Goal: Task Accomplishment & Management: Manage account settings

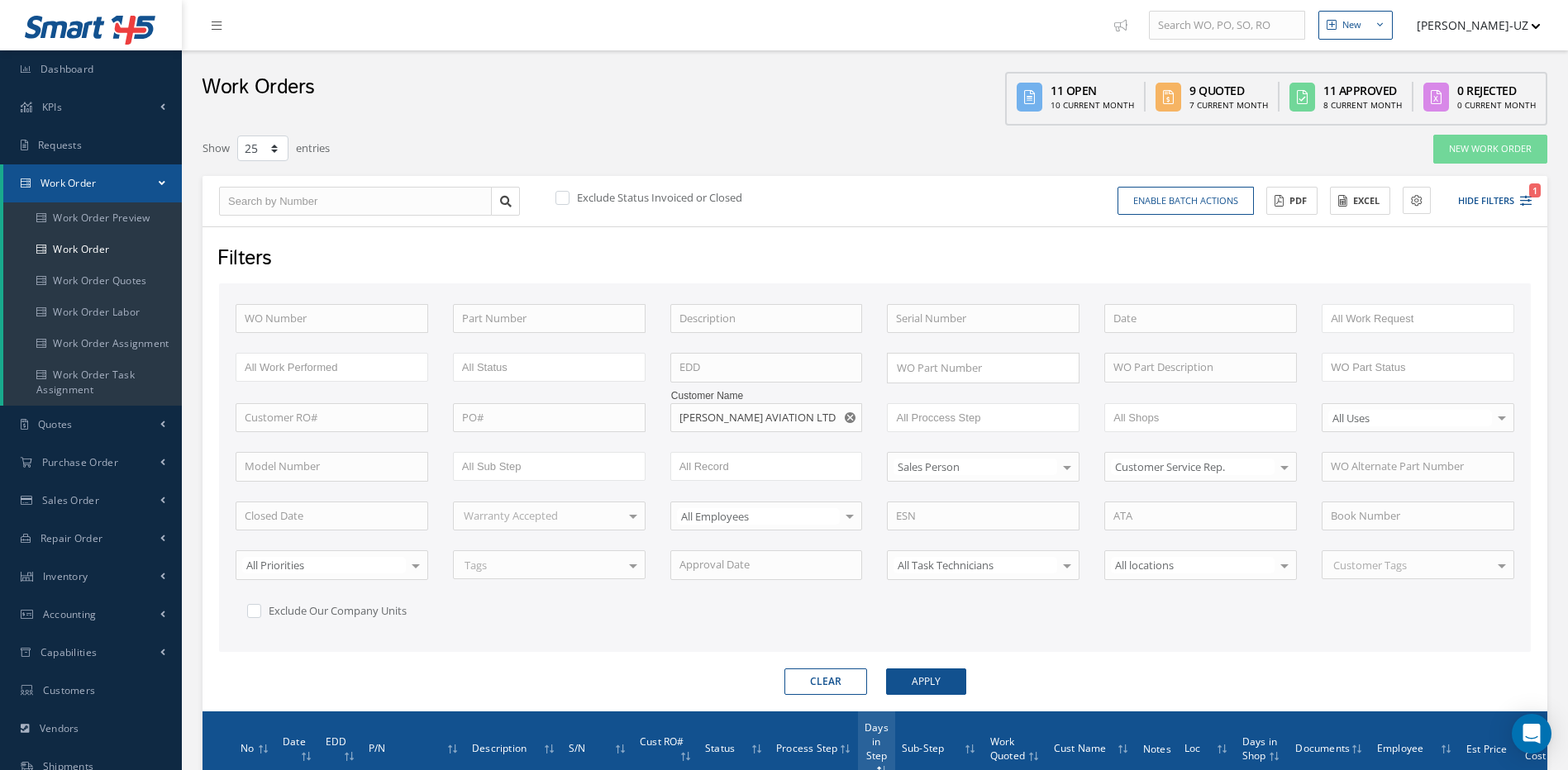
select select "25"
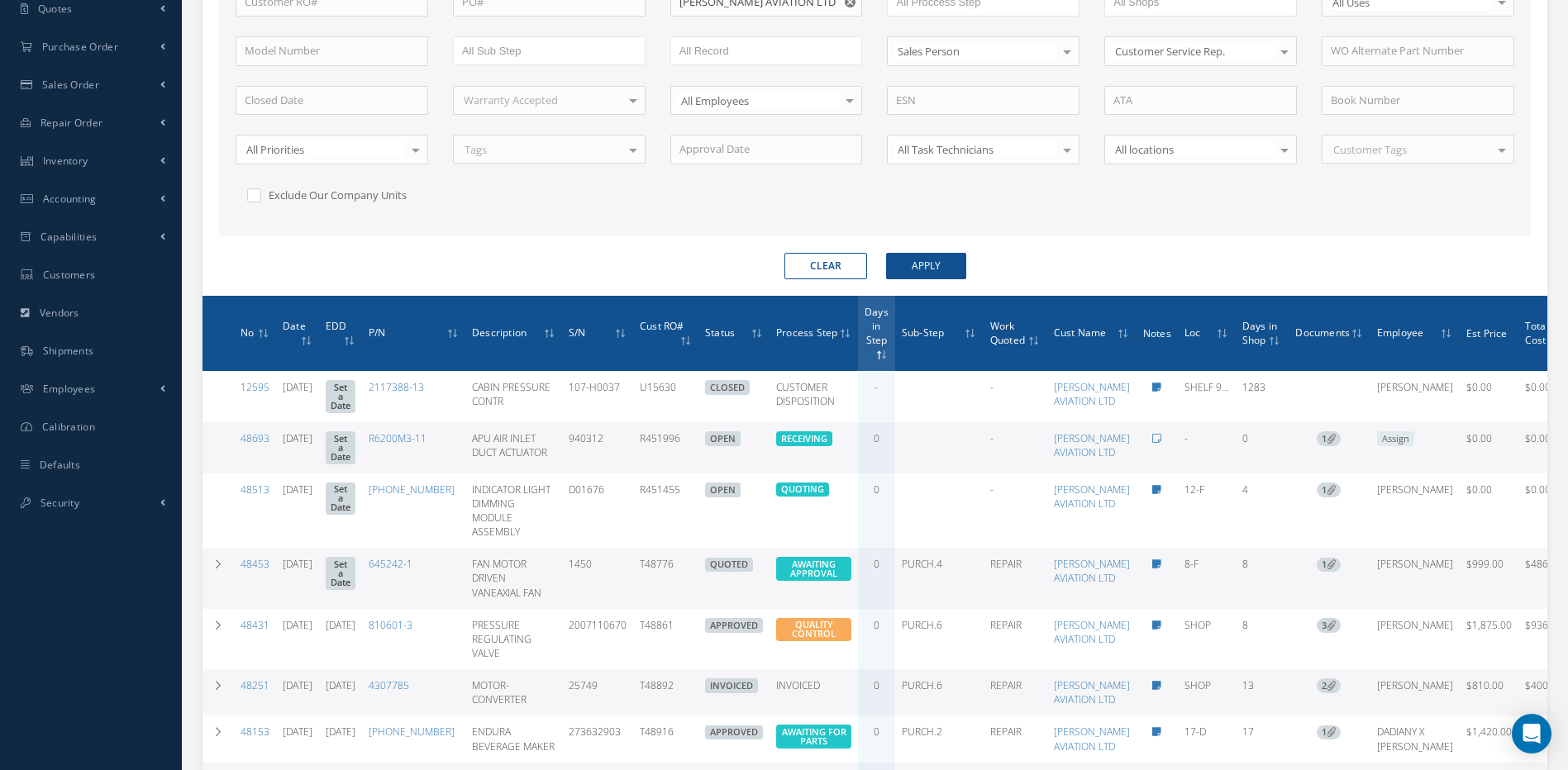
scroll to position [416, 0]
click at [951, 259] on button "Apply" at bounding box center [926, 266] width 81 height 26
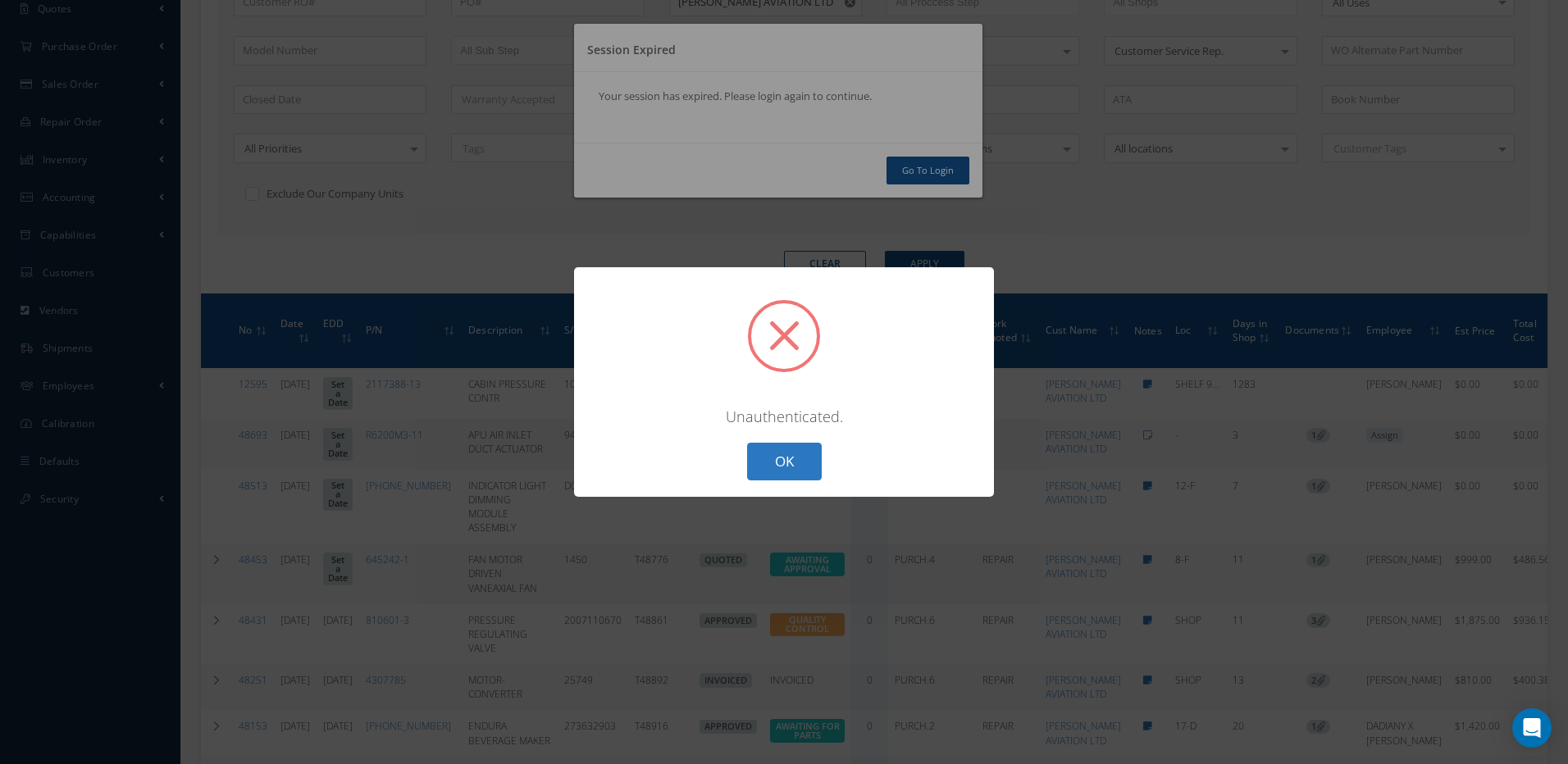
click at [797, 464] on button "OK" at bounding box center [784, 462] width 74 height 38
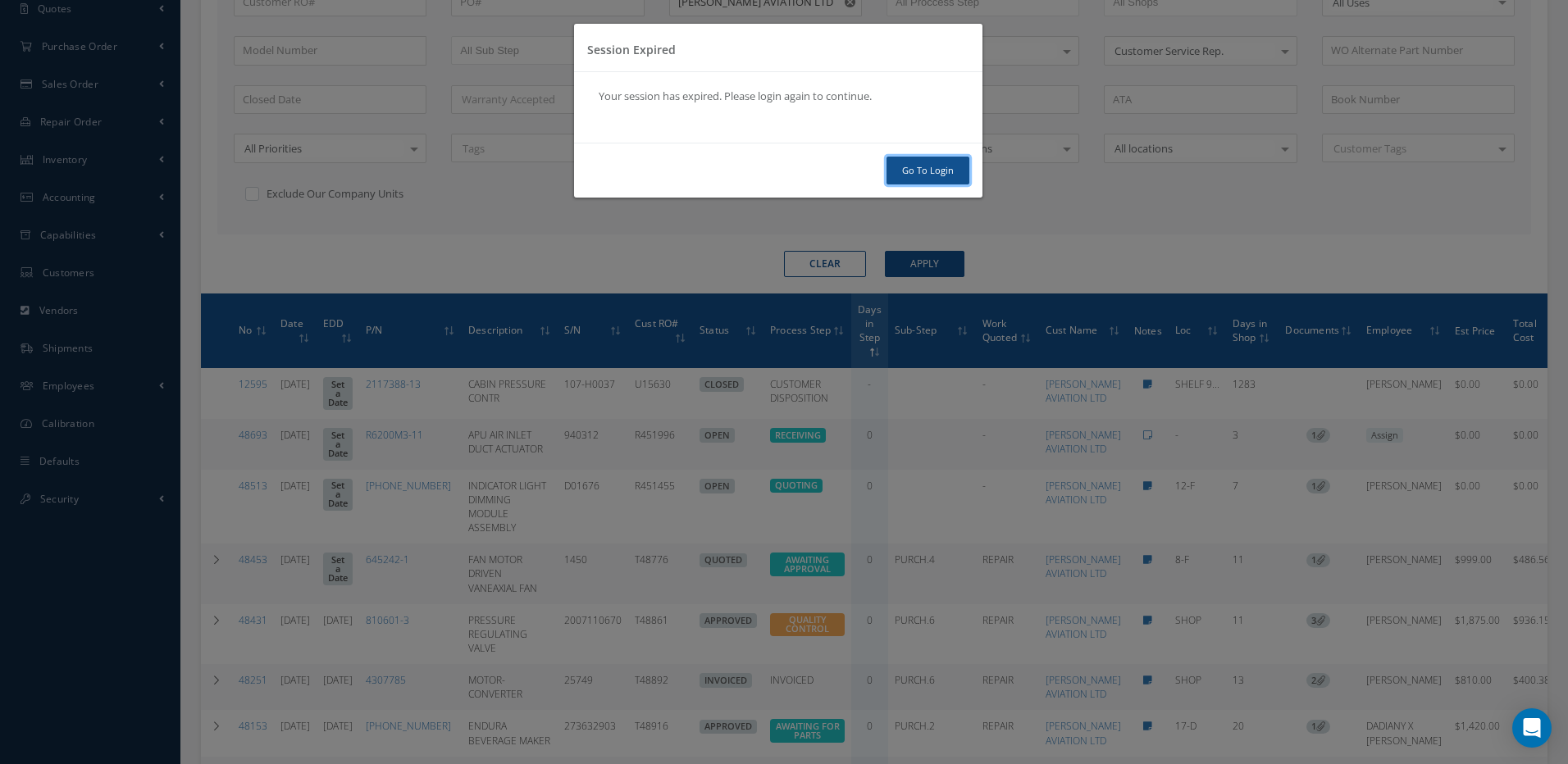
click at [962, 164] on link "Go To Login" at bounding box center [928, 171] width 83 height 29
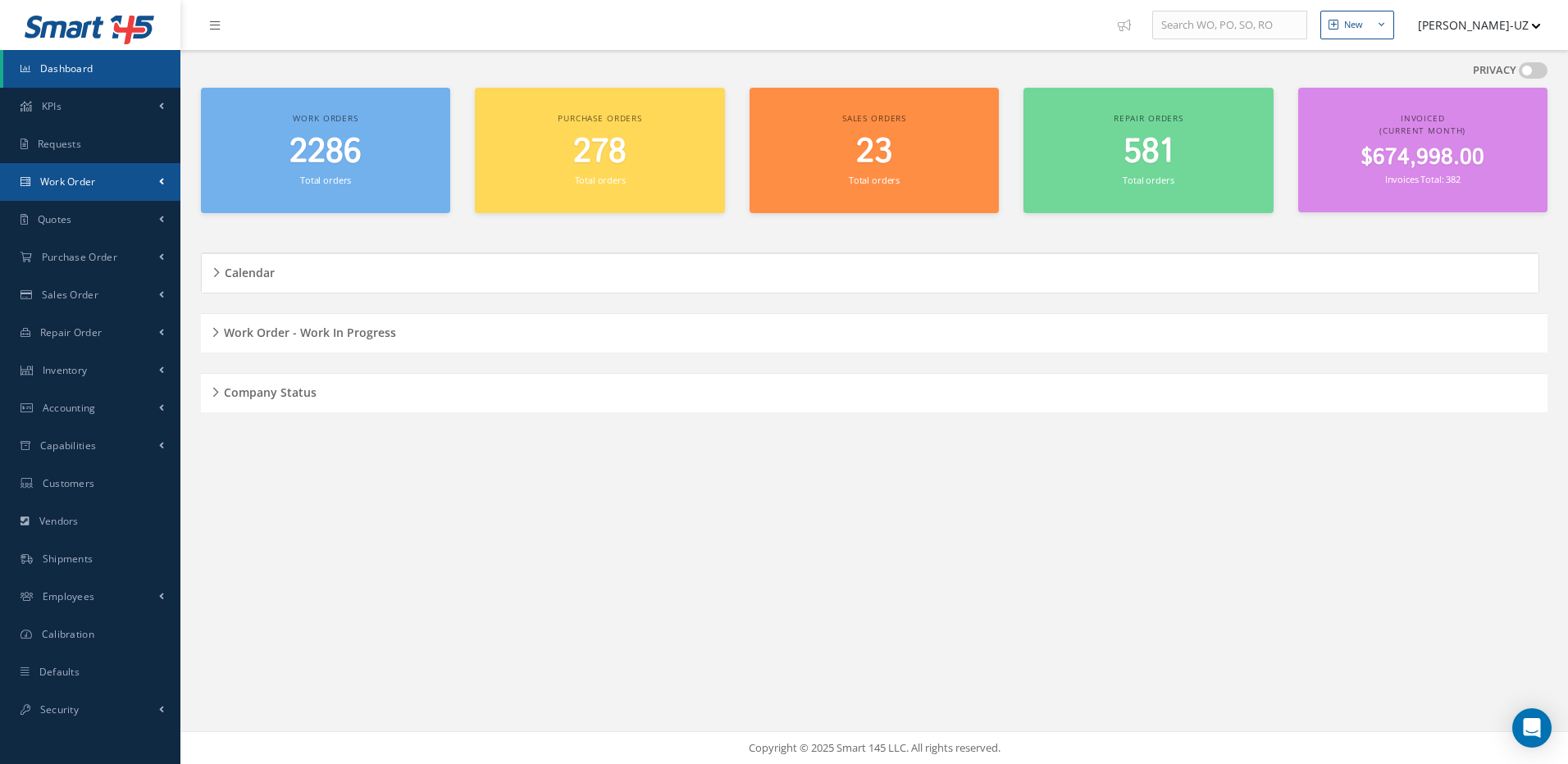
click at [99, 190] on link "Work Order" at bounding box center [90, 182] width 180 height 38
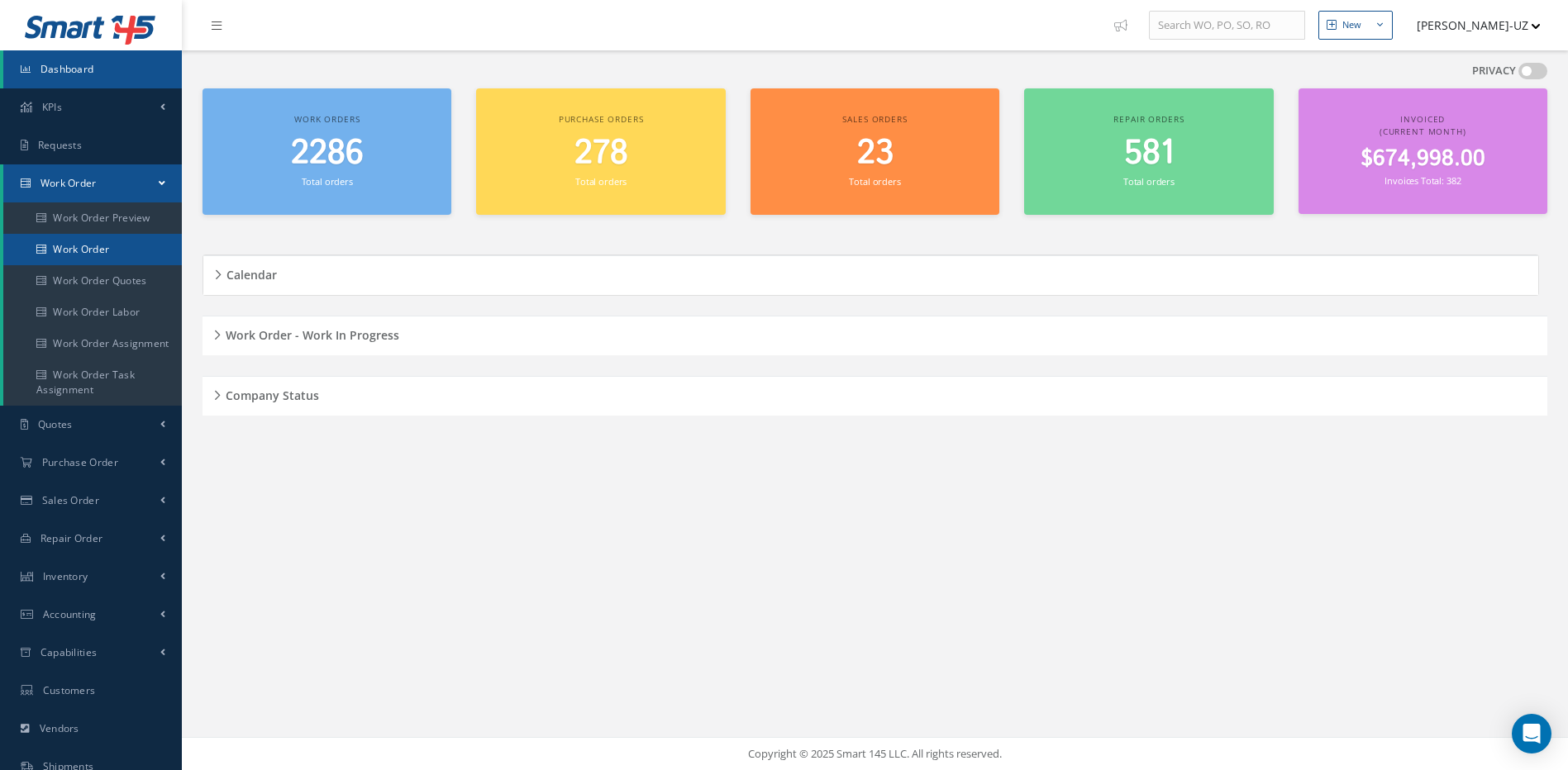
click at [99, 247] on link "Work Order" at bounding box center [93, 250] width 179 height 32
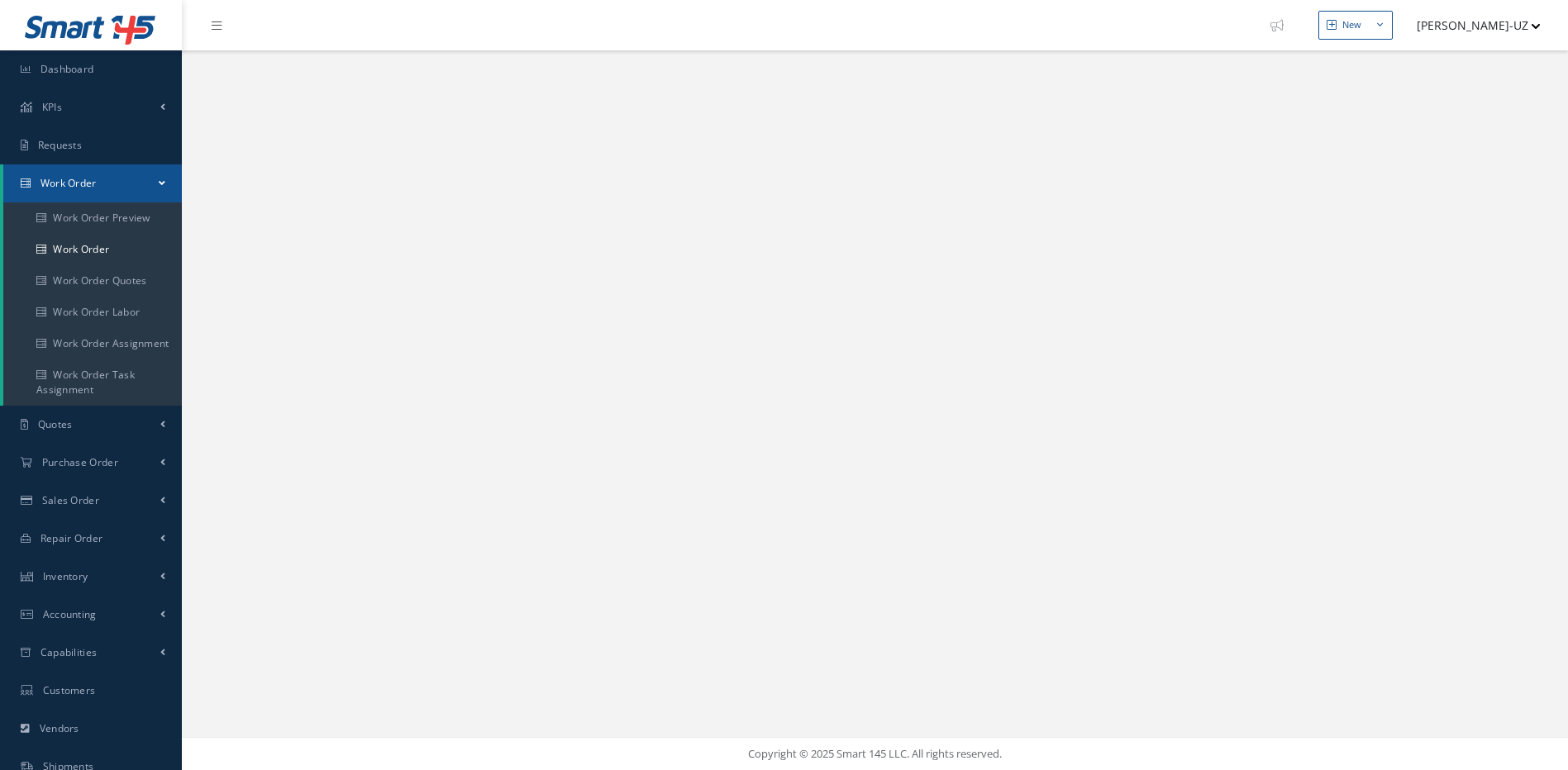
select select "25"
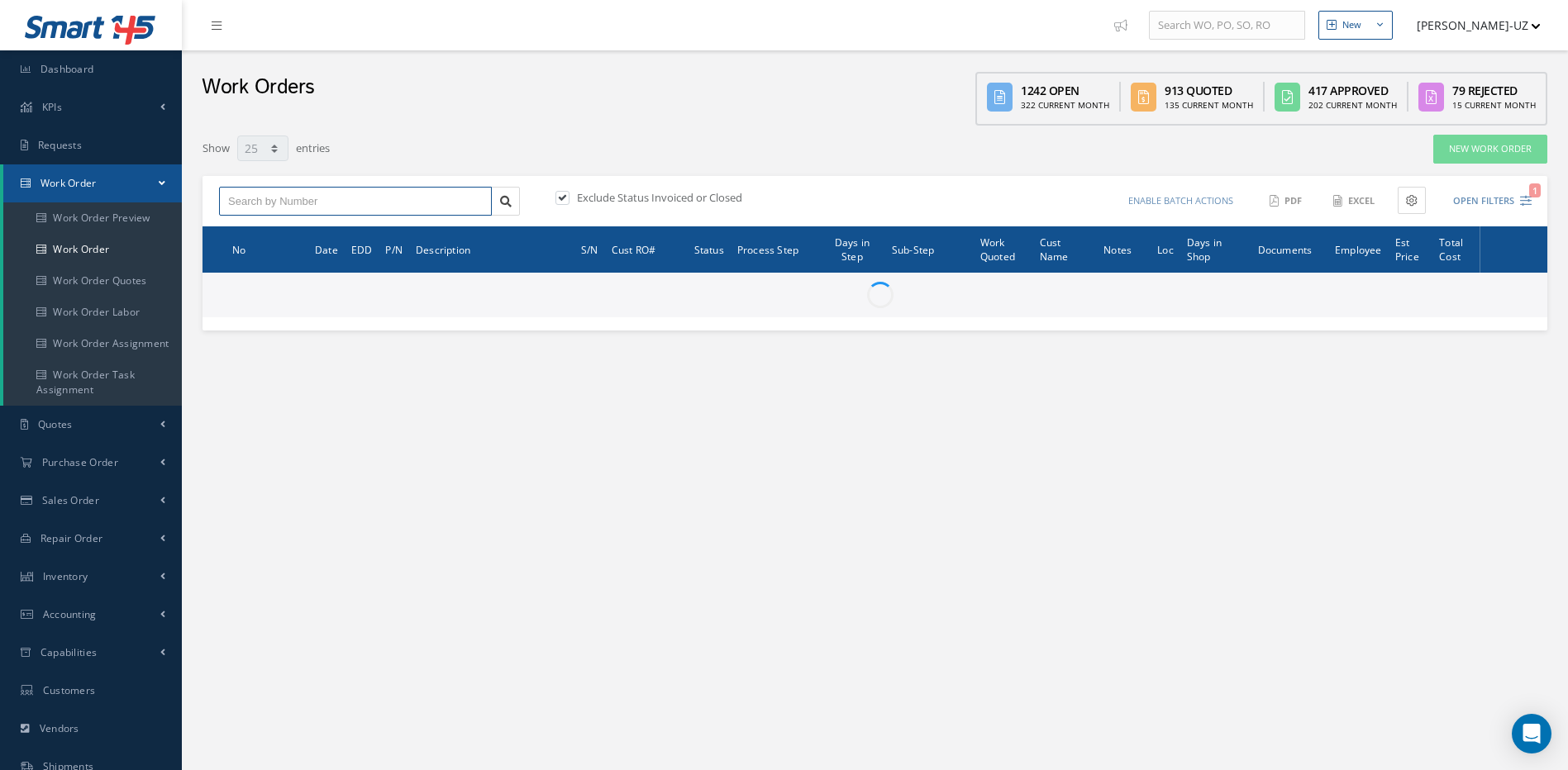
click at [412, 200] on input "text" at bounding box center [355, 201] width 273 height 30
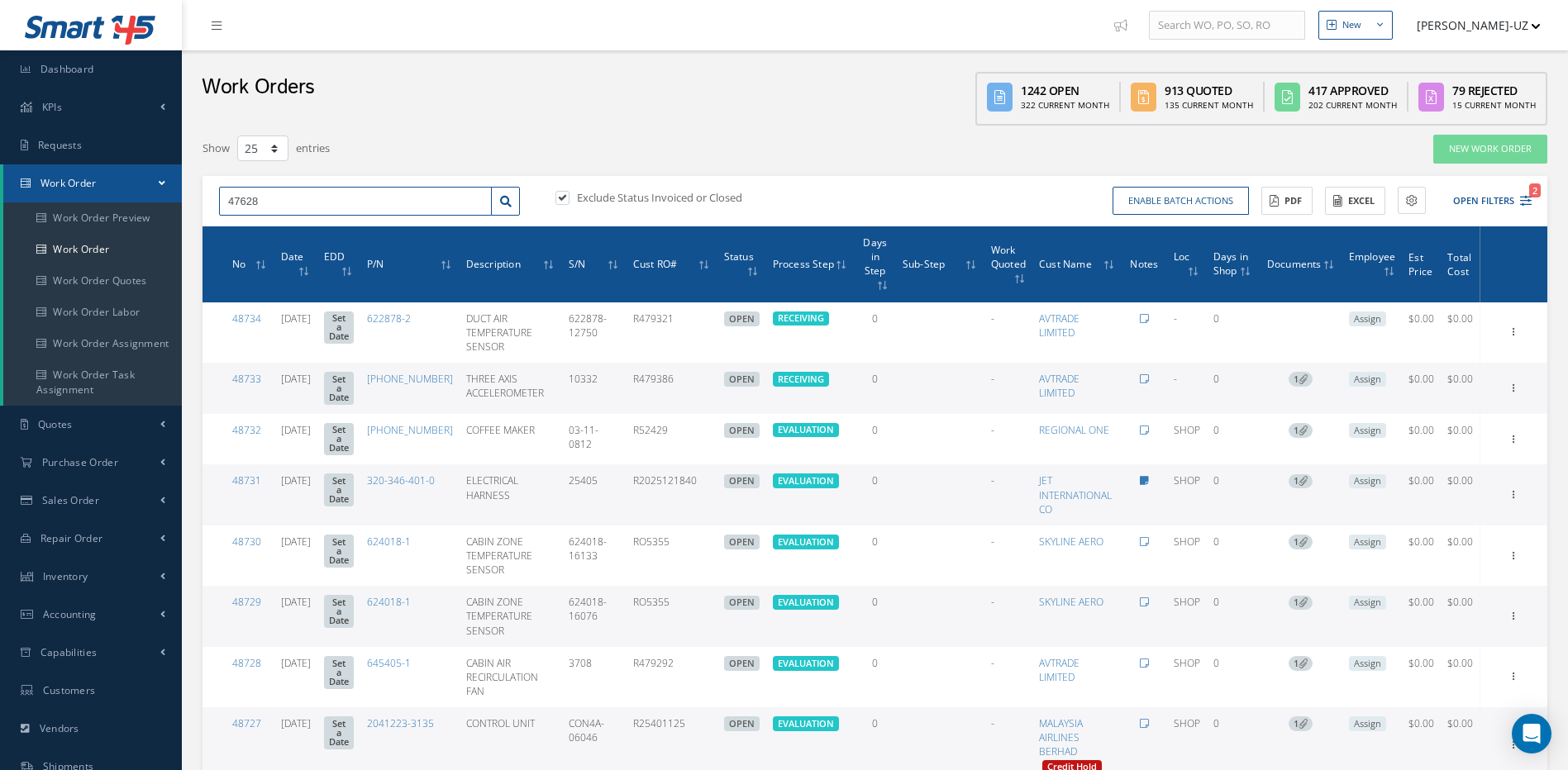
type input "47628"
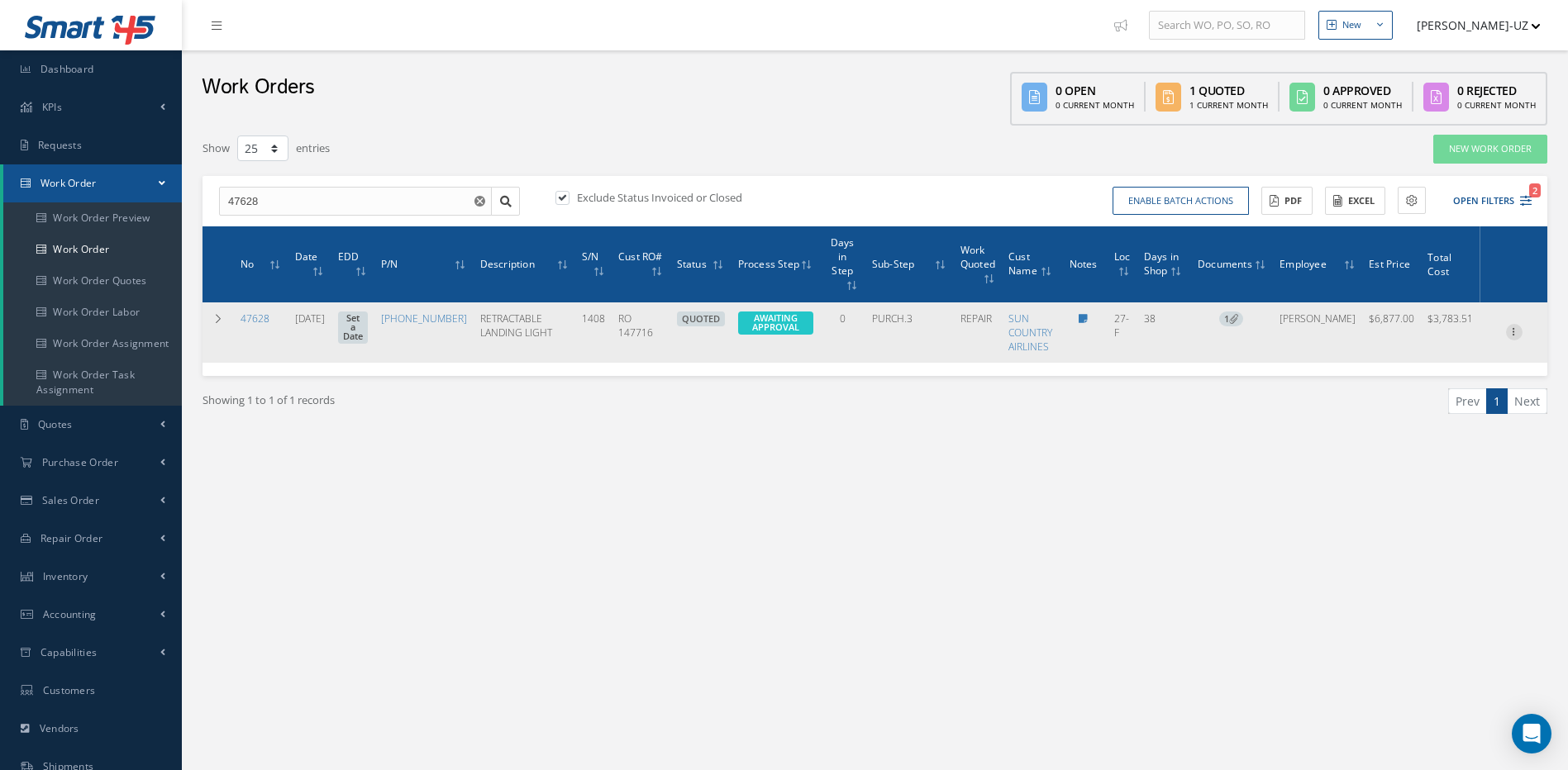
click at [1516, 324] on icon at bounding box center [1515, 331] width 17 height 13
click at [1437, 354] on link "Edit" at bounding box center [1438, 364] width 130 height 22
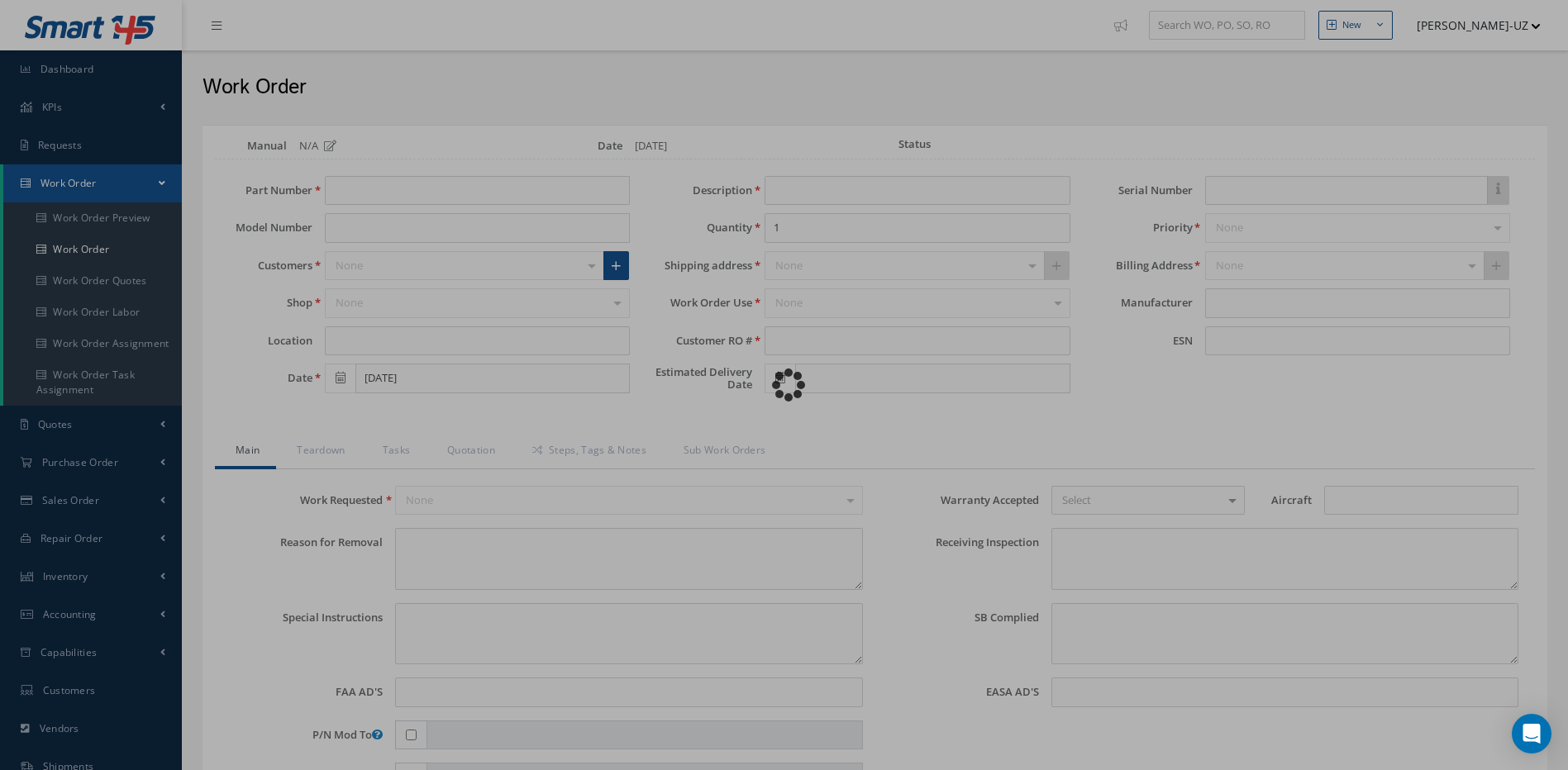
type input "45-0351-3"
type input "27-F"
type input "07/11/2025"
type input "RETRACTABLE LANDING LIGHT"
type input "RO 147716"
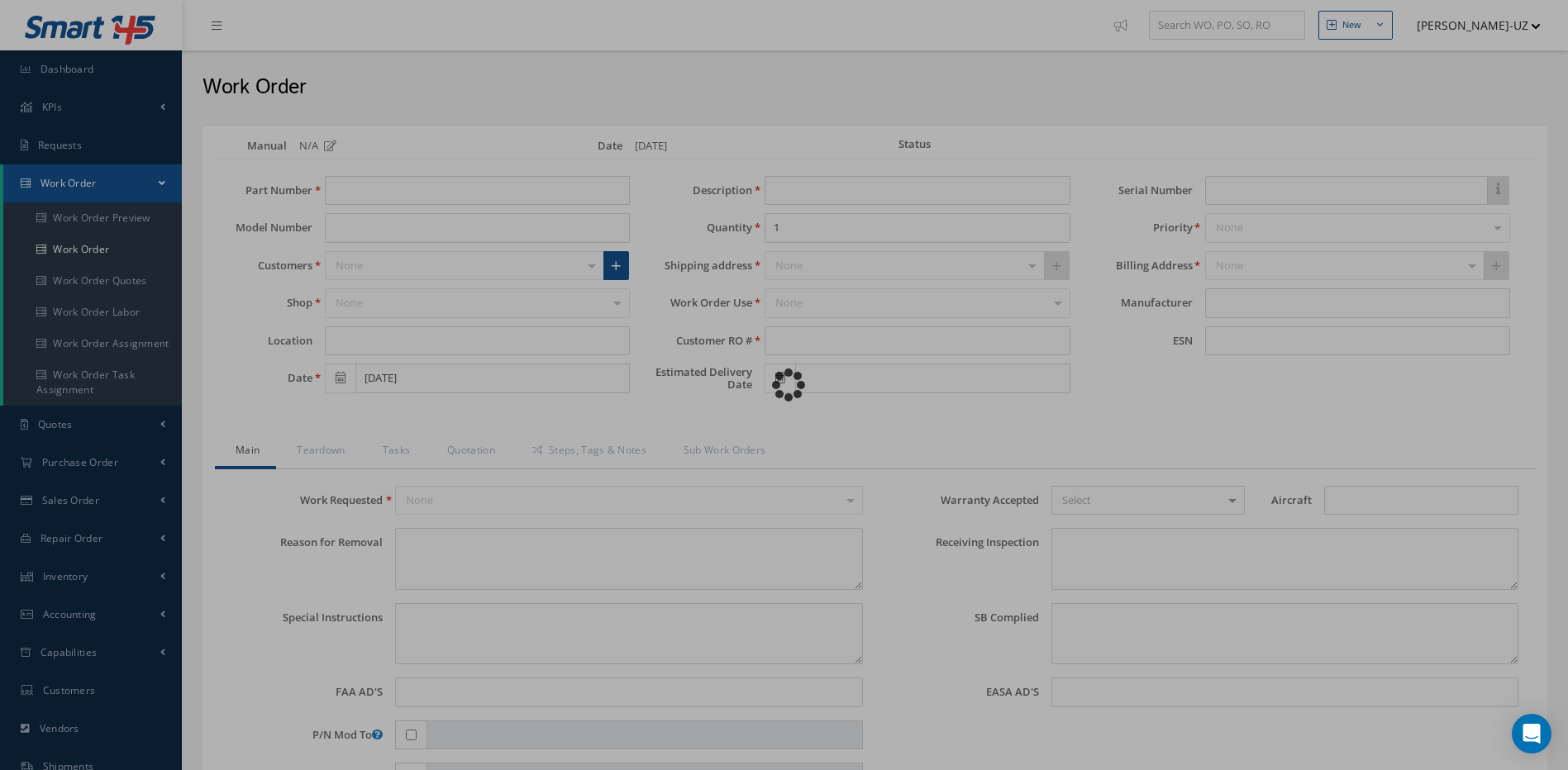
type input "1408"
type textarea "LH RETRACTABLE LDG LT INOP KD 32080 NOTIFIED (LANDING LIGHTS) NO ILLUMINATION W…"
type textarea "PLEASE SEE R.O. FOR DETAILS"
type textarea "NO VISUAL DAMAGE"
type textarea "06/07/2024..RAMON REVIEWED CMM AND THERE IS NO INFORMATION TO IMPLAMENTE MOD 2&…"
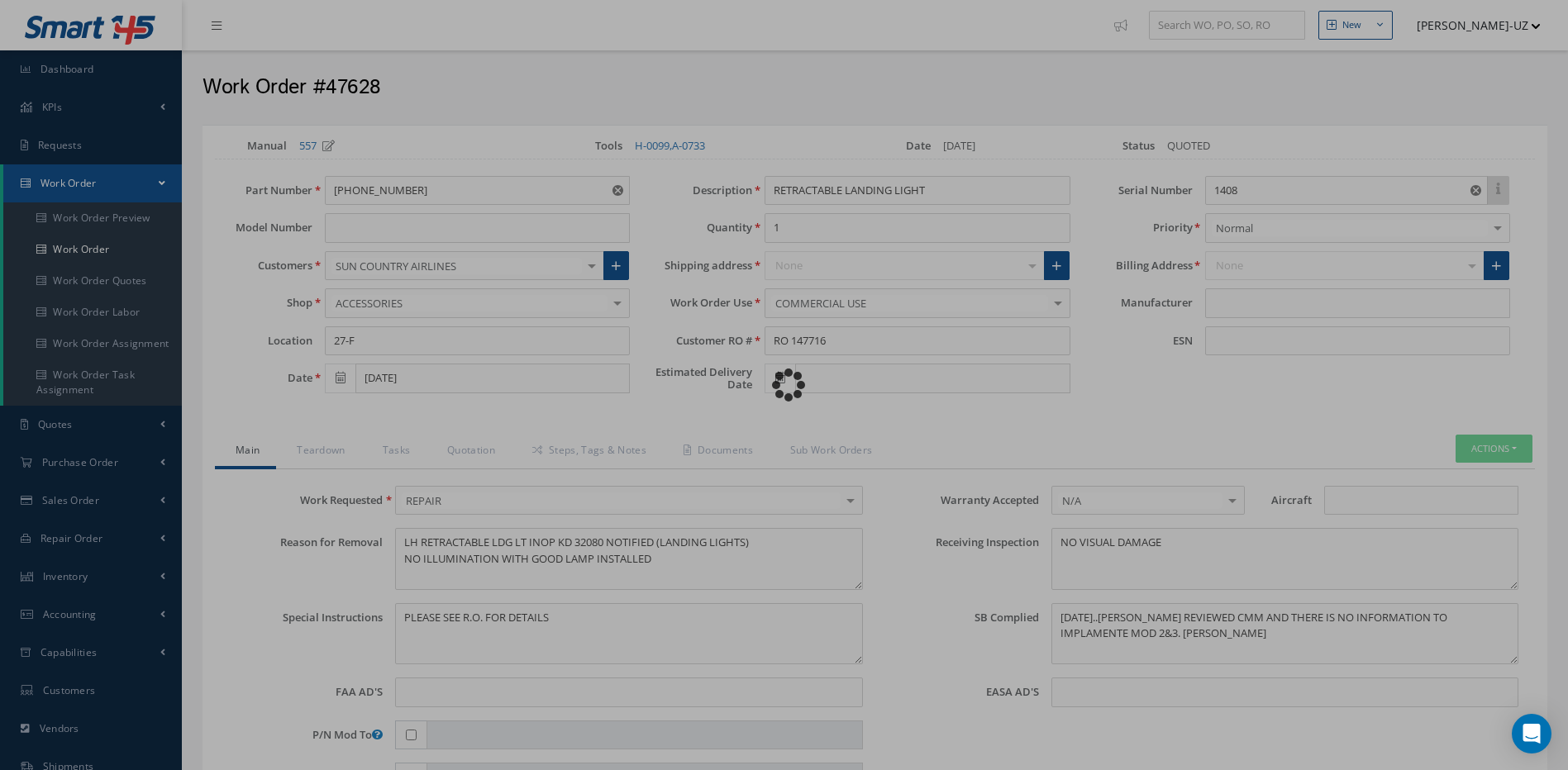
type input "HONEYWELL"
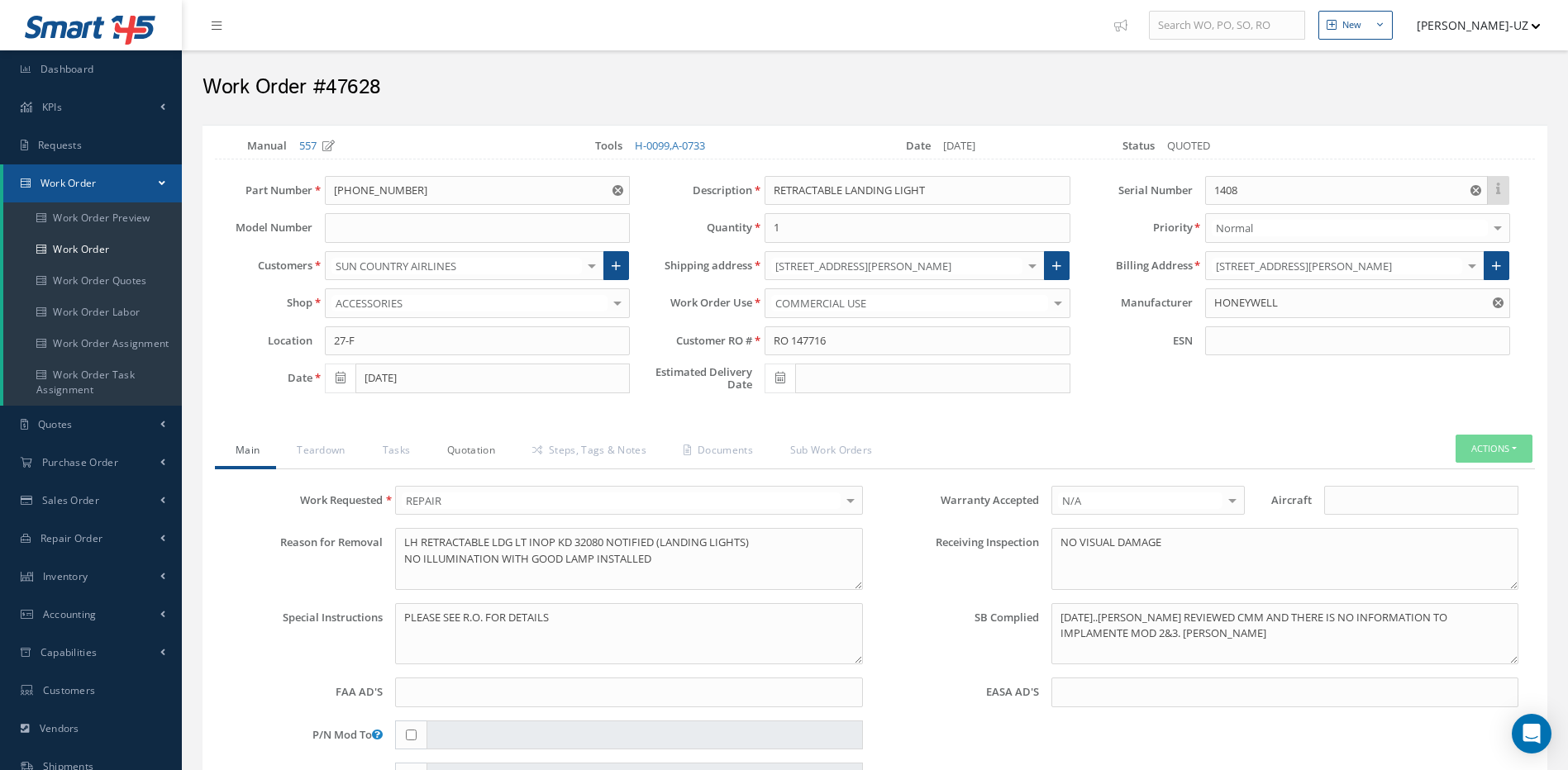
click at [447, 450] on link "Quotation" at bounding box center [468, 452] width 85 height 35
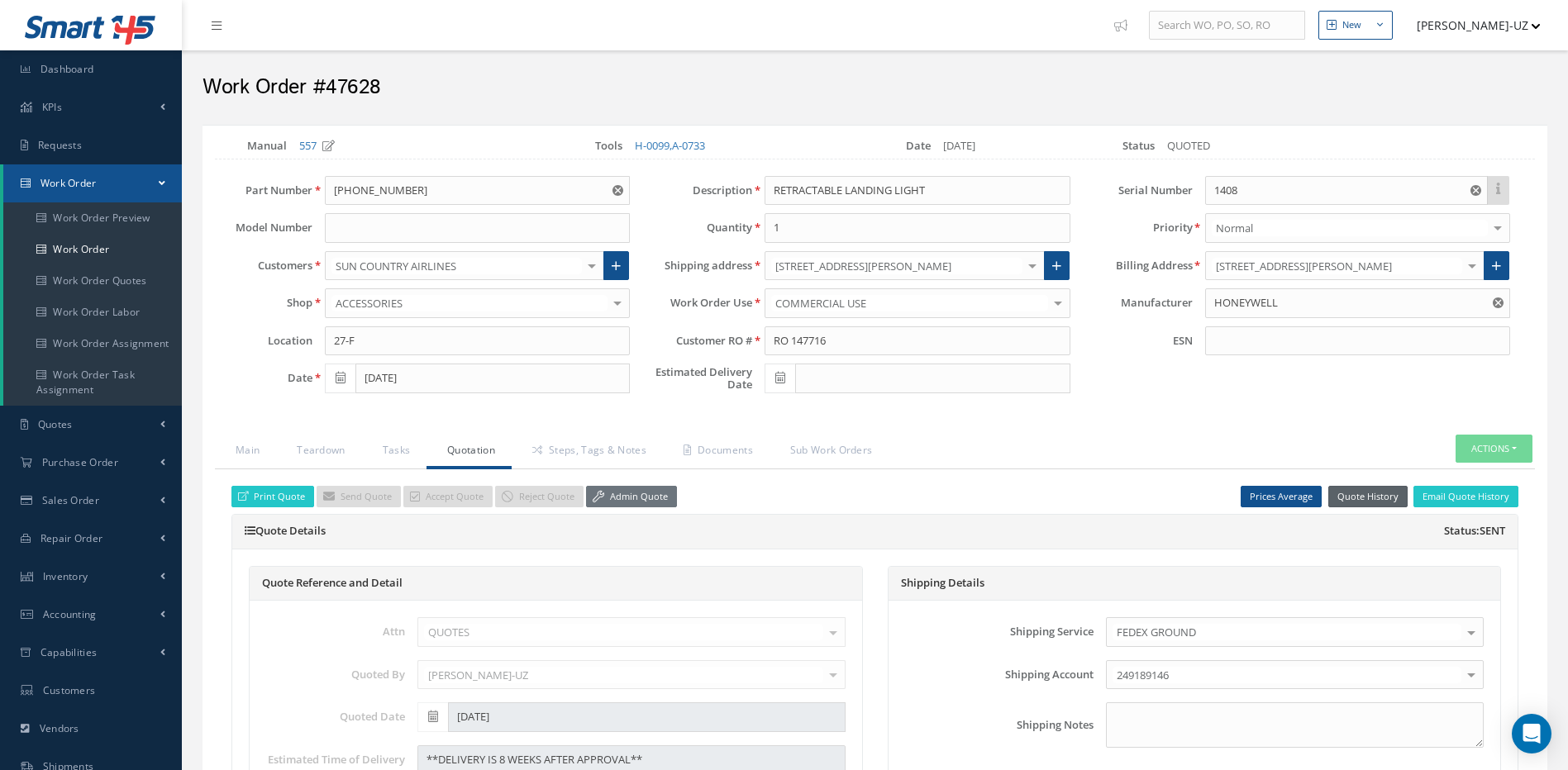
click at [1400, 491] on button "Quote History" at bounding box center [1368, 497] width 80 height 22
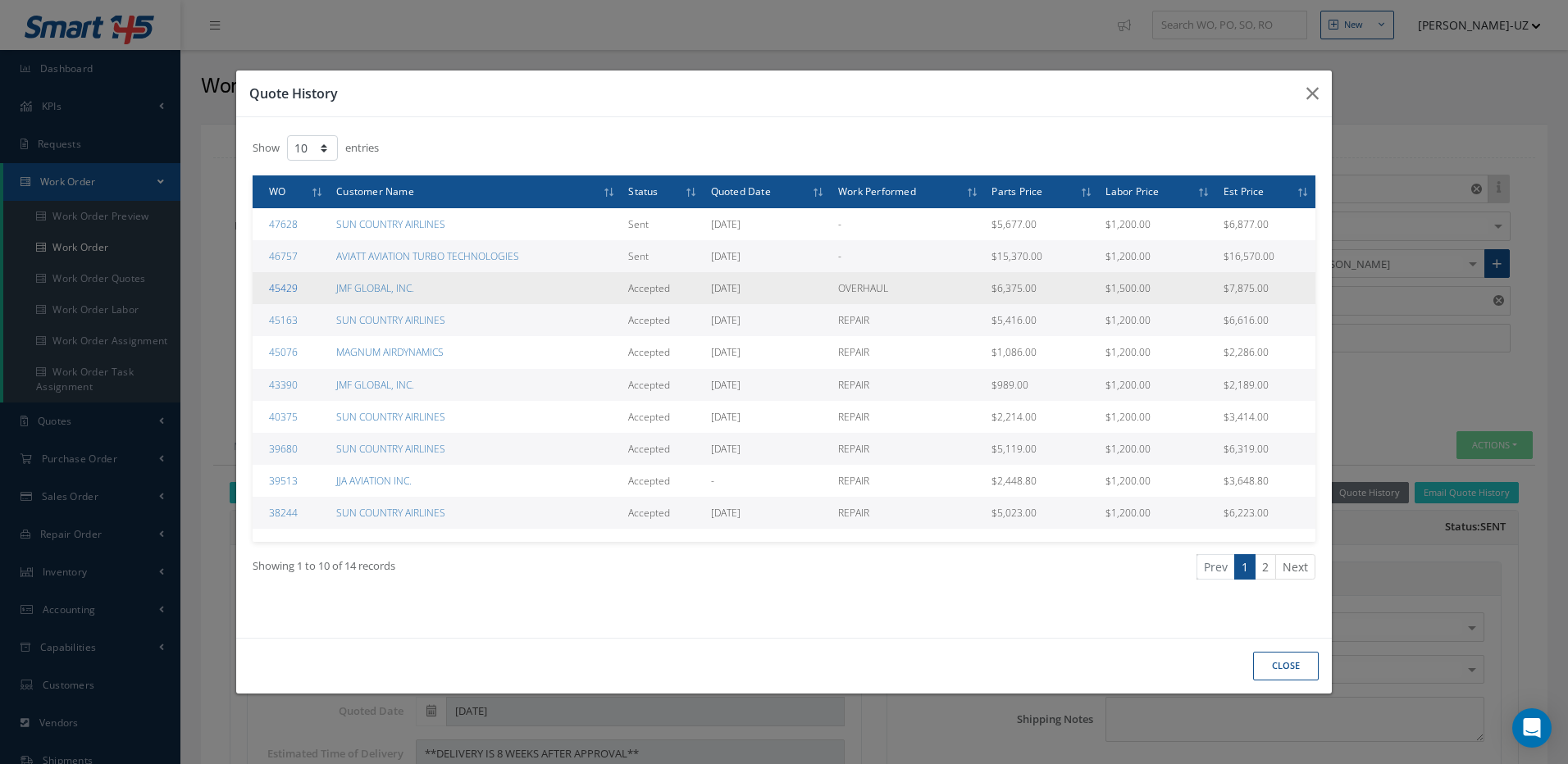
click at [287, 287] on link "45429" at bounding box center [283, 288] width 29 height 14
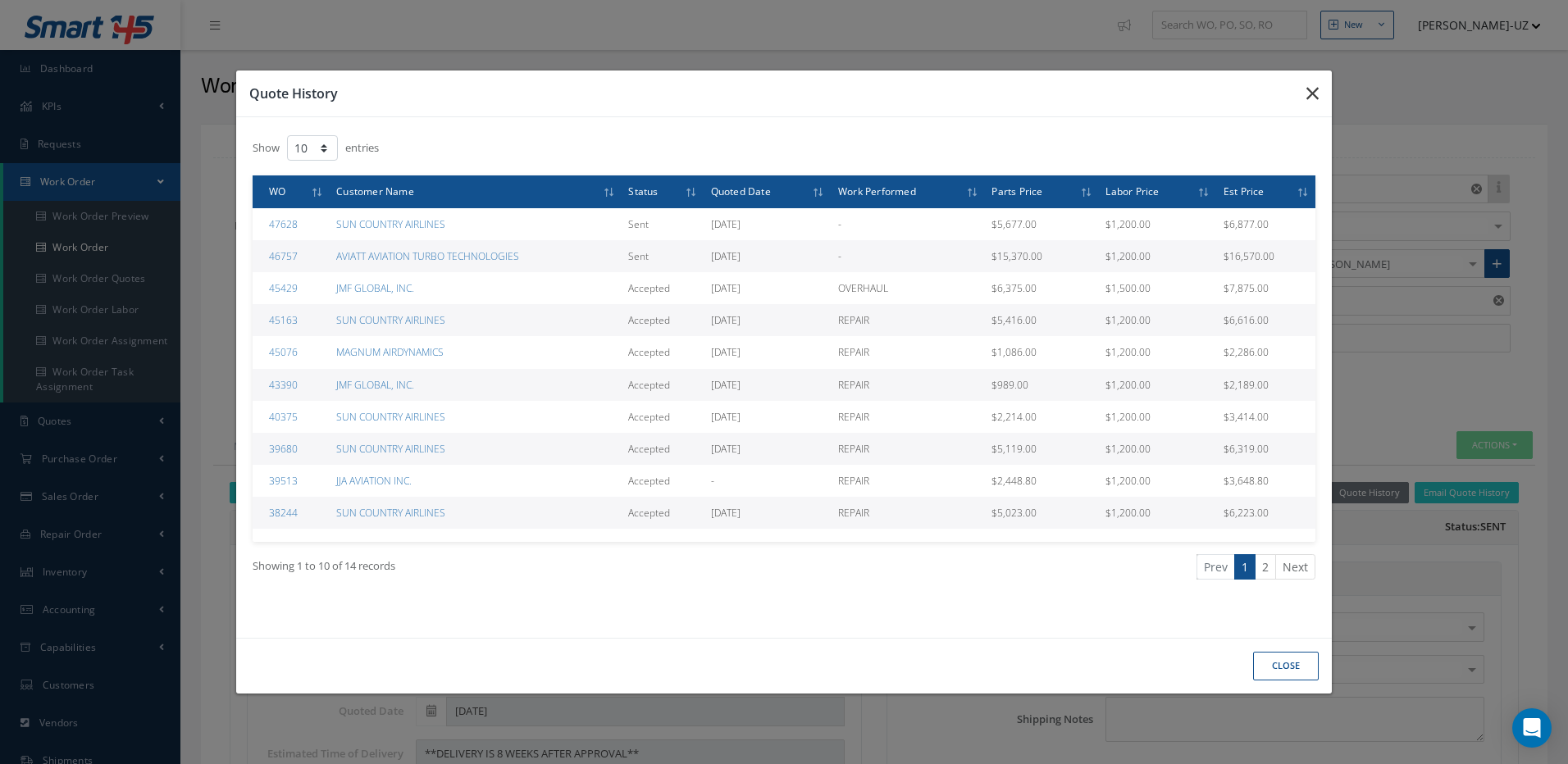
click at [1323, 91] on button "button" at bounding box center [1312, 93] width 38 height 46
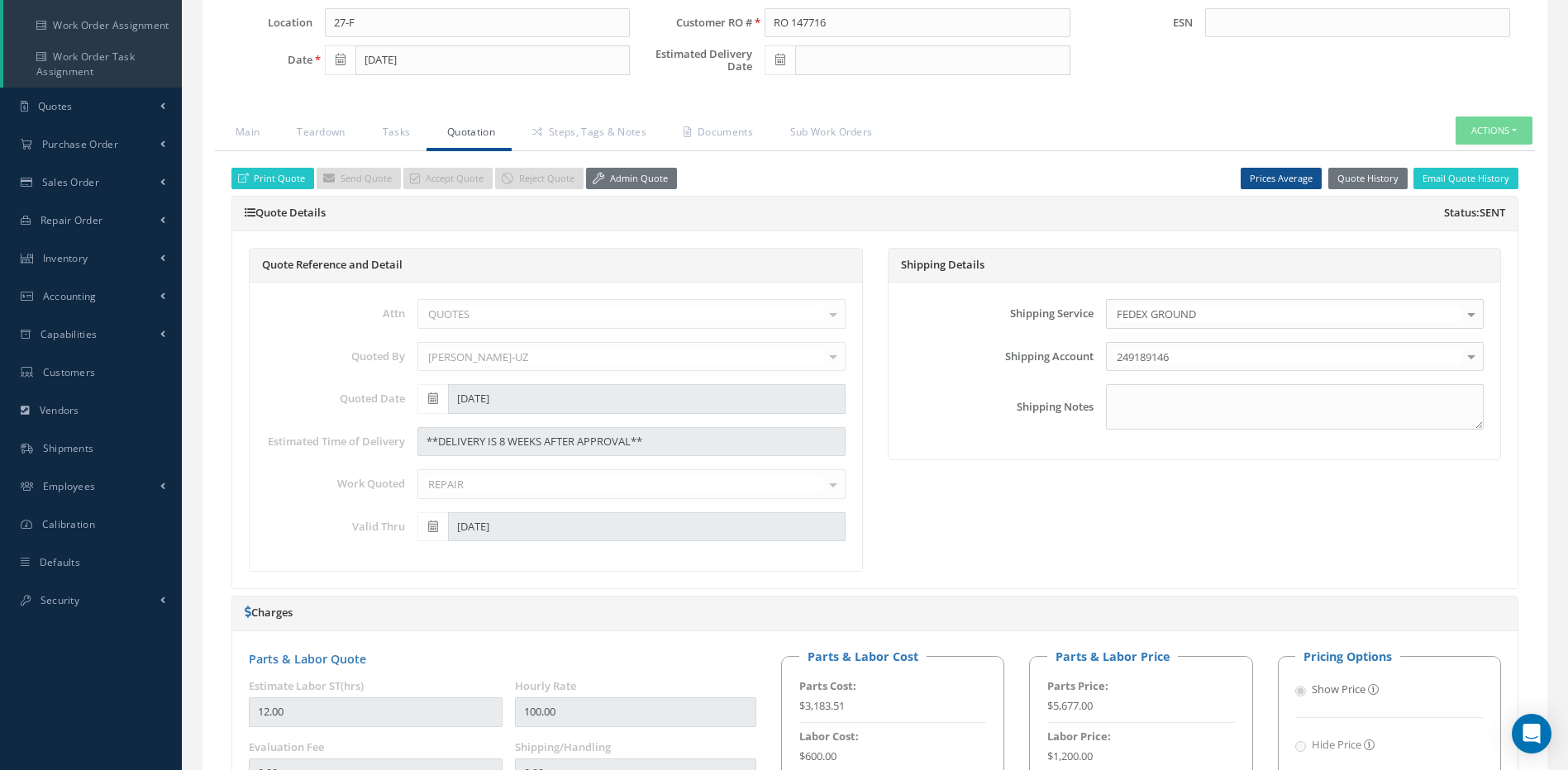
scroll to position [331, 0]
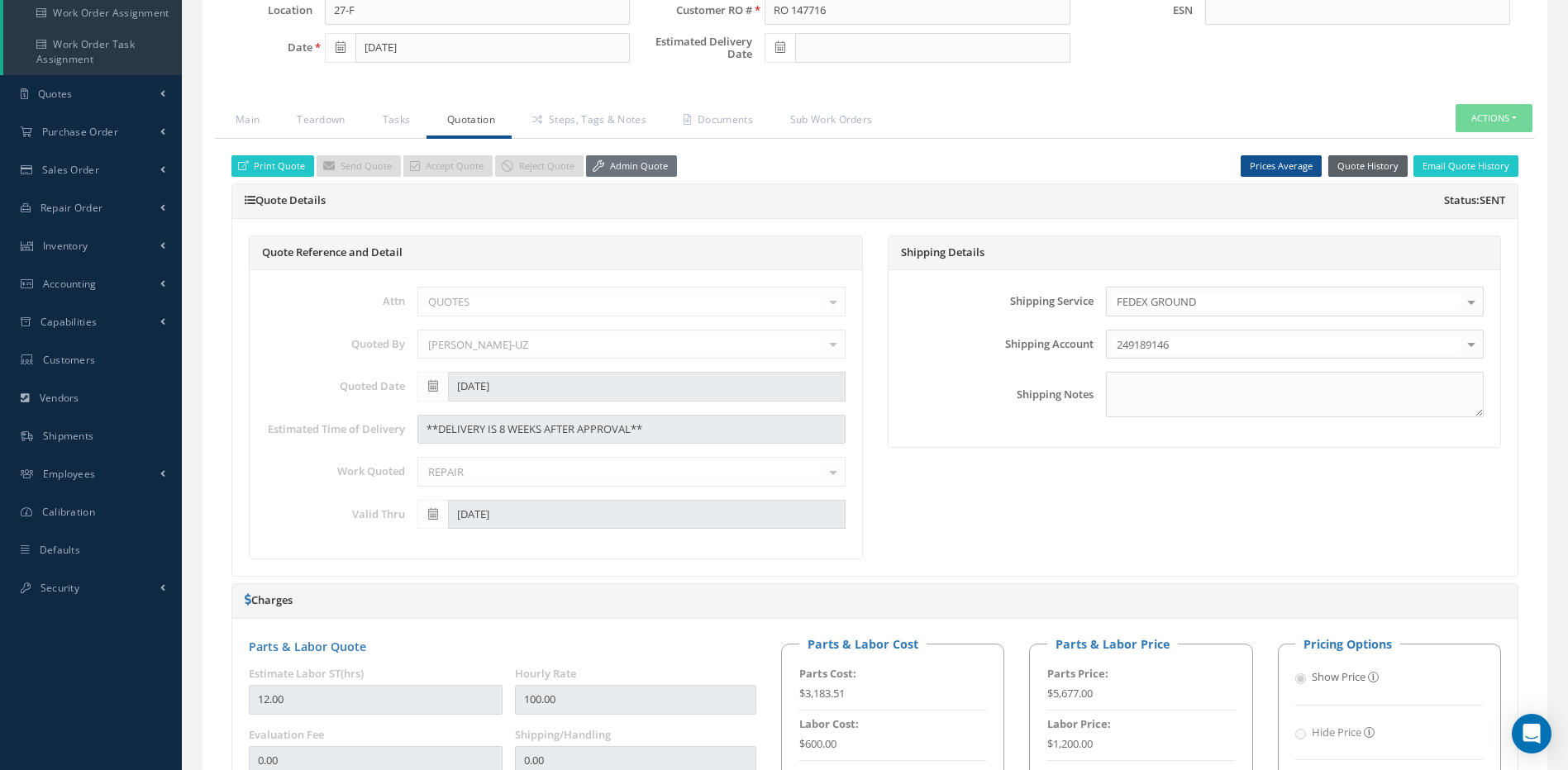
click at [1357, 171] on button "Quote History" at bounding box center [1368, 167] width 80 height 22
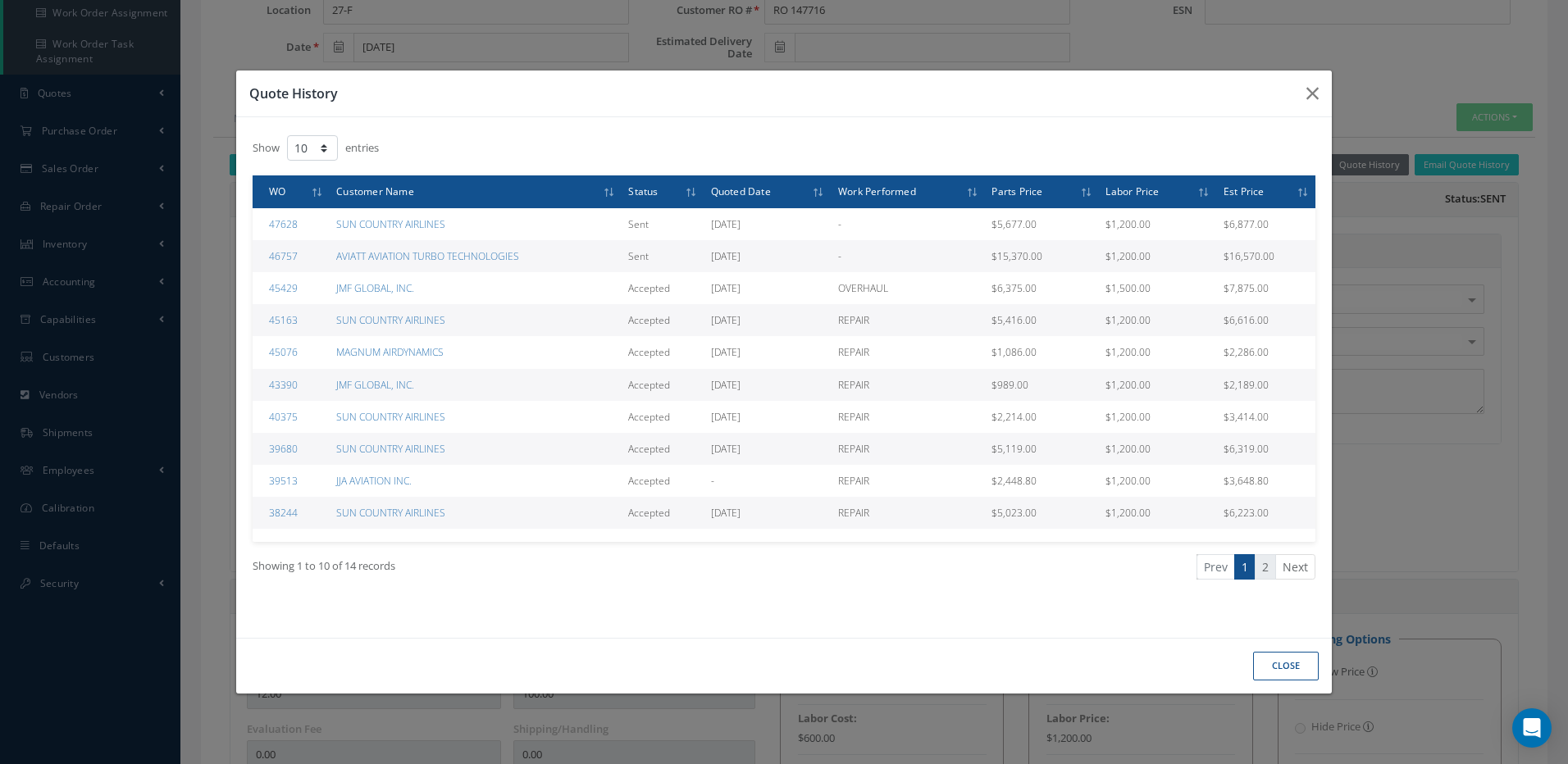
click at [1260, 557] on link "2" at bounding box center [1265, 567] width 21 height 25
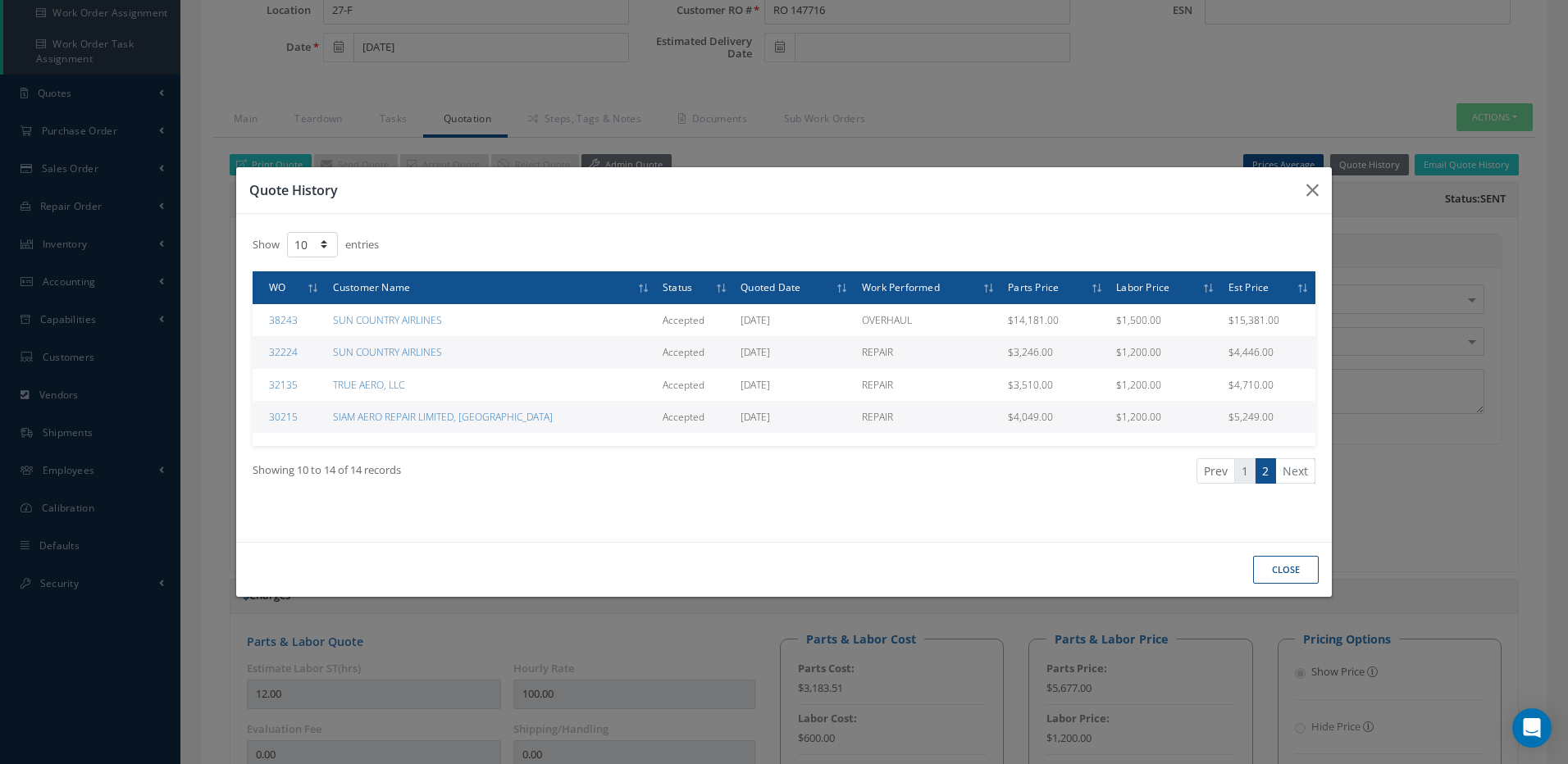
click at [1247, 472] on link "1" at bounding box center [1245, 470] width 21 height 25
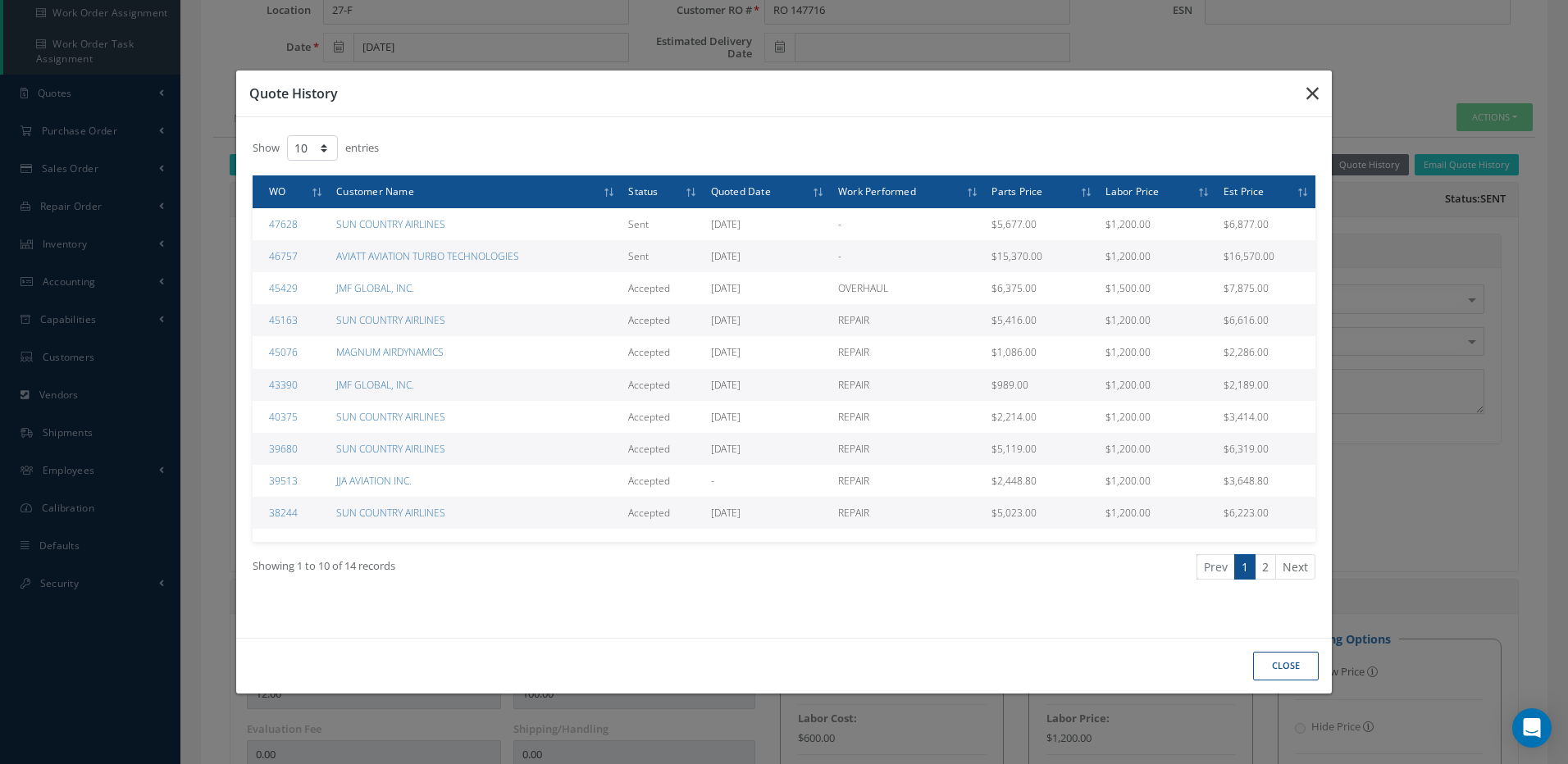
click at [1311, 98] on icon "button" at bounding box center [1312, 93] width 12 height 20
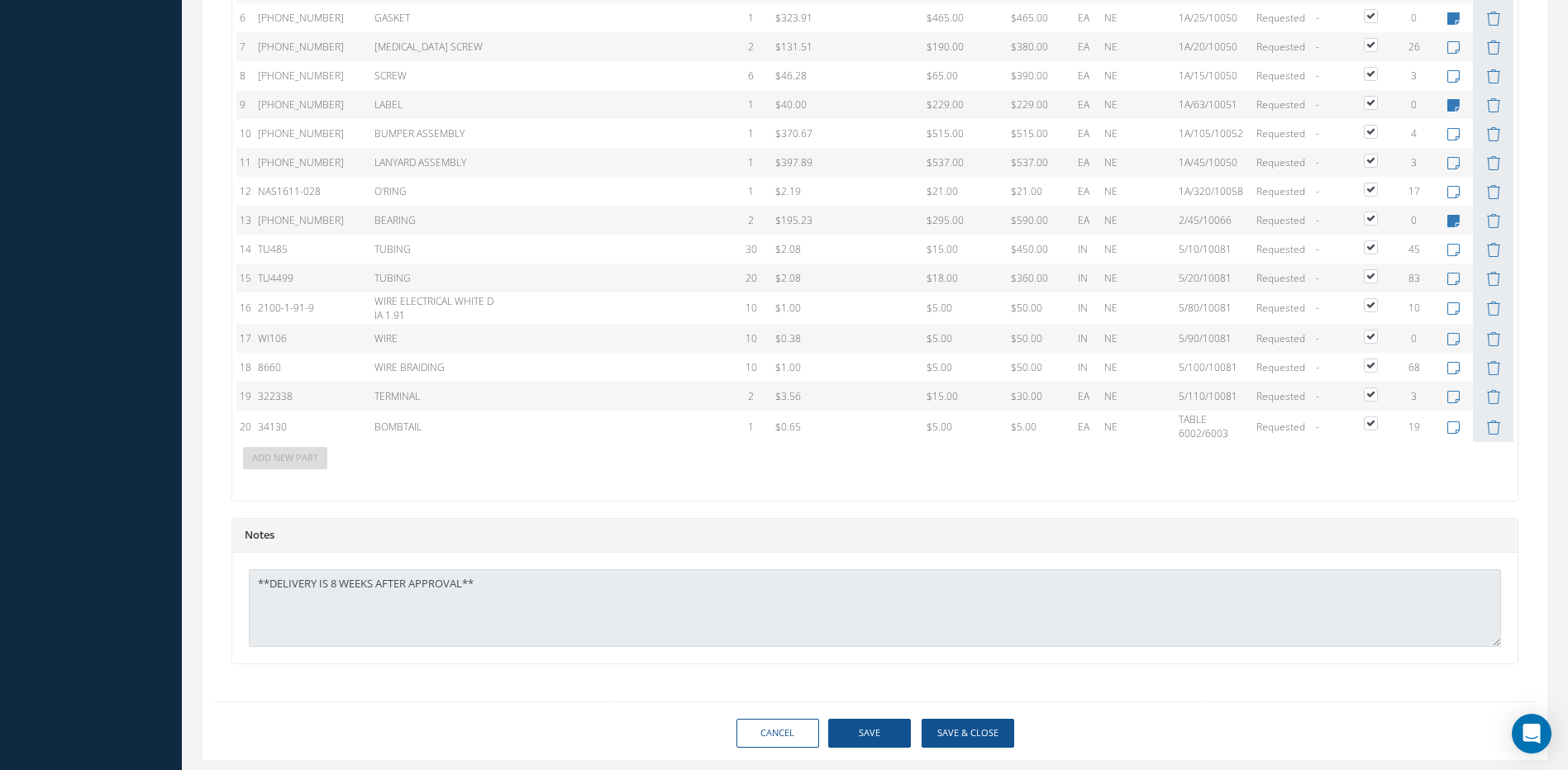
scroll to position [1525, 0]
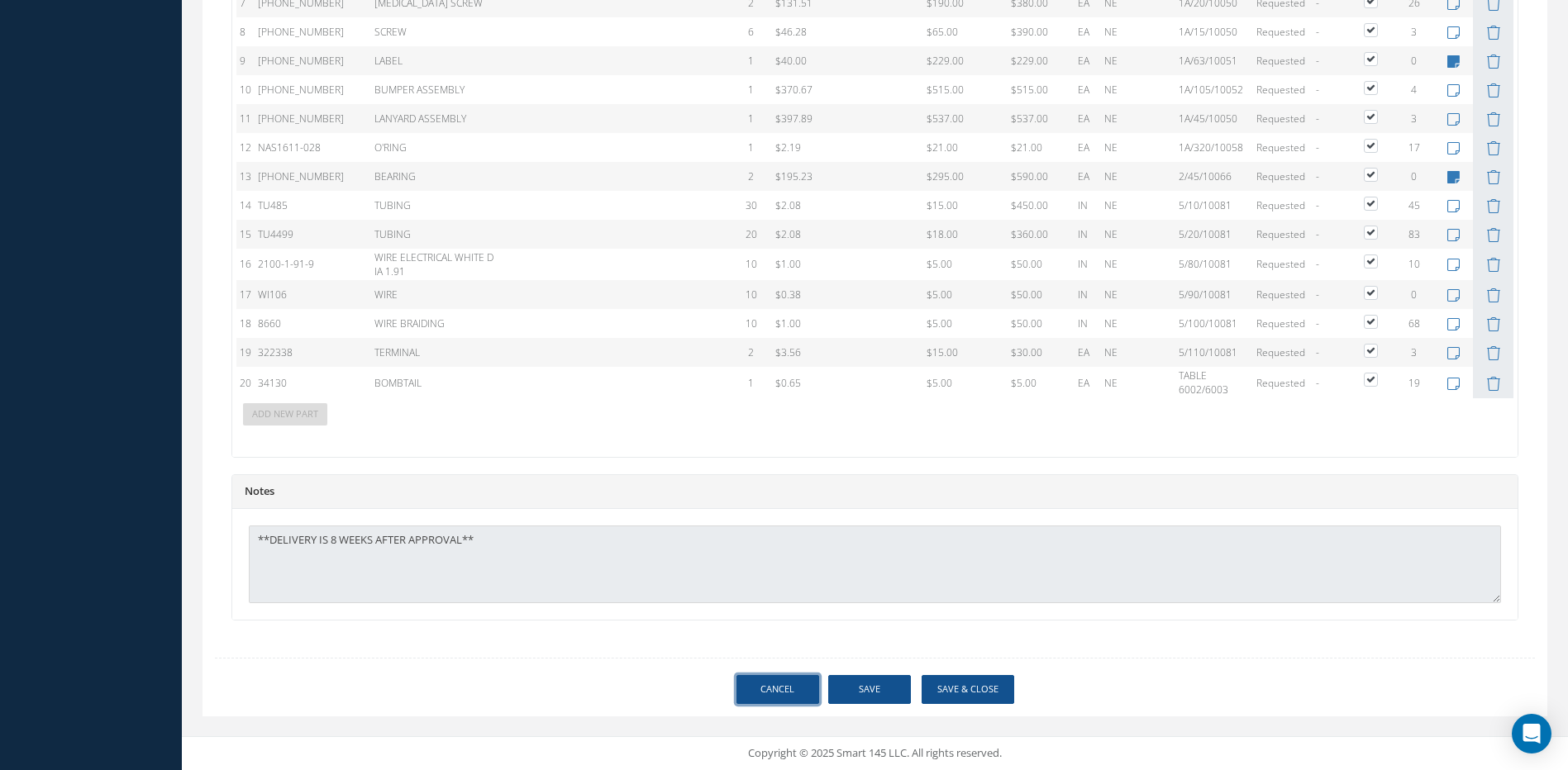
click at [783, 686] on link "Cancel" at bounding box center [777, 689] width 82 height 29
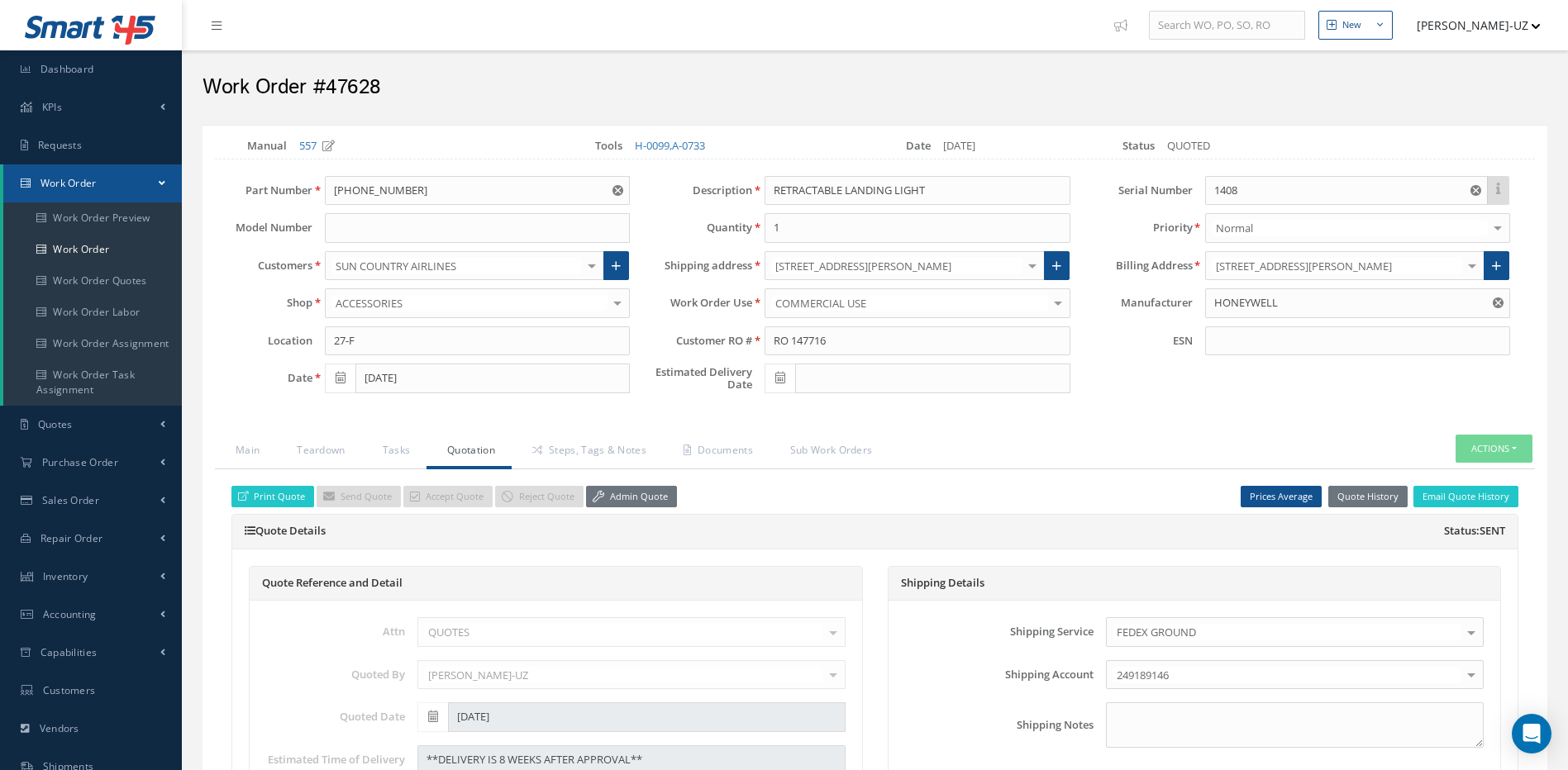
select select "25"
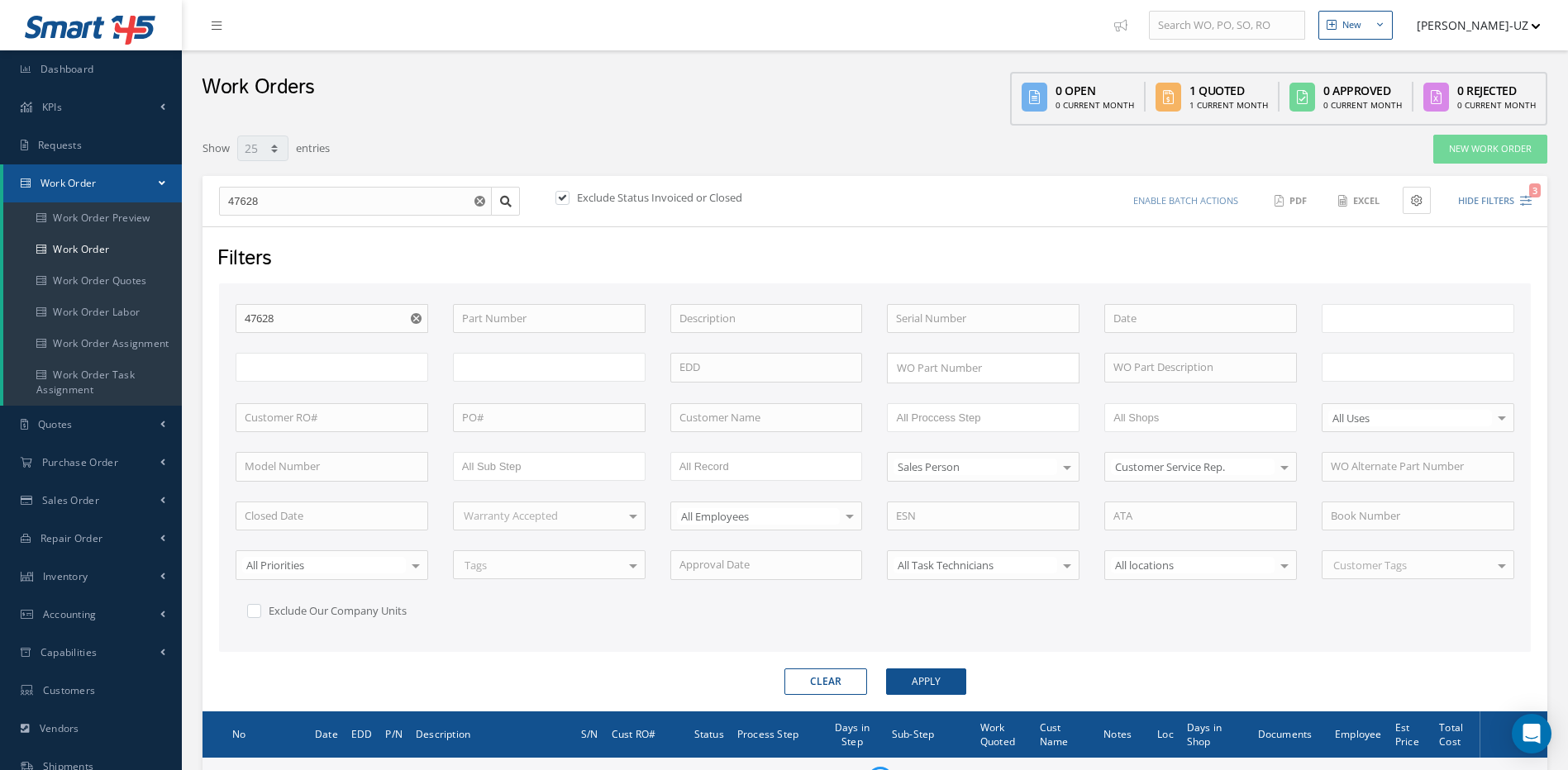
type input "All Work Request"
type input "All Work Performed"
type input "All Status"
type input "WO Part Status"
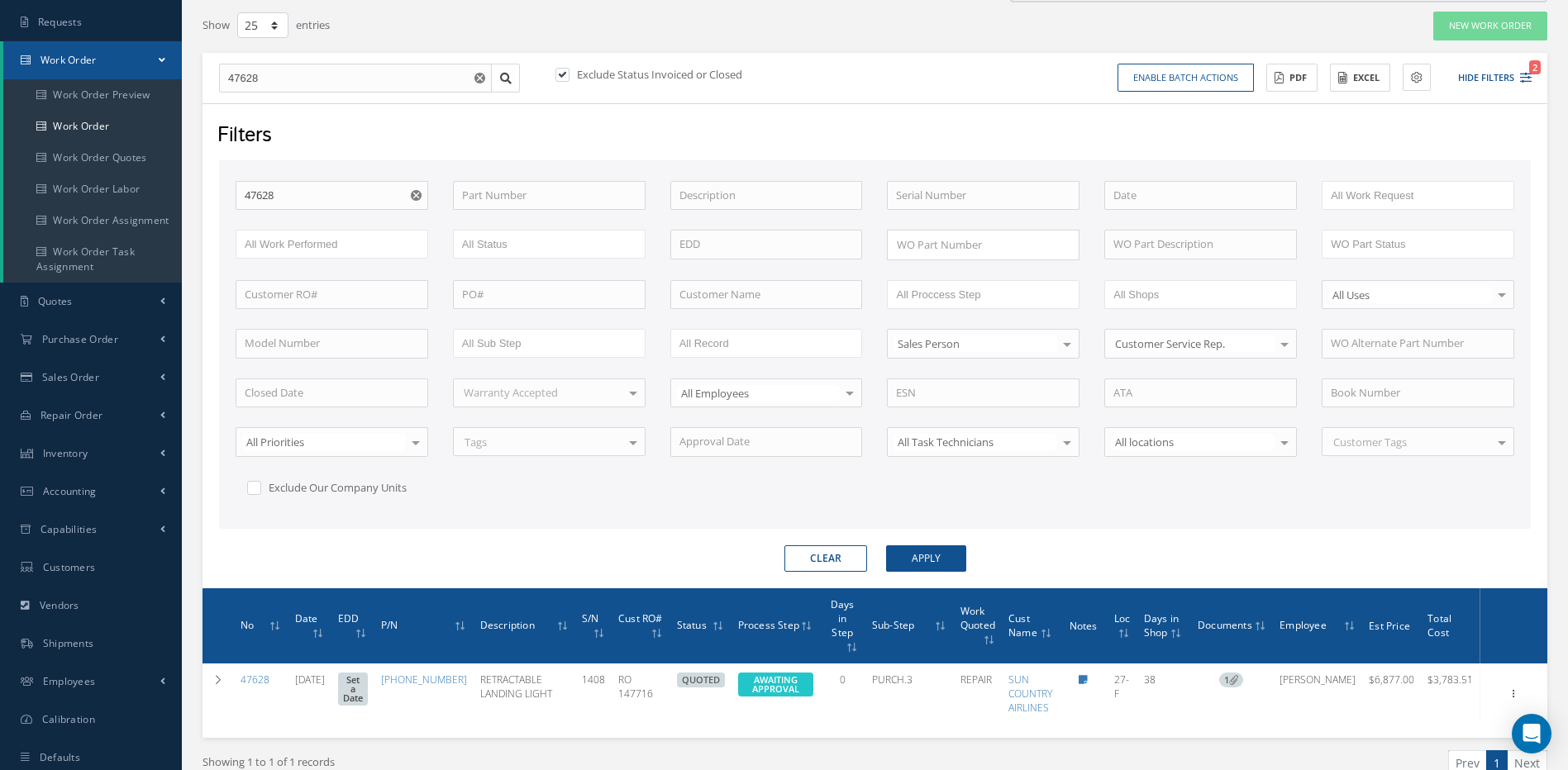
scroll to position [92, 0]
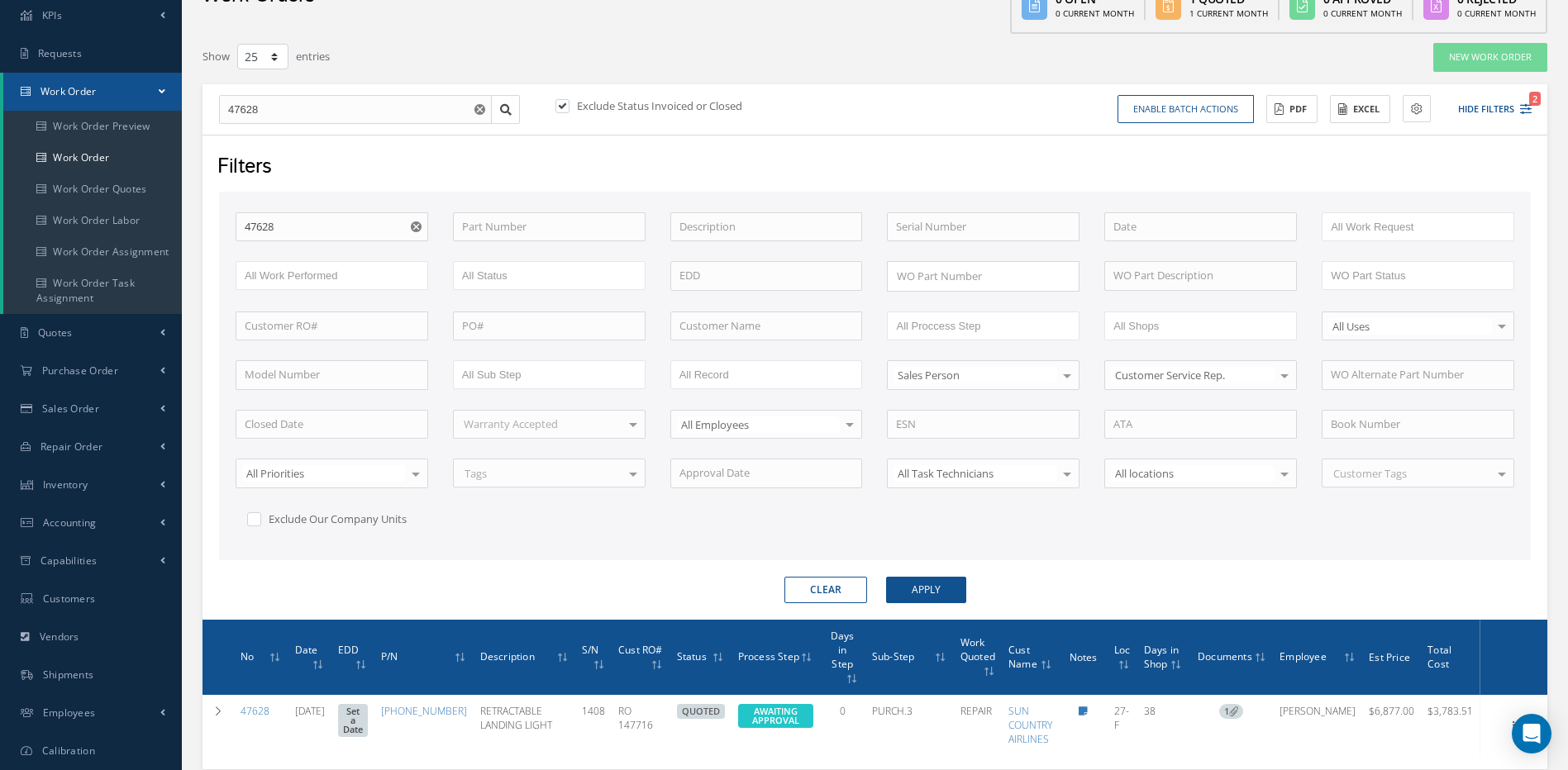
click at [417, 225] on use "Reset" at bounding box center [416, 227] width 10 height 10
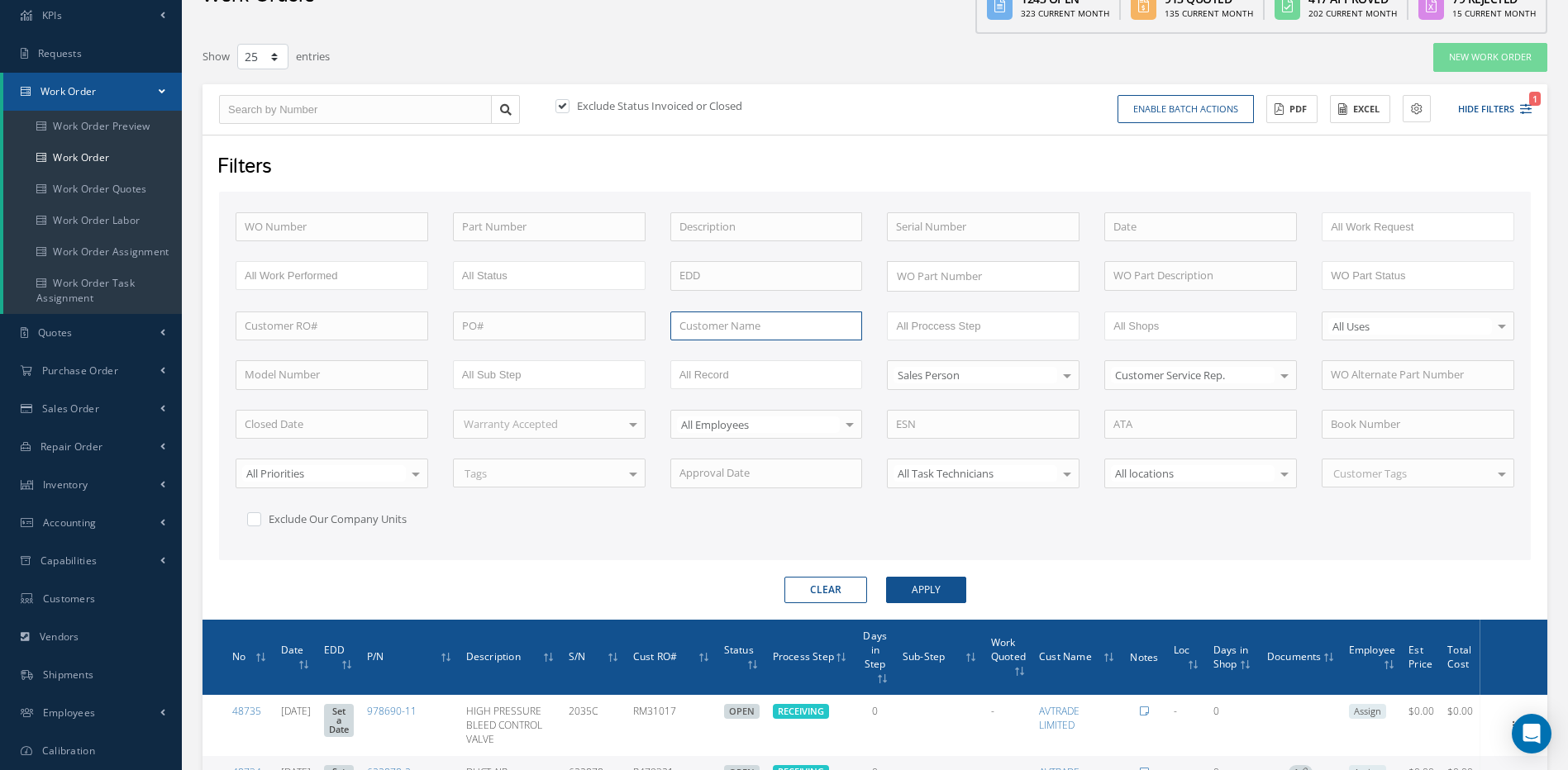
click at [745, 325] on input "text" at bounding box center [767, 327] width 193 height 30
click at [760, 356] on span "UNITED PARCEL SERVICE CO." at bounding box center [749, 355] width 141 height 15
type input "UNITED PARCEL SERVICE CO."
click at [948, 585] on button "Apply" at bounding box center [926, 590] width 81 height 26
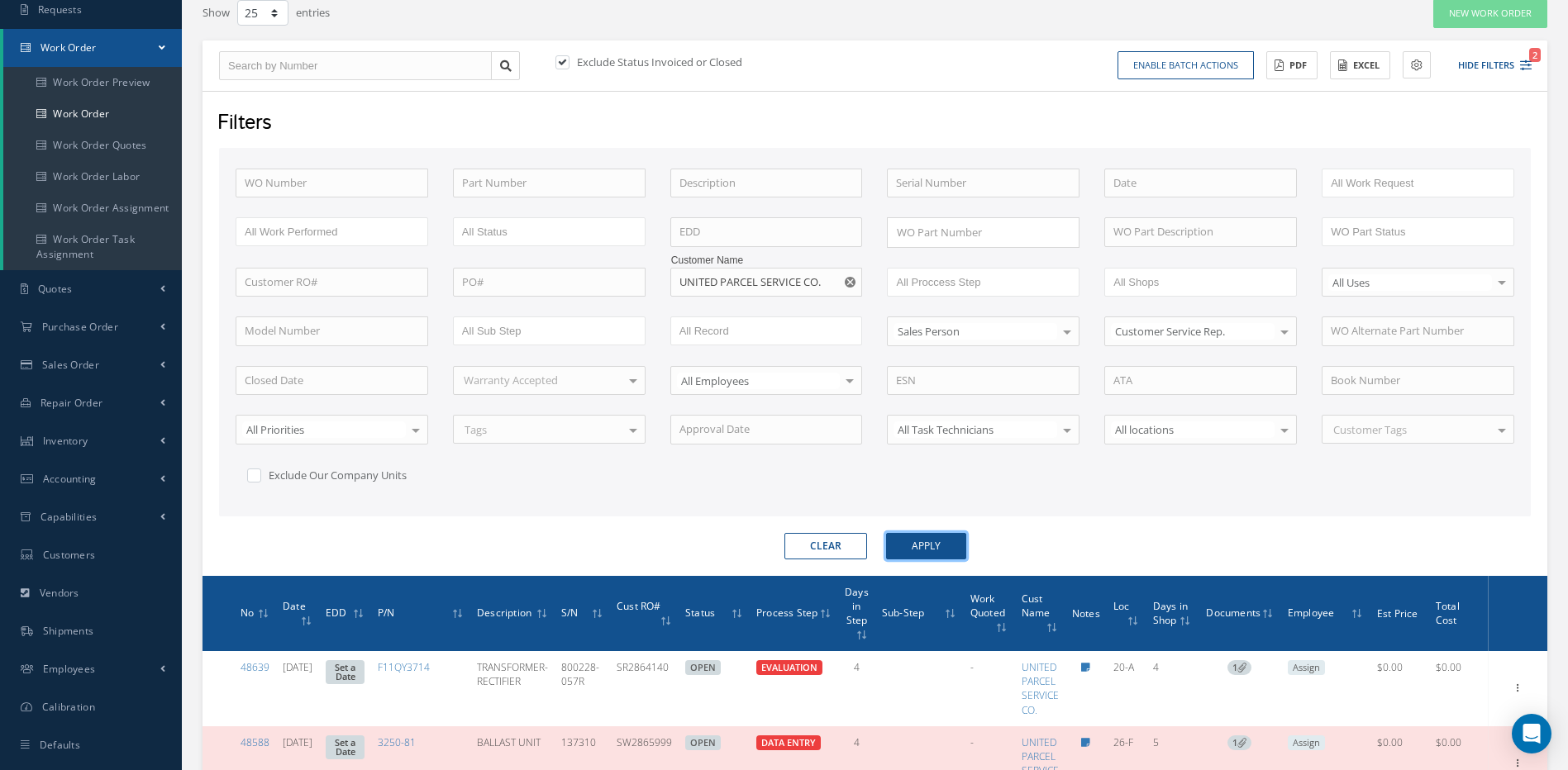
scroll to position [145, 0]
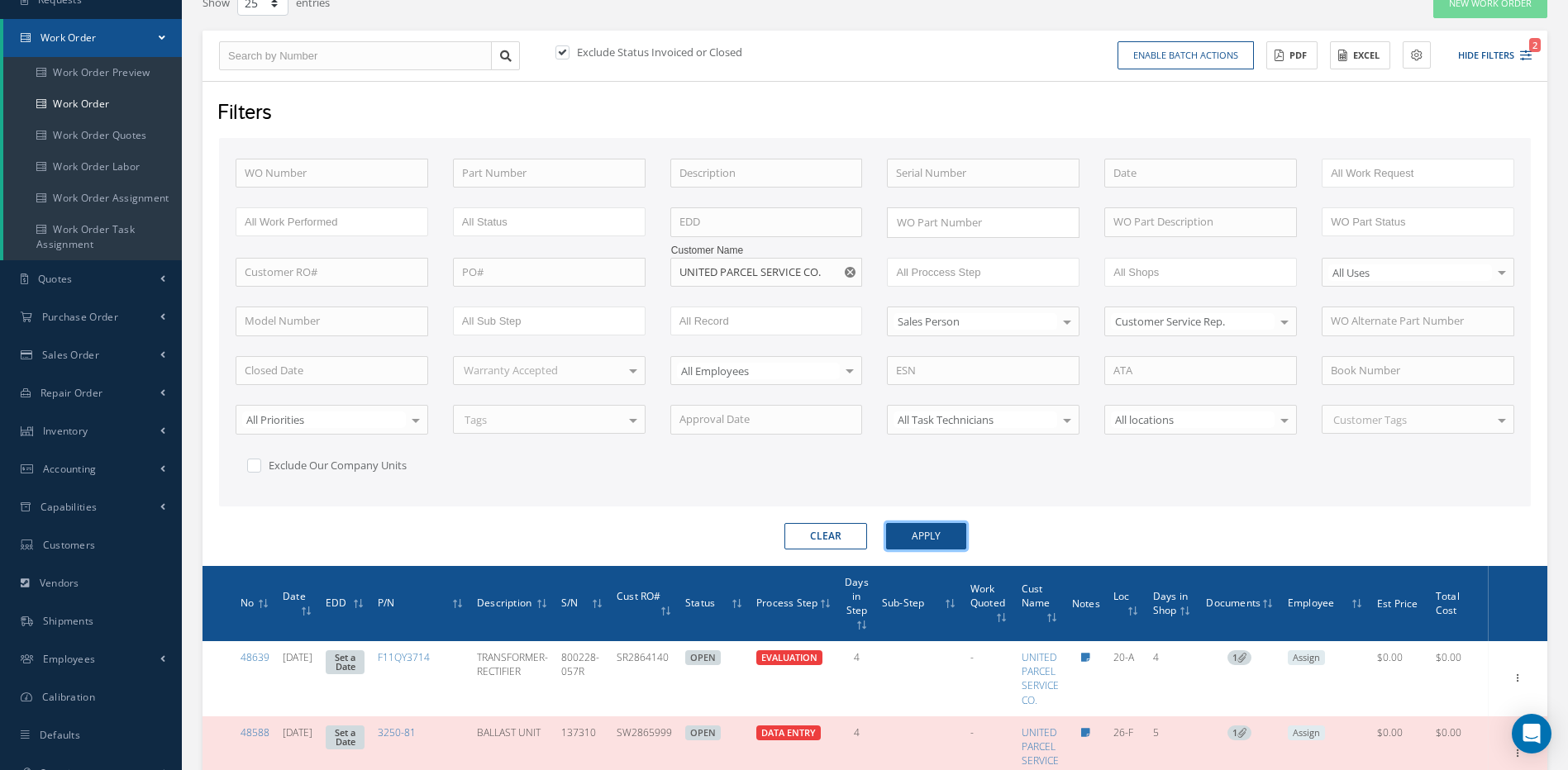
click at [926, 531] on button "Apply" at bounding box center [926, 537] width 81 height 26
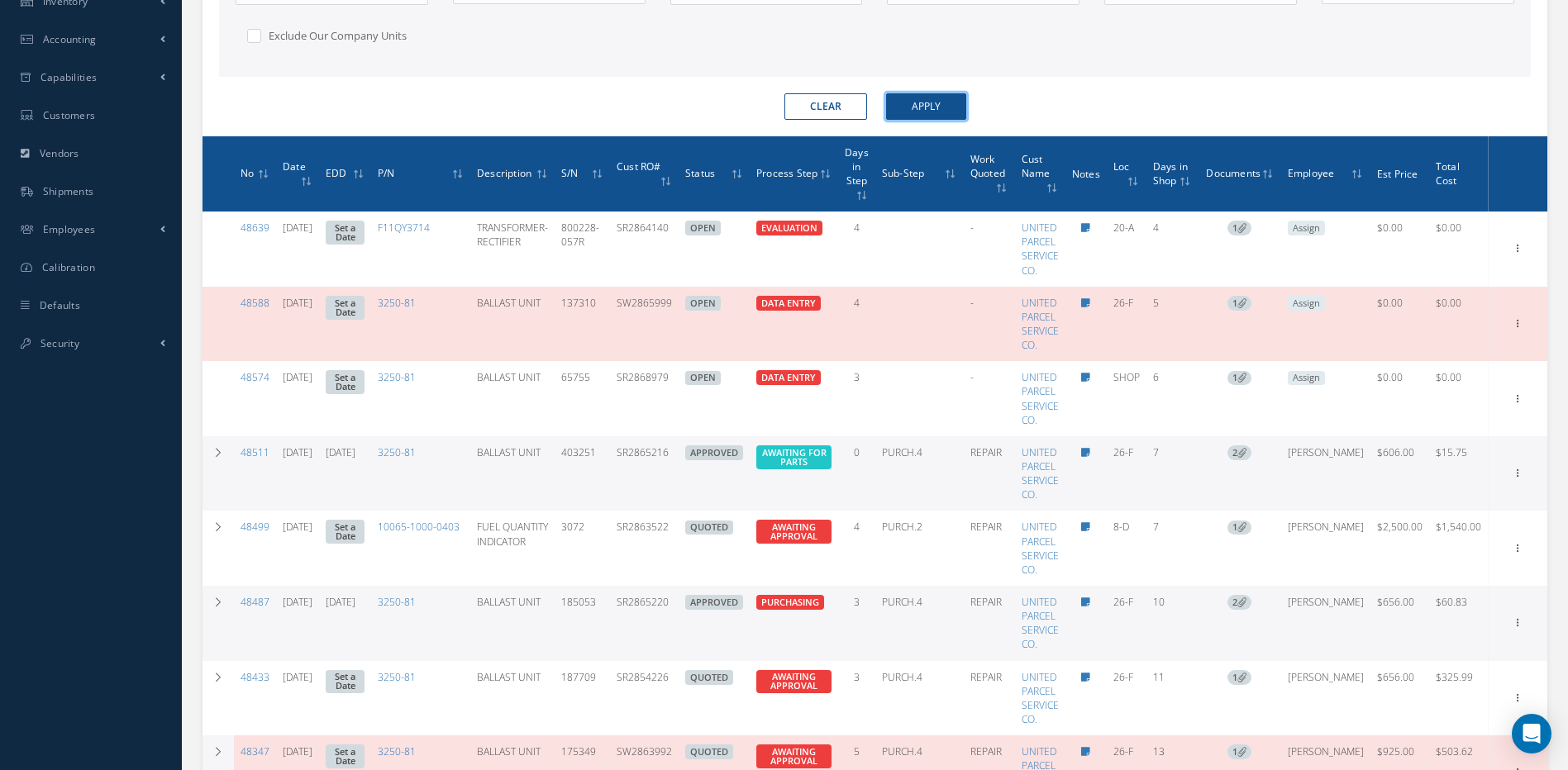
scroll to position [566, 0]
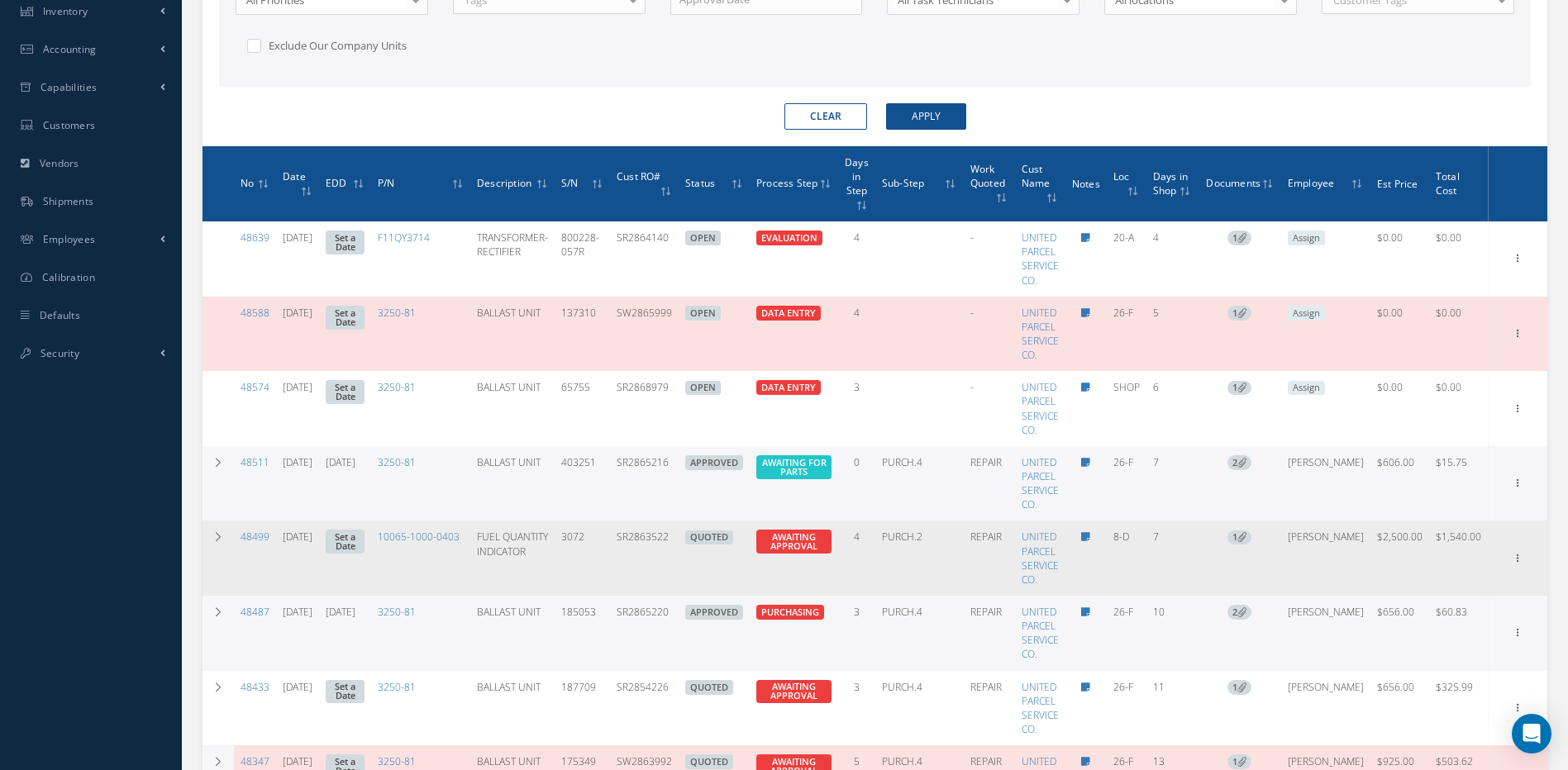
drag, startPoint x: 690, startPoint y: 546, endPoint x: 634, endPoint y: 546, distance: 56.0
click at [634, 546] on td "SR2863522" at bounding box center [643, 558] width 68 height 75
copy td "SR2863522"
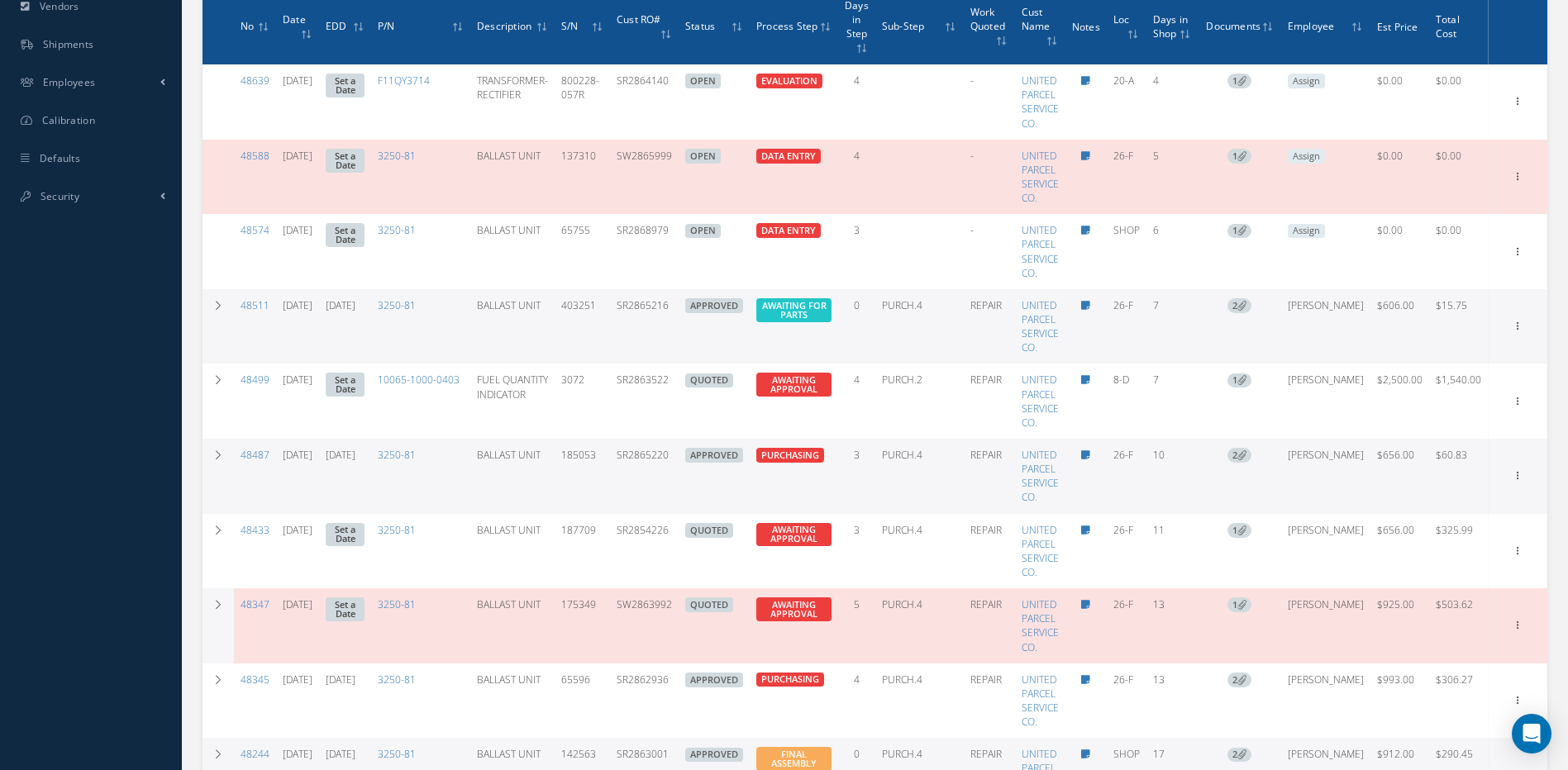
scroll to position [896, 0]
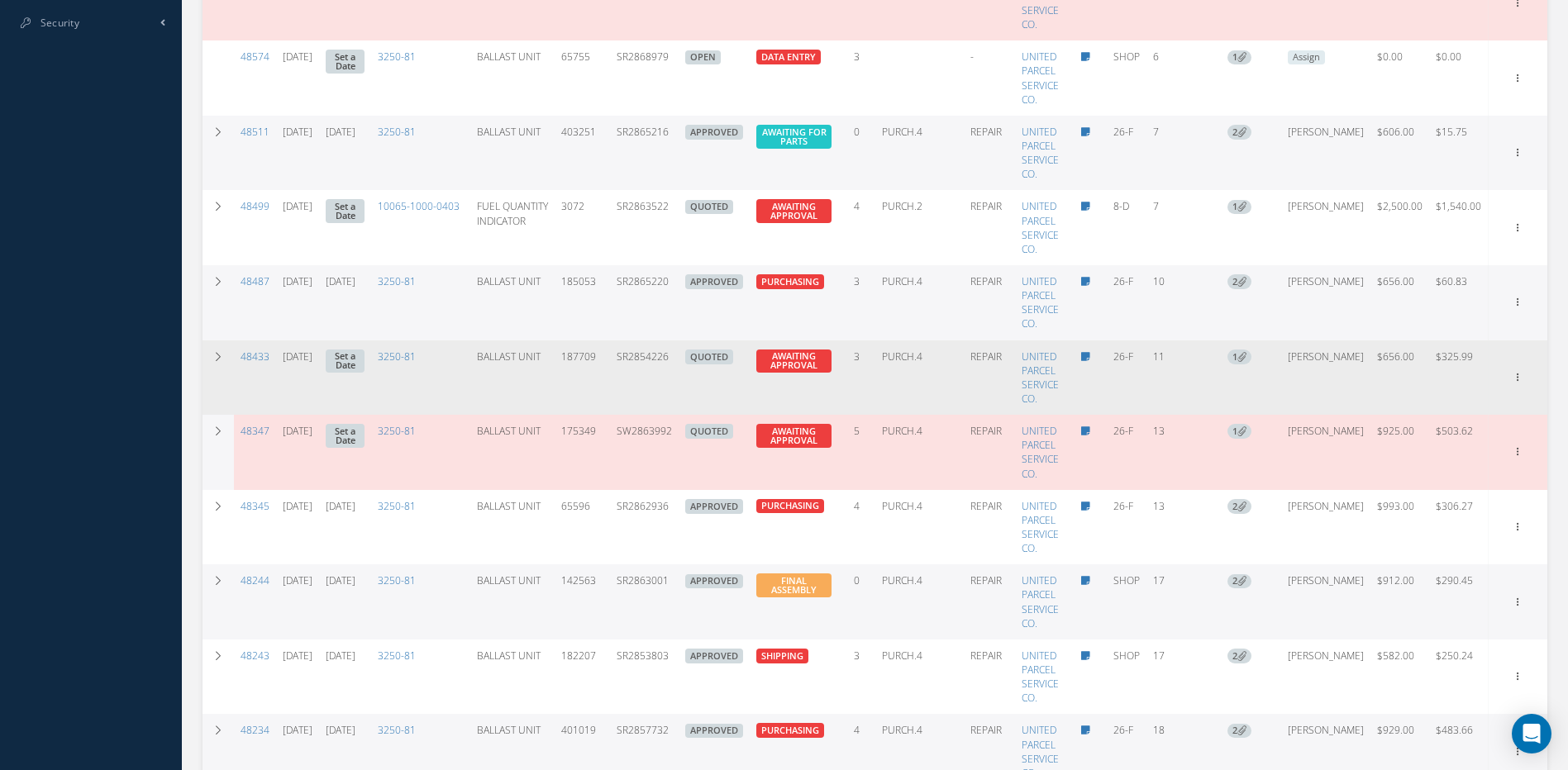
drag, startPoint x: 685, startPoint y: 363, endPoint x: 629, endPoint y: 363, distance: 56.0
click at [629, 363] on td "SR2854226" at bounding box center [643, 378] width 68 height 75
copy td "SR2854226"
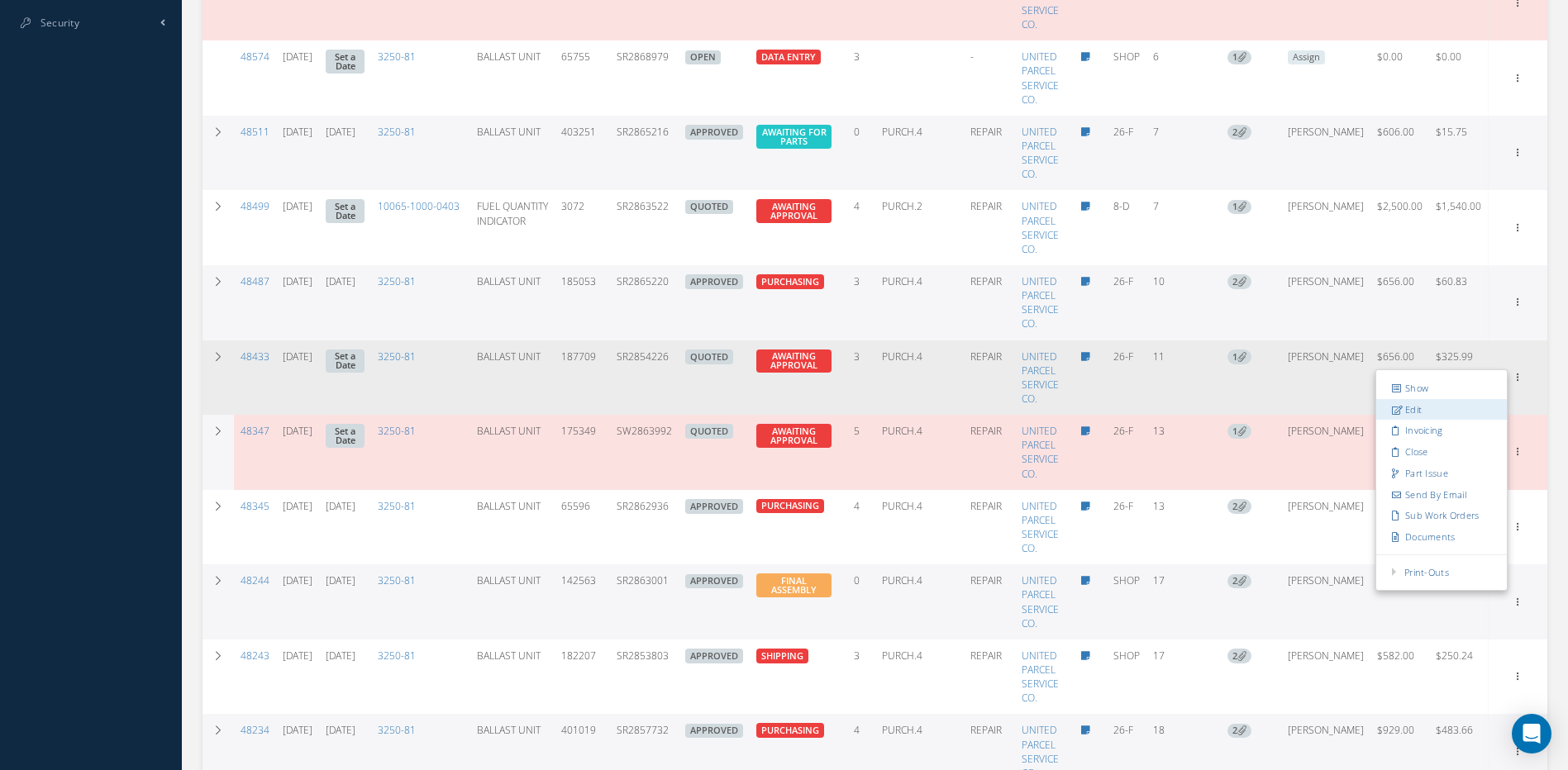
click at [1445, 407] on link "Edit" at bounding box center [1441, 409] width 130 height 22
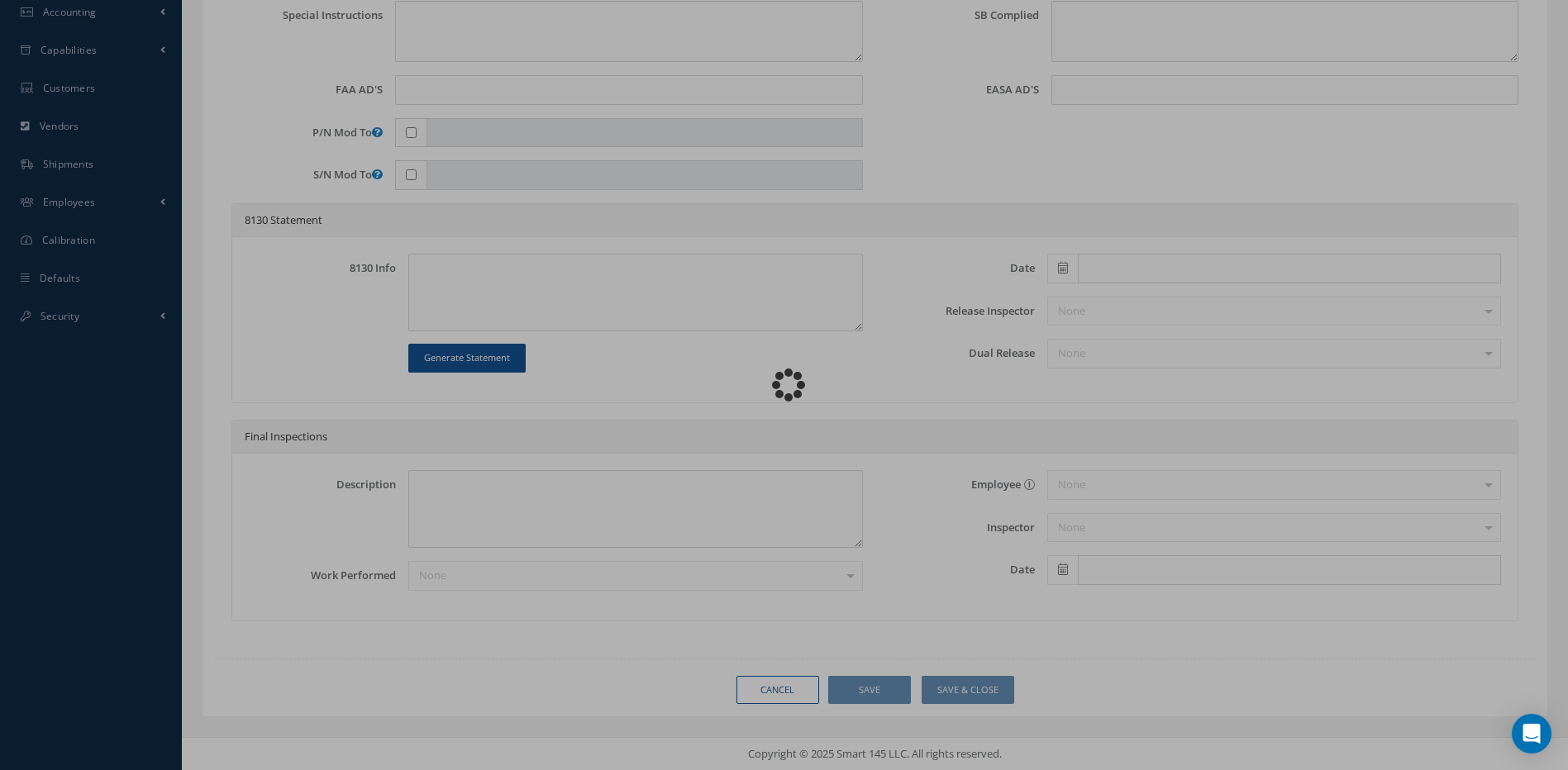
scroll to position [602, 0]
type input "3250-81"
type input "26-F"
type input "[DATE]"
type input "BALLAST UNIT"
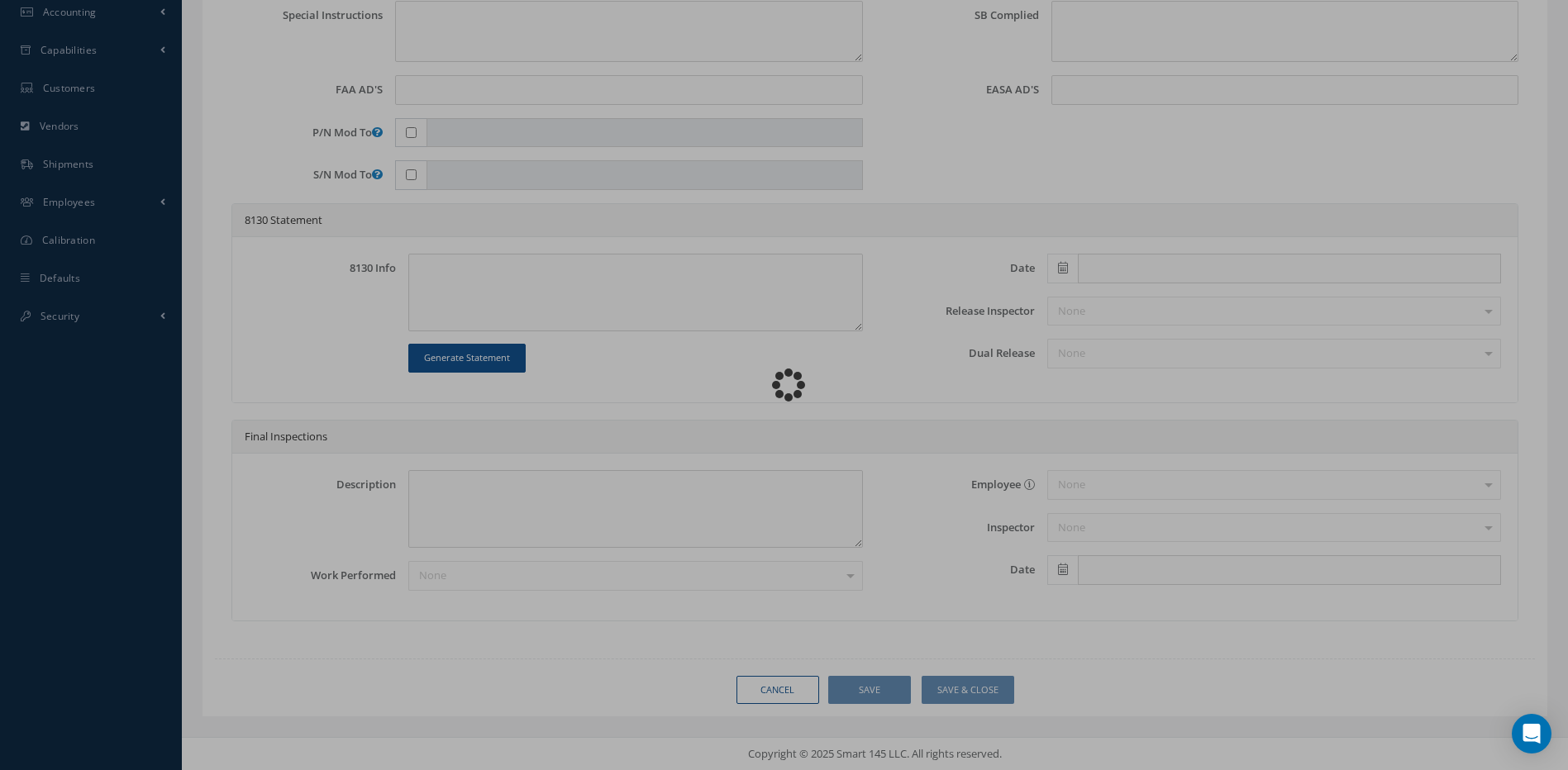
type input "SR2854226"
type input "187709"
type textarea "MCD RIGHT SIDE OVERHEAD FLUOR. LIGHT 138LU1 OUT"
type textarea "PLEASE SEE R.O. FOR DETAILS"
type textarea "NO VISUAL DAMAGE"
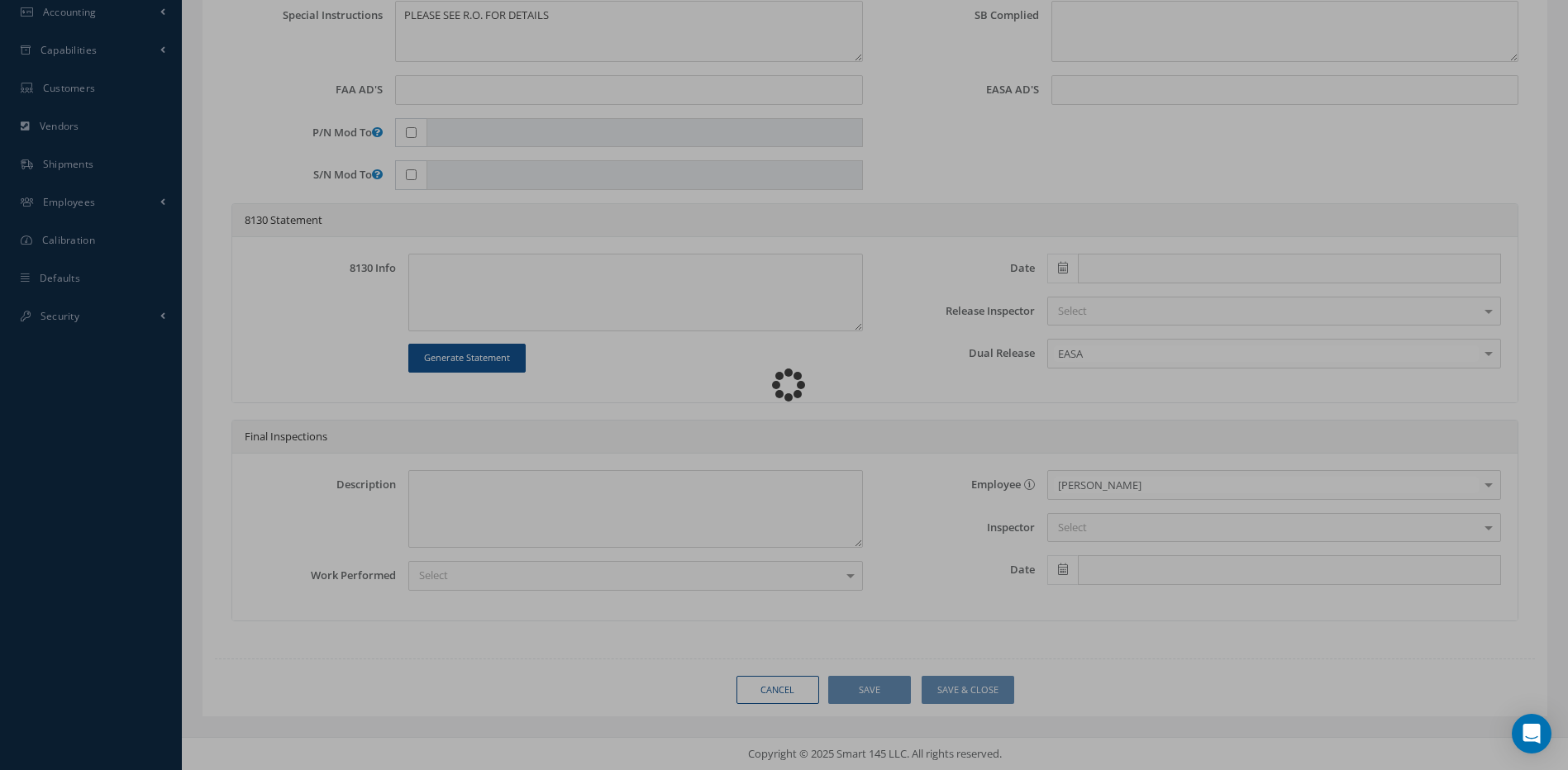
scroll to position [0, 0]
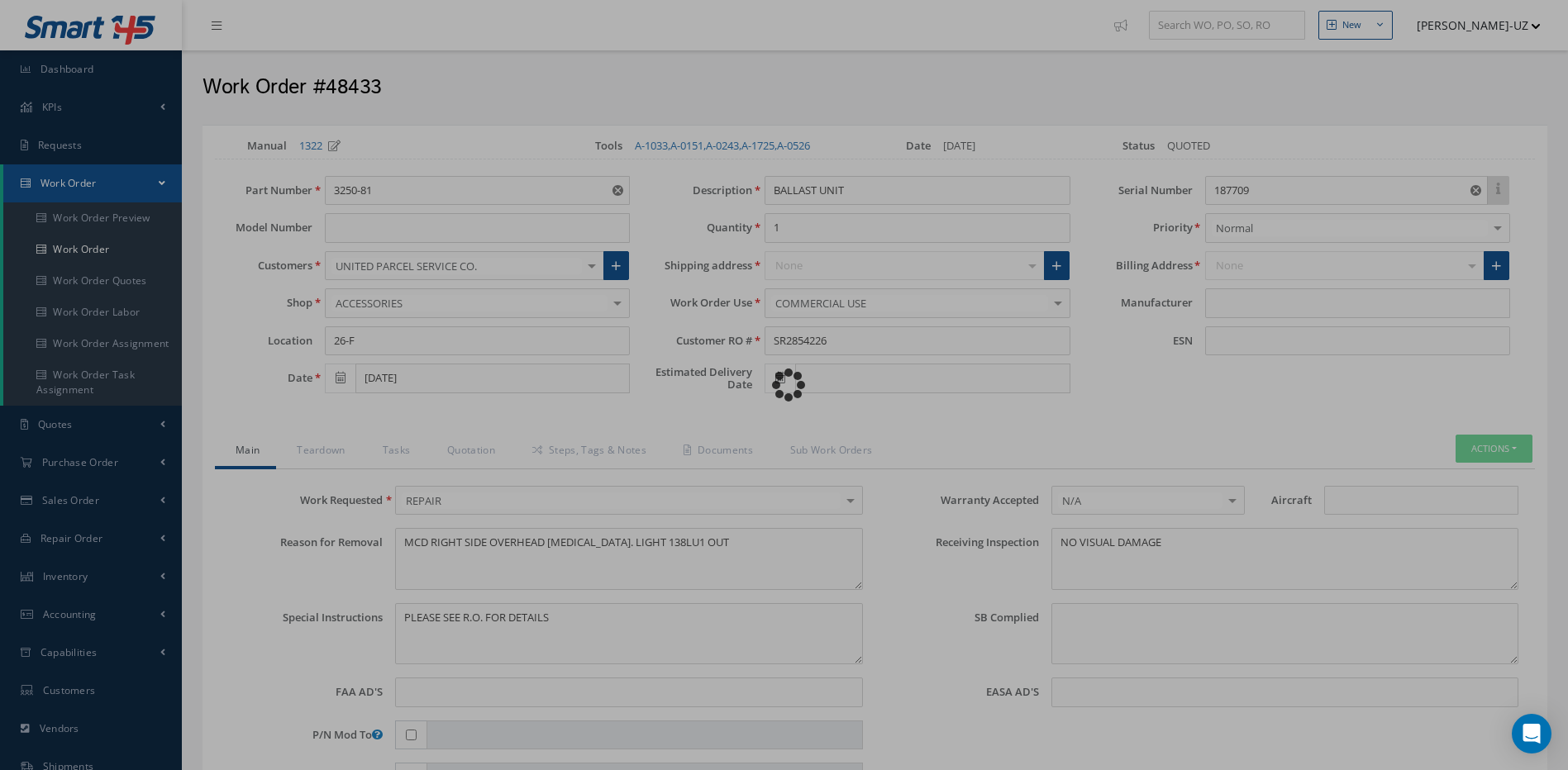
type input "DIEHL AEROSPACE"
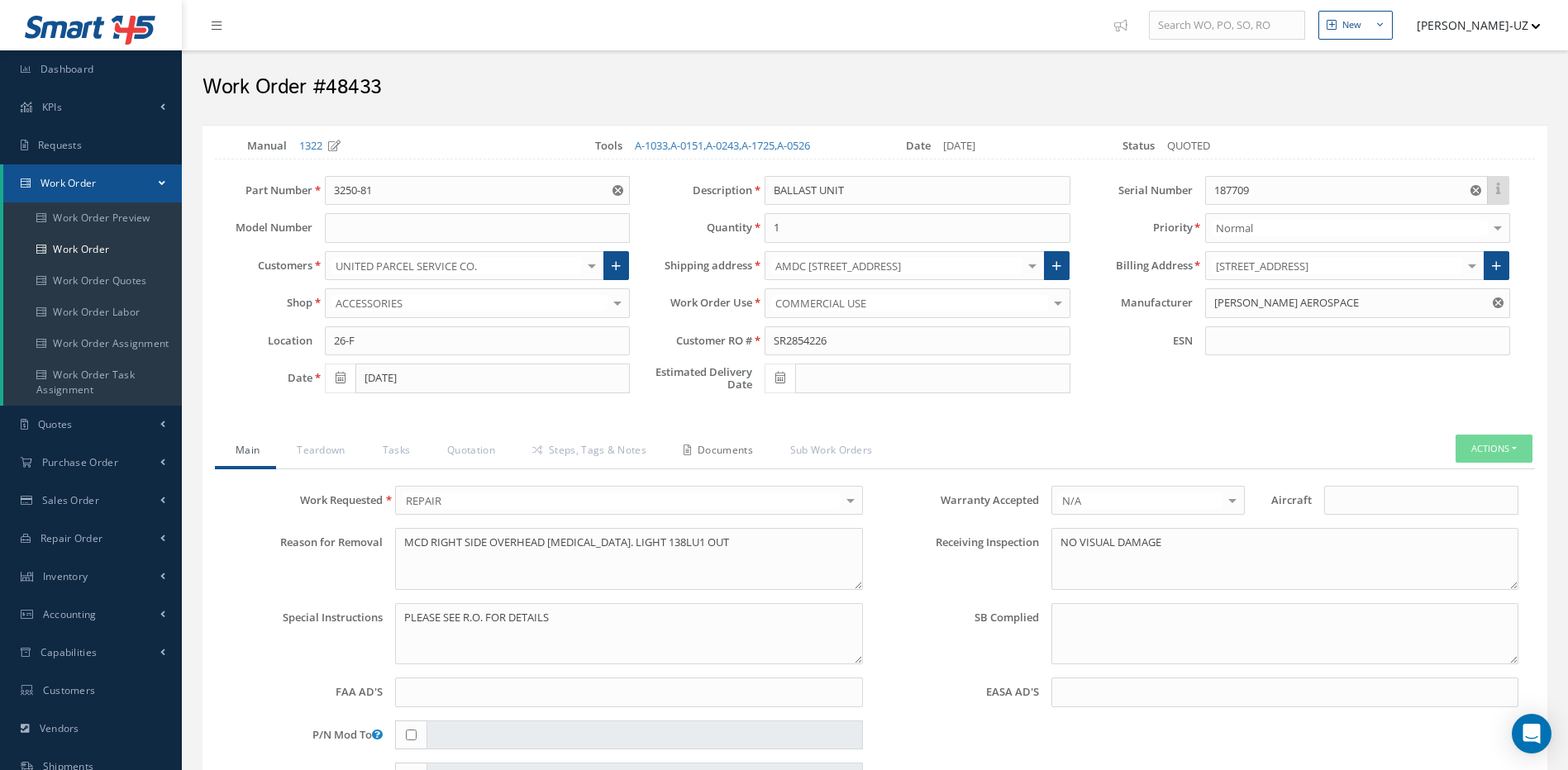
click at [714, 464] on link "Documents" at bounding box center [717, 452] width 107 height 35
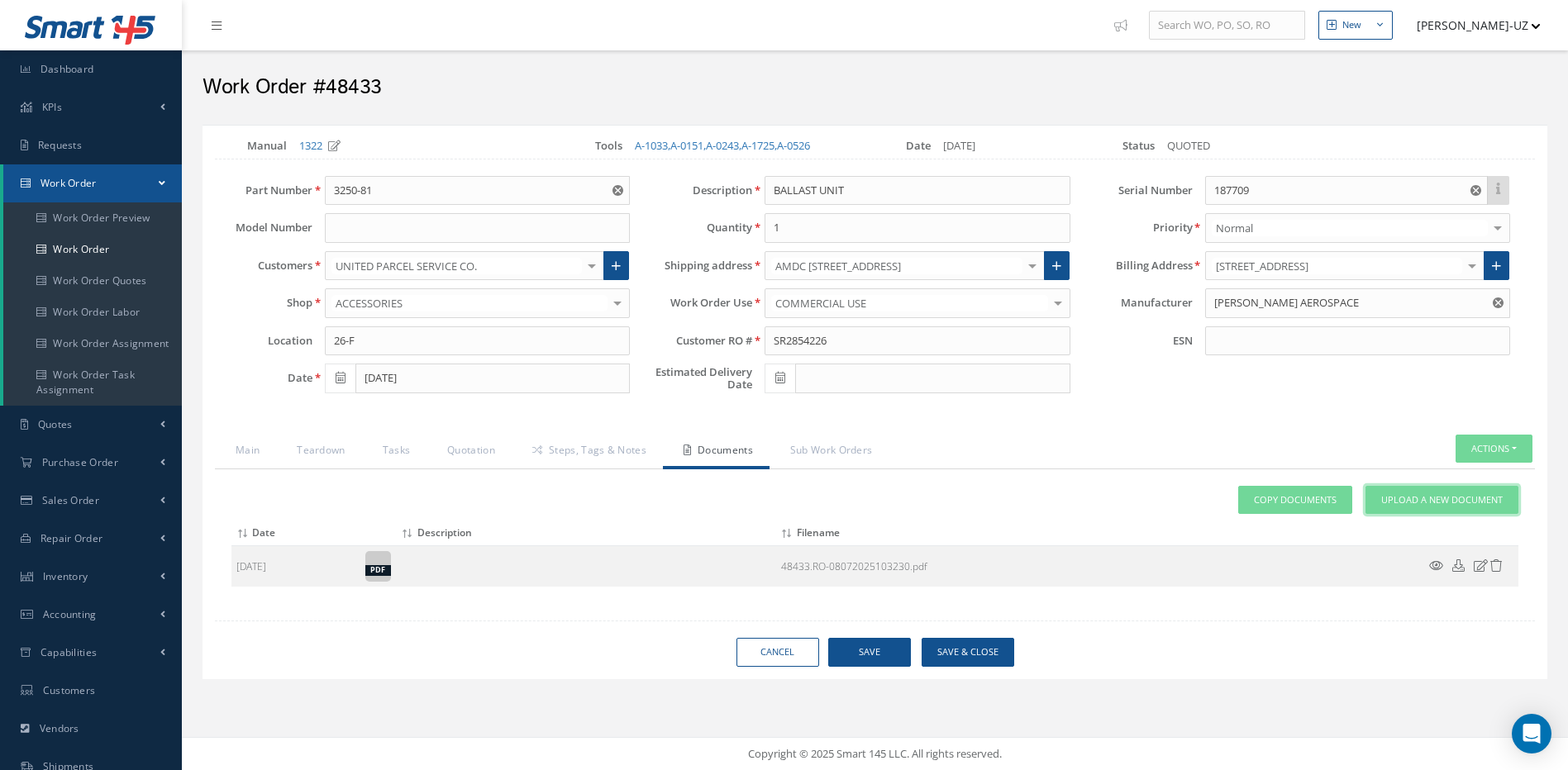
click at [1423, 500] on span "Upload a New Document" at bounding box center [1442, 500] width 122 height 14
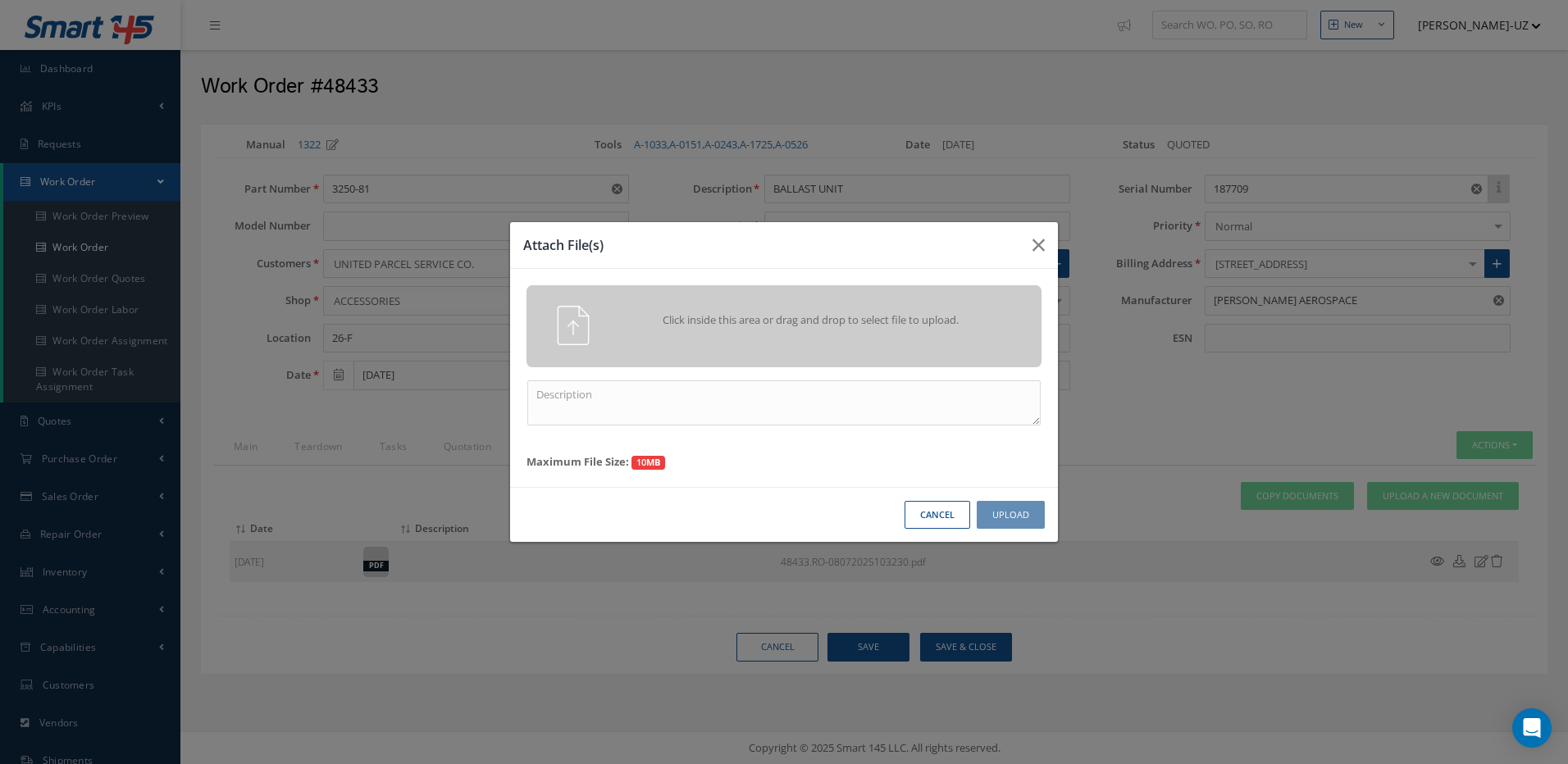
click at [910, 338] on div "Click inside this area or drag and drop to select file to upload." at bounding box center [807, 322] width 405 height 33
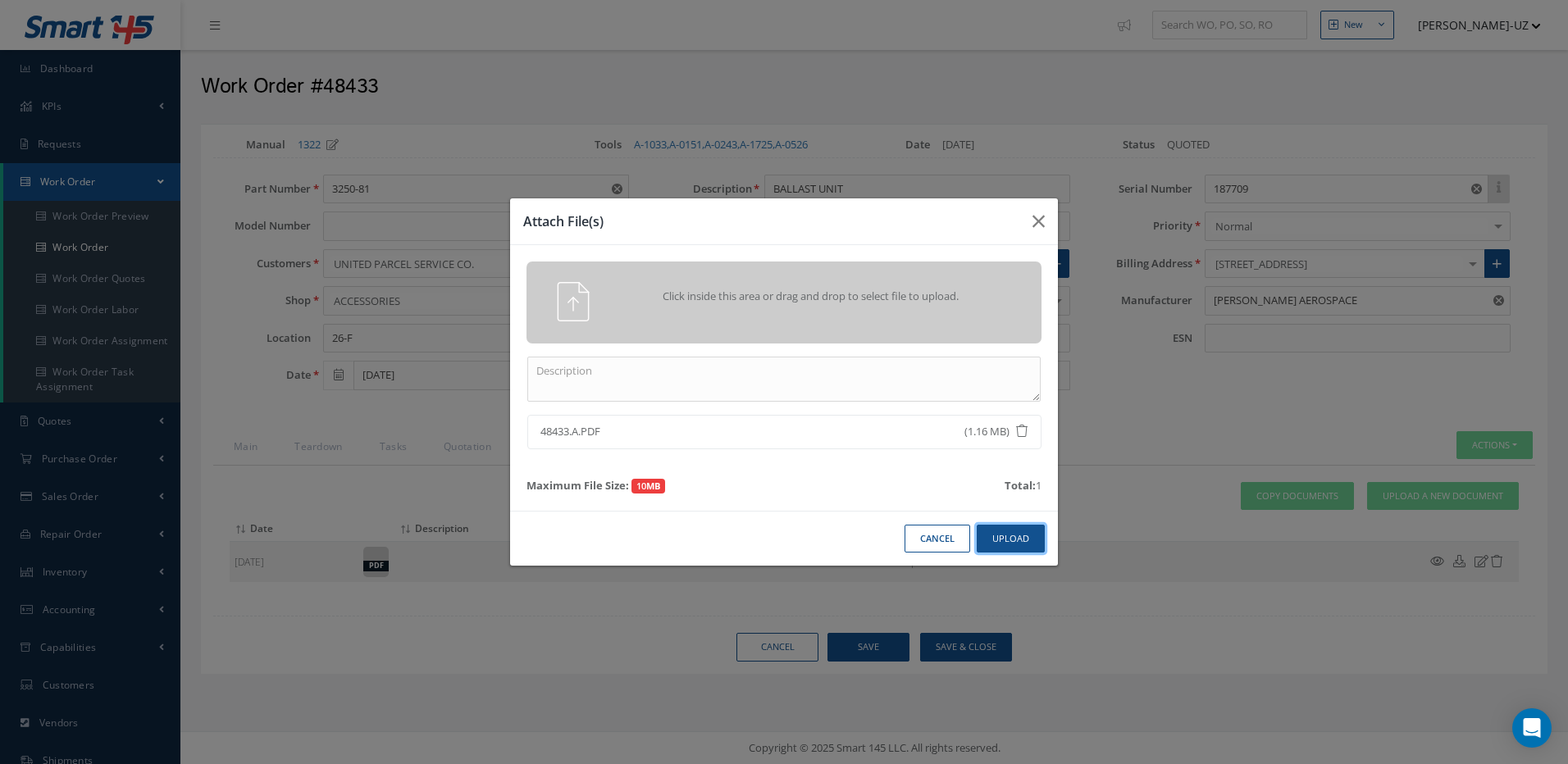
click at [1022, 533] on button "Upload" at bounding box center [1010, 539] width 68 height 29
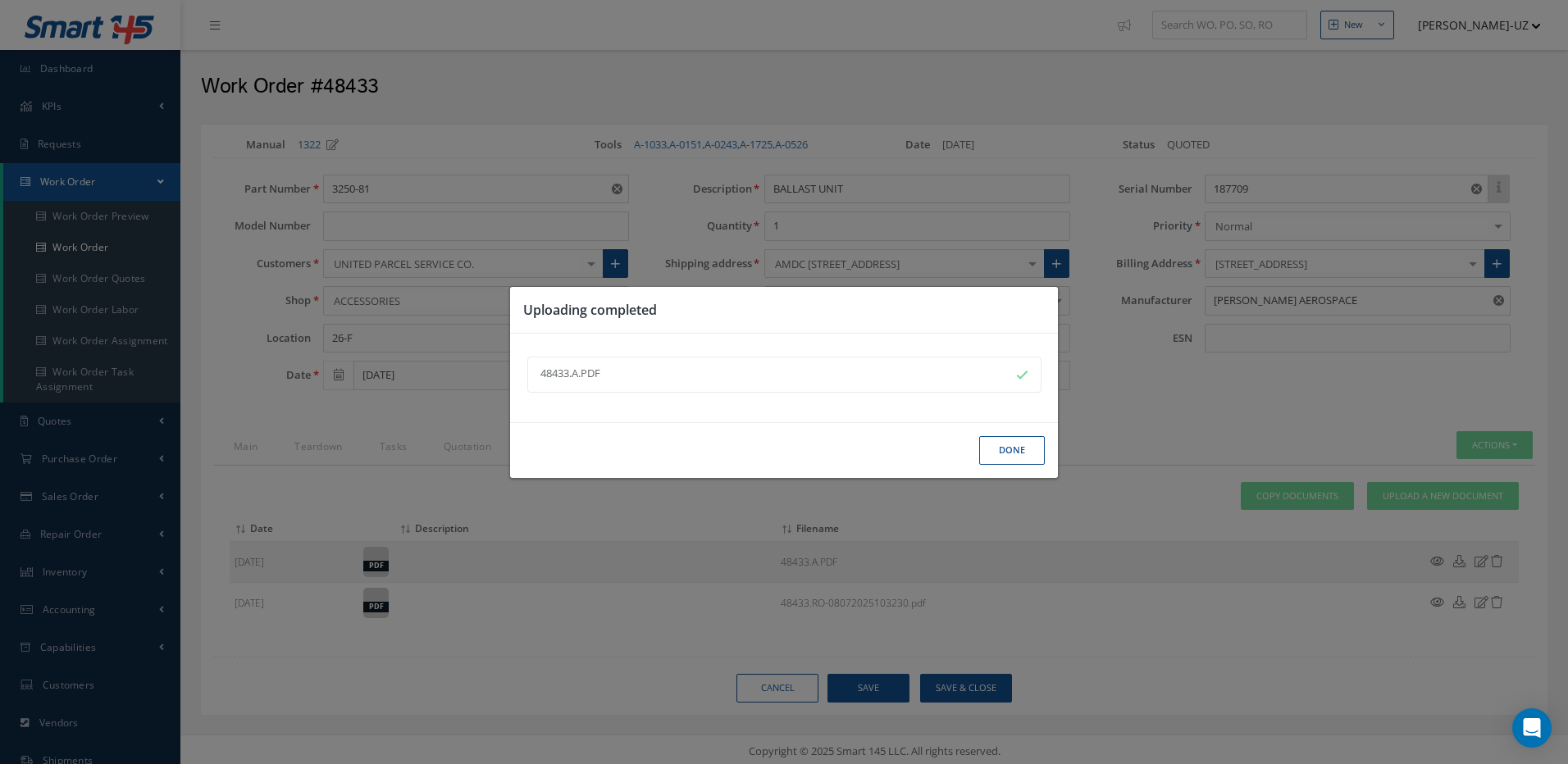
click at [1007, 454] on button "Done" at bounding box center [1012, 450] width 66 height 29
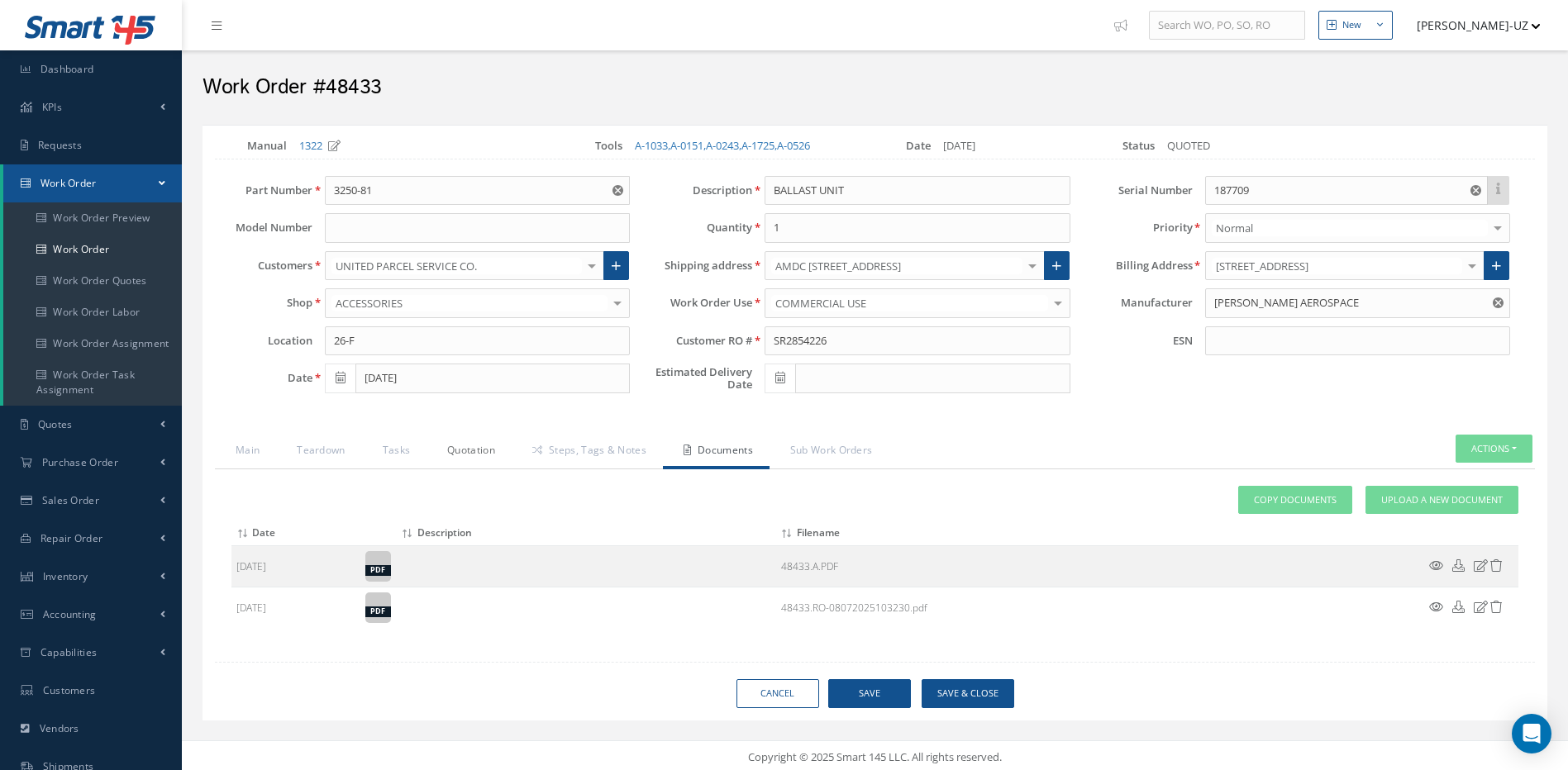
click at [465, 453] on link "Quotation" at bounding box center [468, 452] width 85 height 35
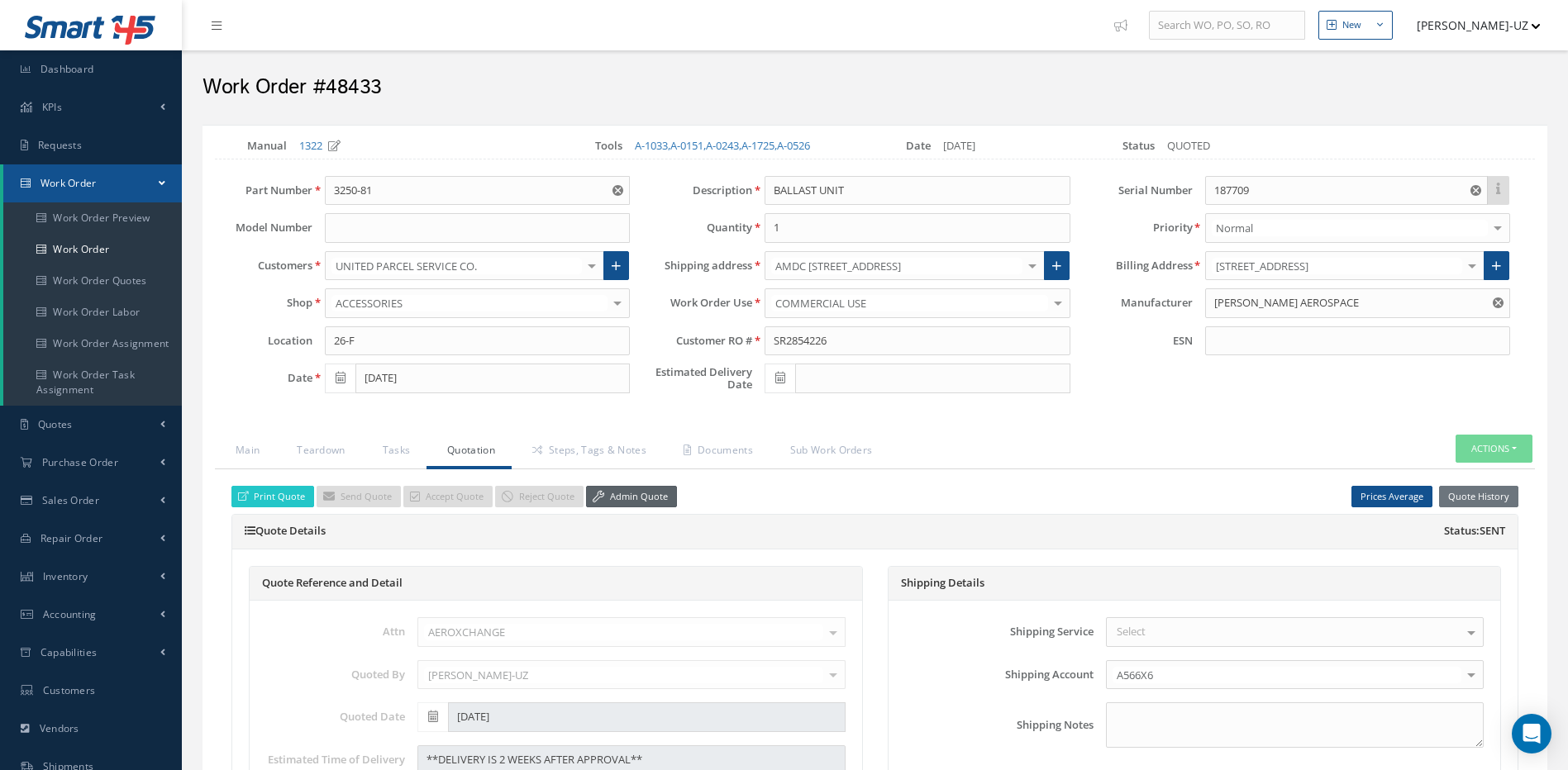
click at [641, 496] on link "Admin Quote" at bounding box center [631, 497] width 91 height 22
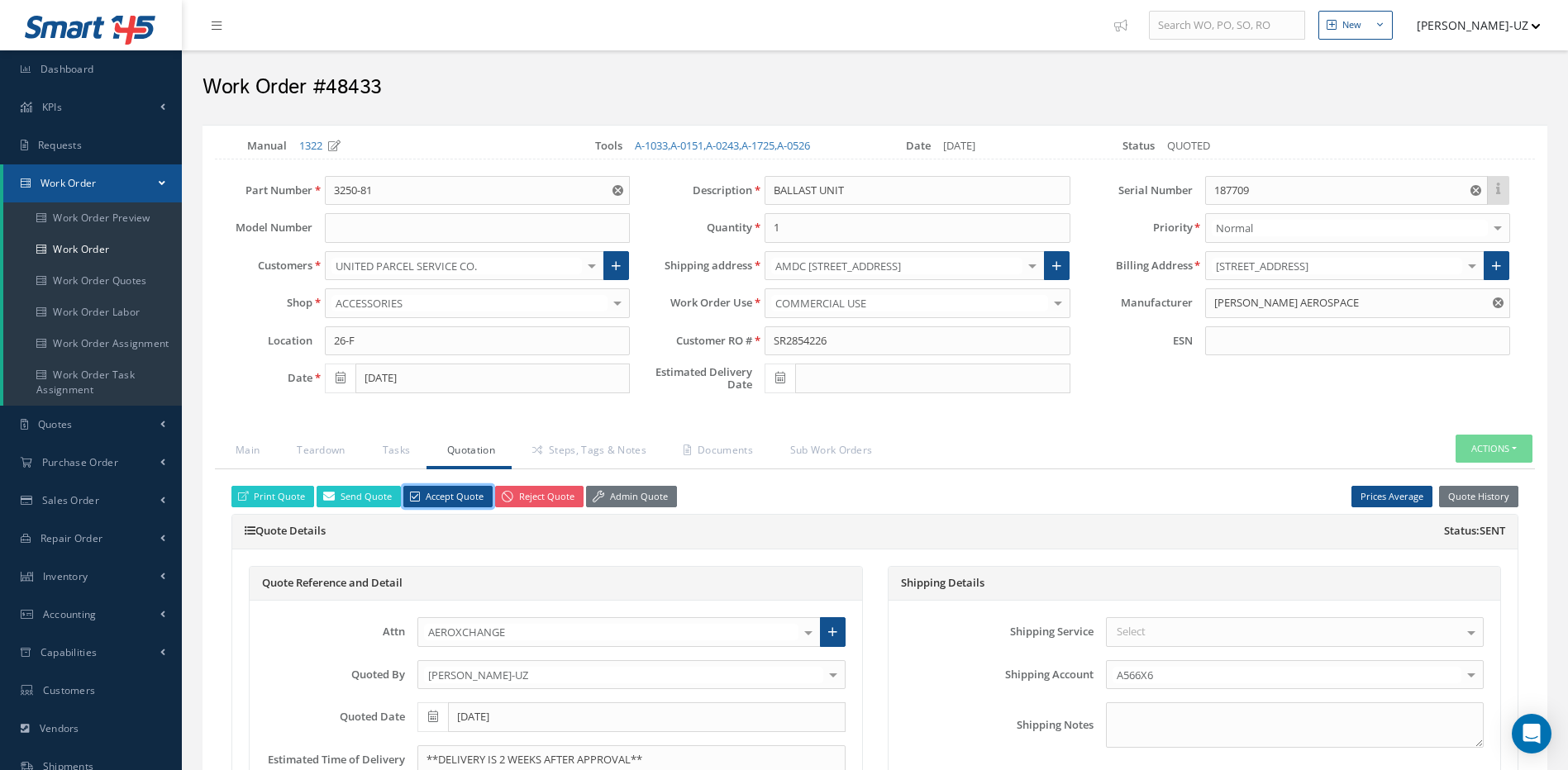
click at [472, 496] on link "Accept Quote" at bounding box center [448, 497] width 89 height 22
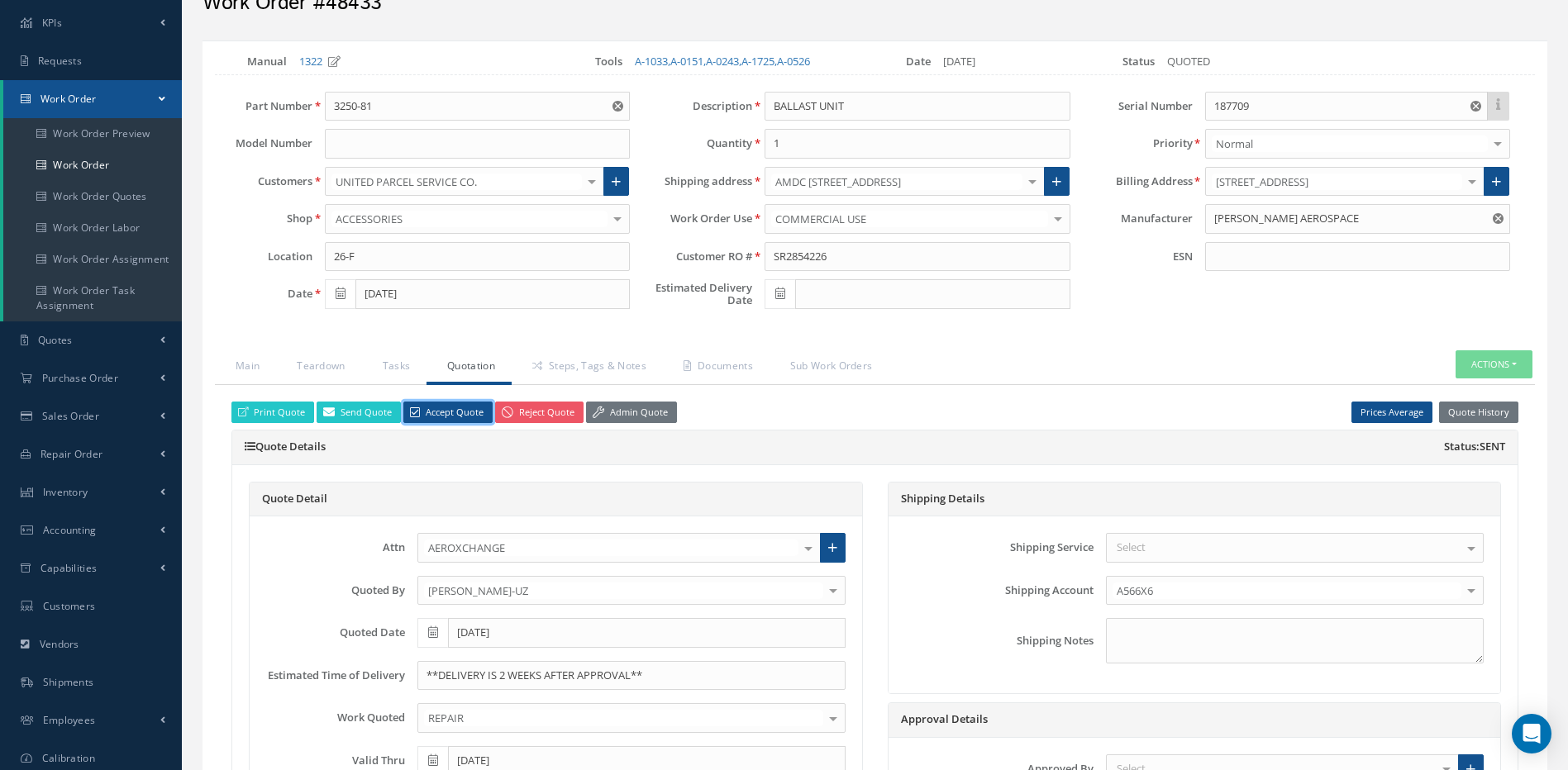
scroll to position [165, 0]
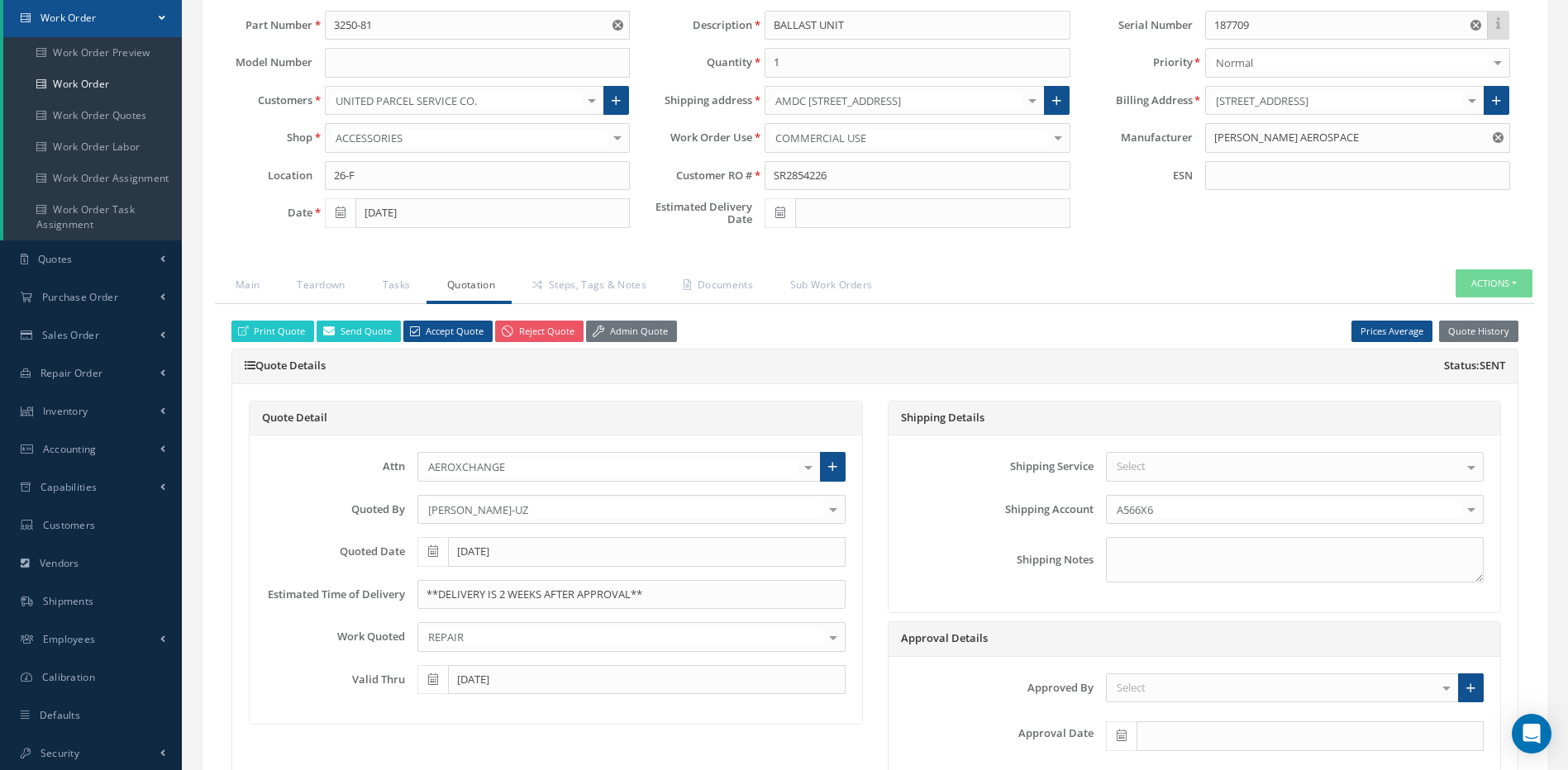
click at [1189, 706] on div "Approved By Select LEIGH CARLI Tom Cissell Tanner Goller Jacob Blessé Pamela Sh…" at bounding box center [1195, 719] width 613 height 124
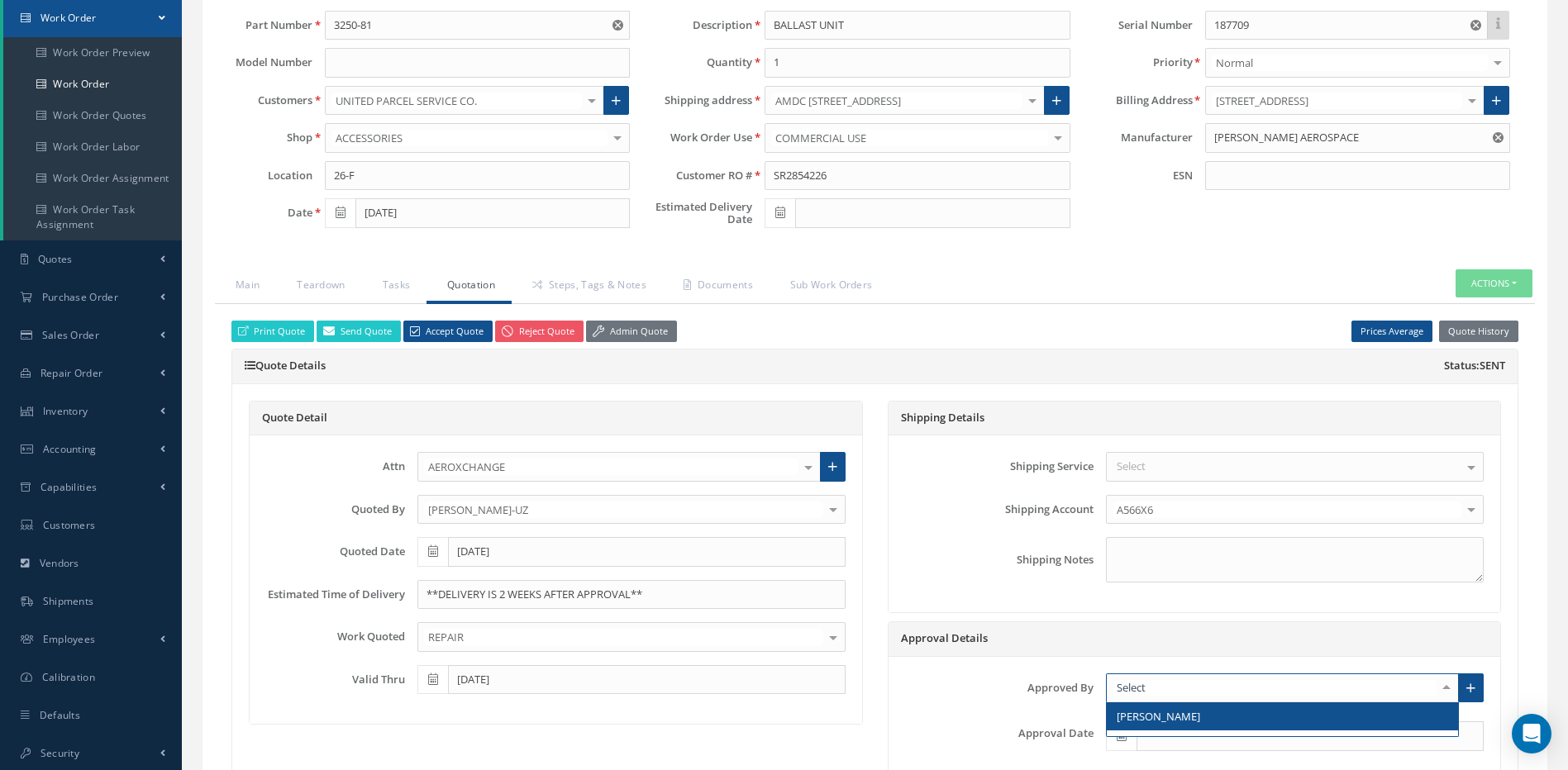
click at [1186, 689] on div at bounding box center [1282, 689] width 353 height 30
type input "AER"
click at [1171, 714] on span "AEROXCHANGE" at bounding box center [1155, 717] width 77 height 15
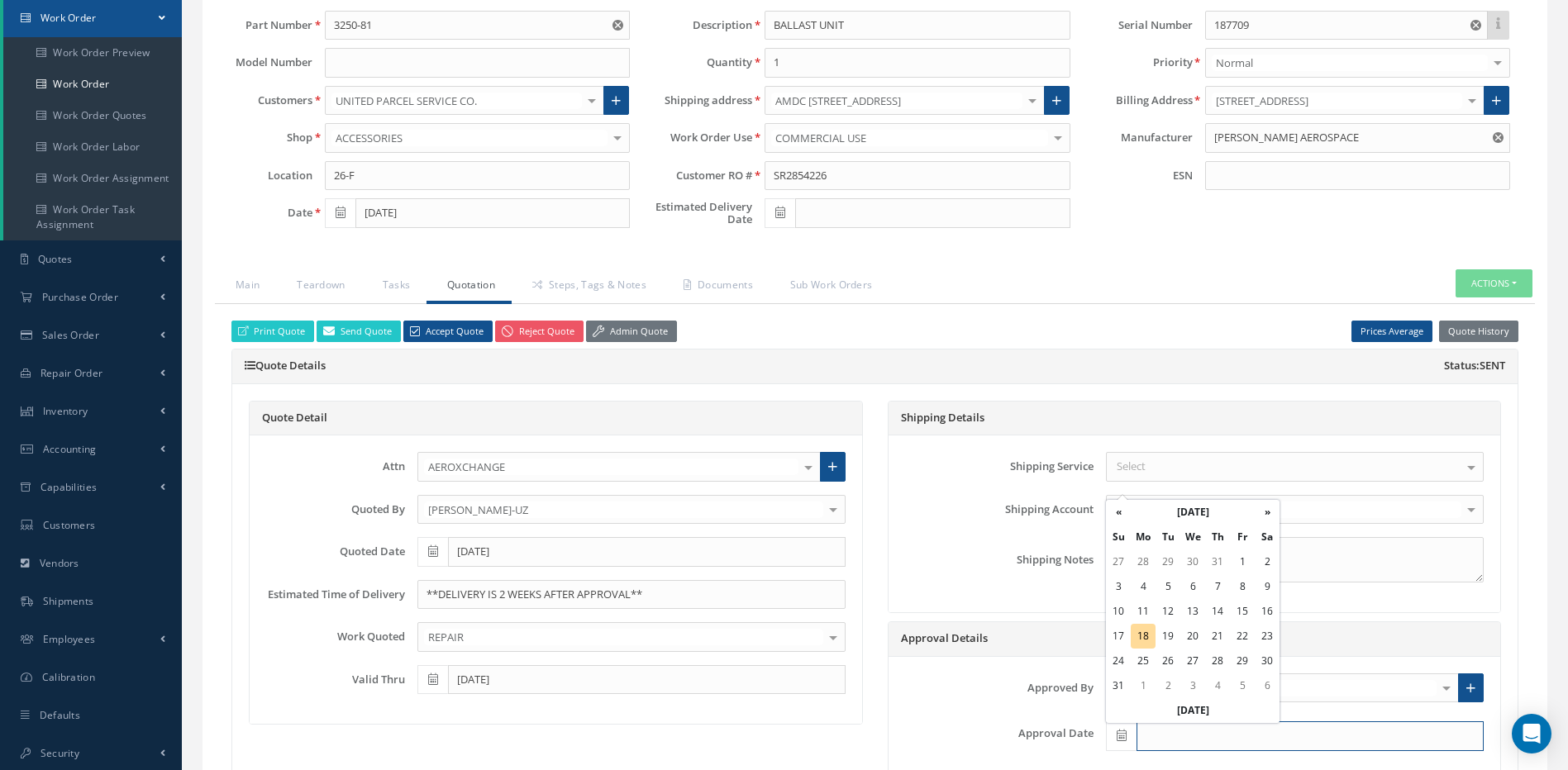
click at [1170, 728] on input "text" at bounding box center [1309, 736] width 348 height 30
click at [1196, 706] on th "Today" at bounding box center [1192, 711] width 173 height 24
click at [1217, 733] on input "[DATE]" at bounding box center [1309, 736] width 348 height 30
click at [1246, 611] on td "15" at bounding box center [1242, 612] width 24 height 24
type input "[DATE]"
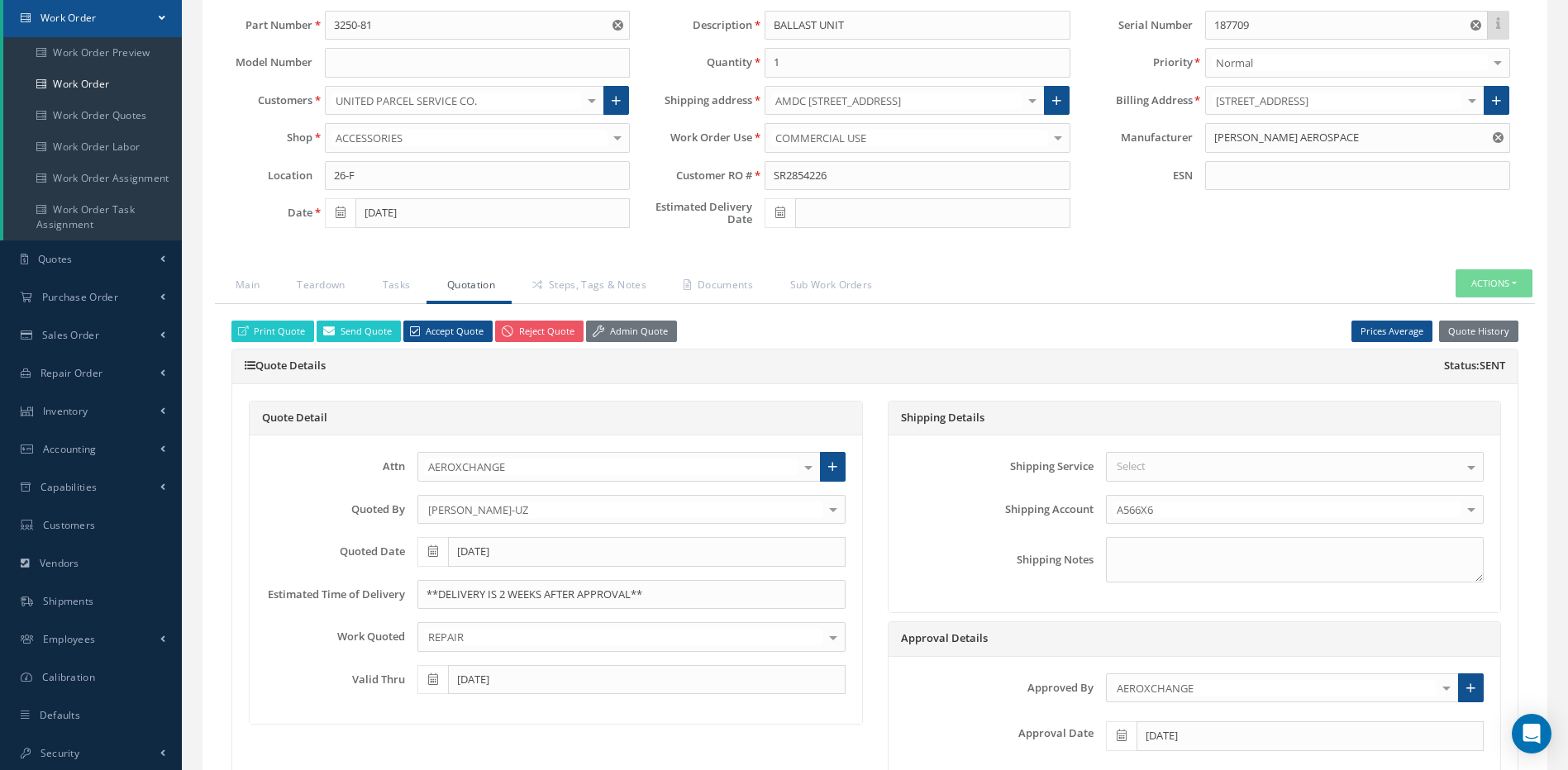
click at [783, 212] on icon at bounding box center [780, 213] width 10 height 11
click at [806, 412] on td "1" at bounding box center [802, 416] width 24 height 24
type input "[DATE]"
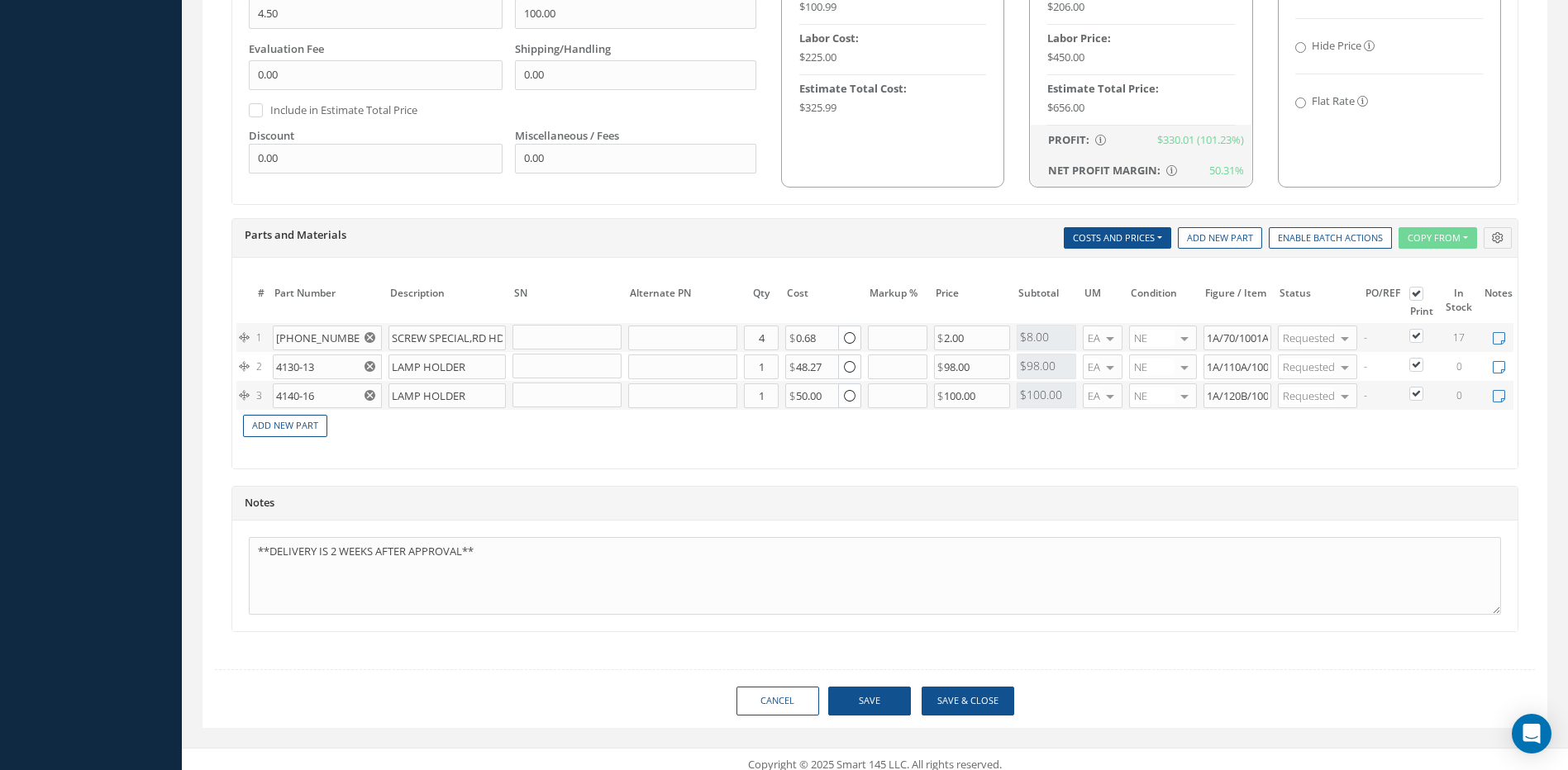
scroll to position [1098, 0]
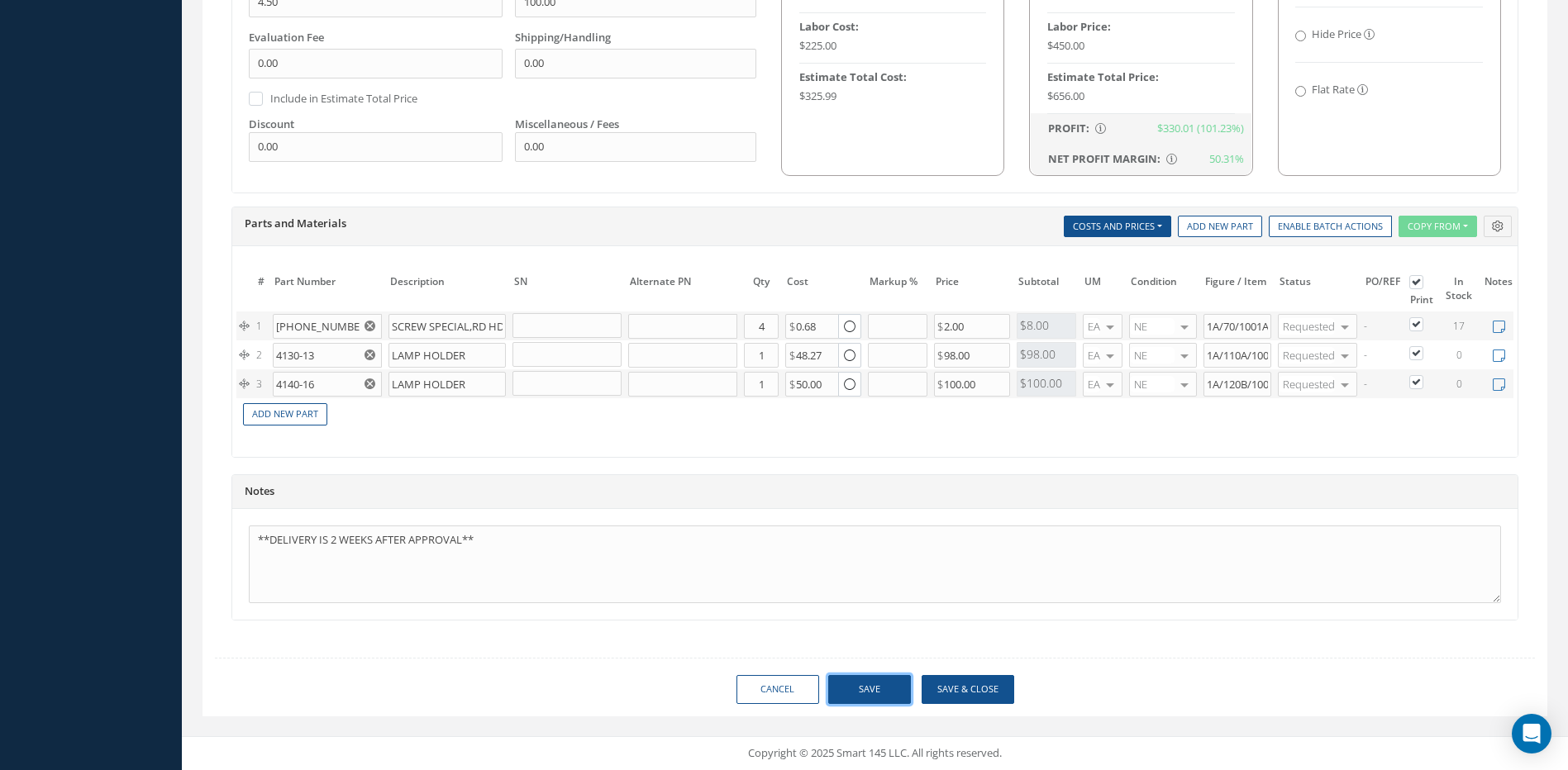
click at [876, 693] on button "Save" at bounding box center [869, 689] width 82 height 29
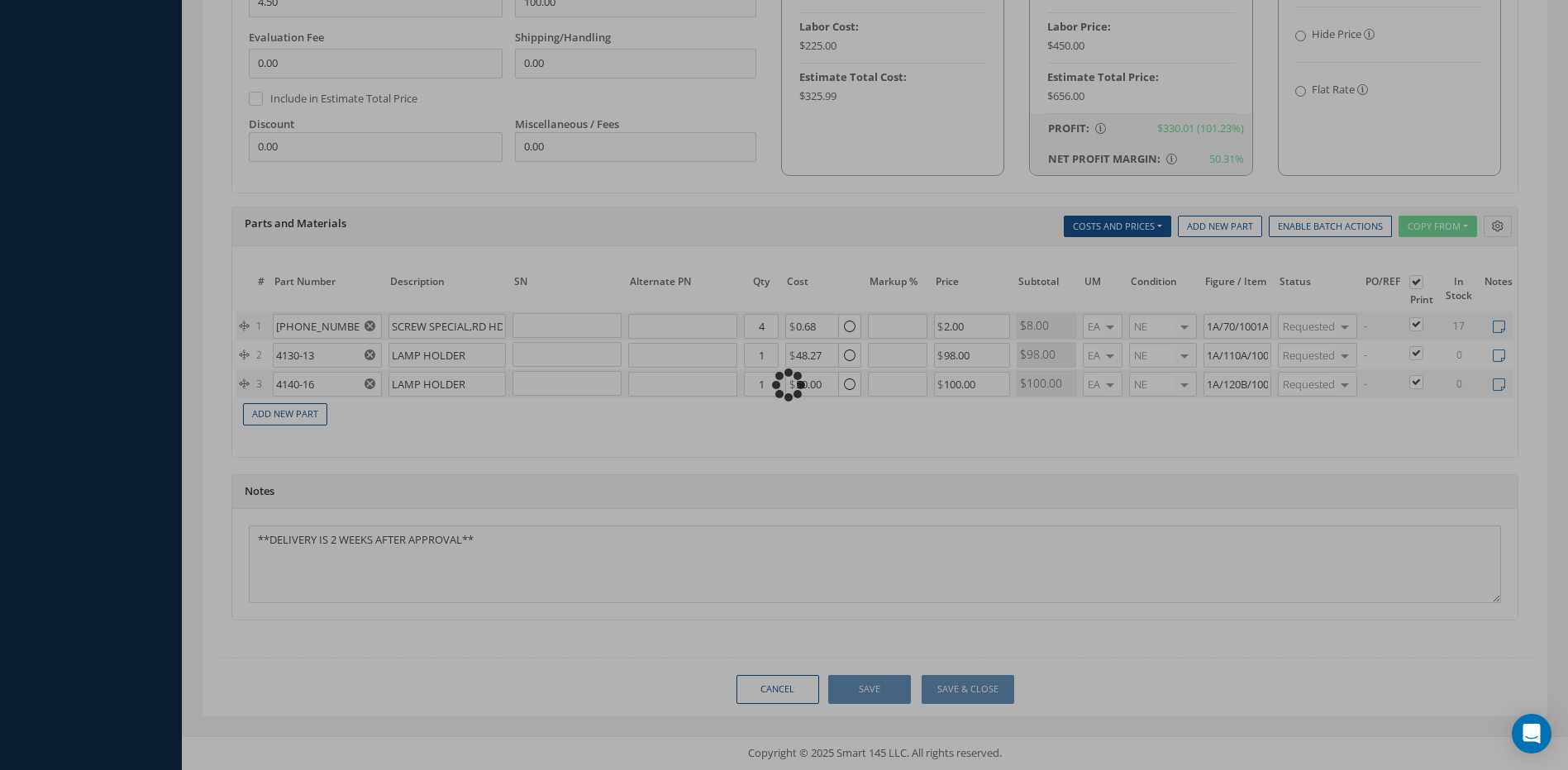
scroll to position [1118, 0]
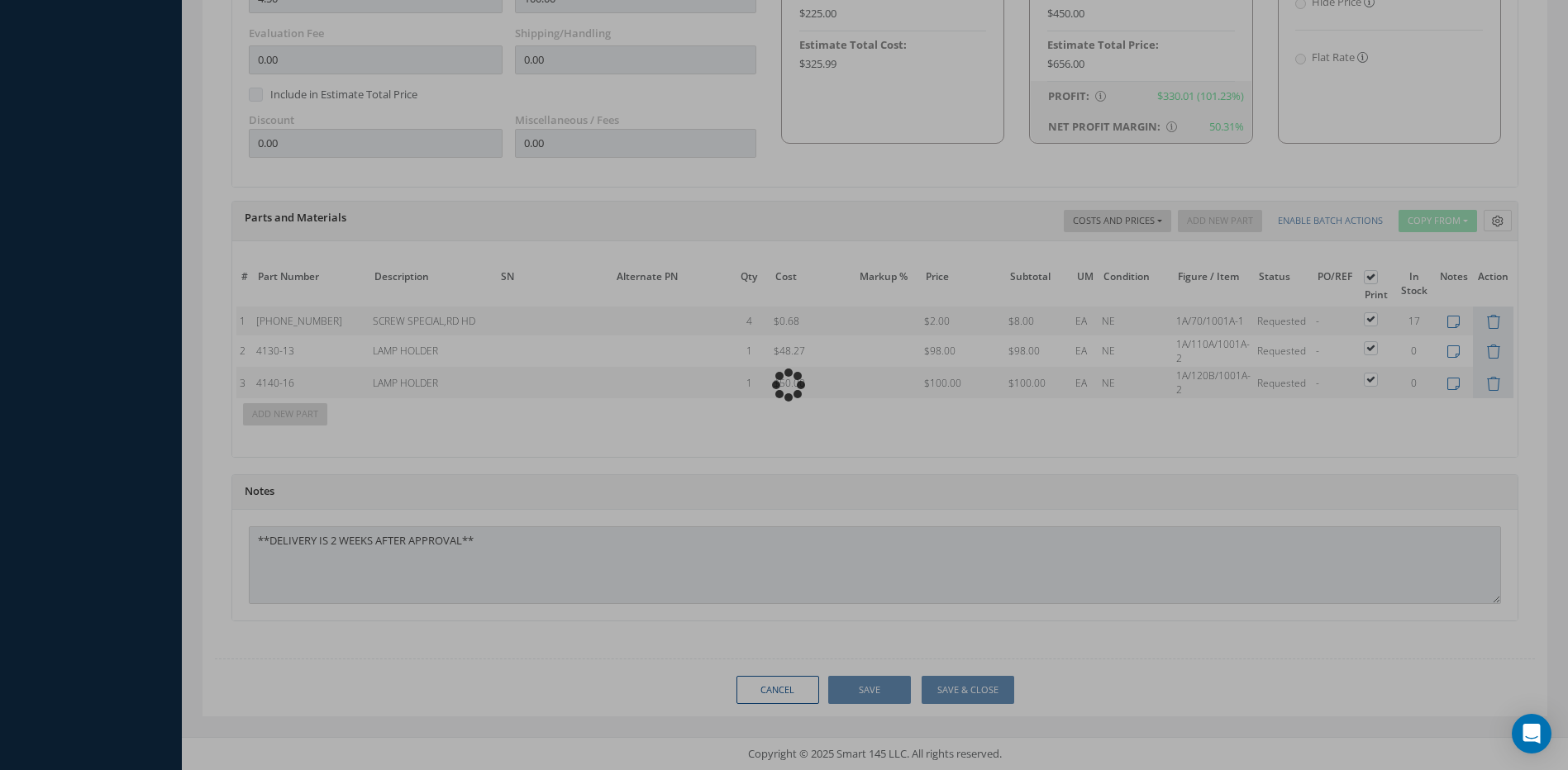
type input "DIEHL AEROSPACE"
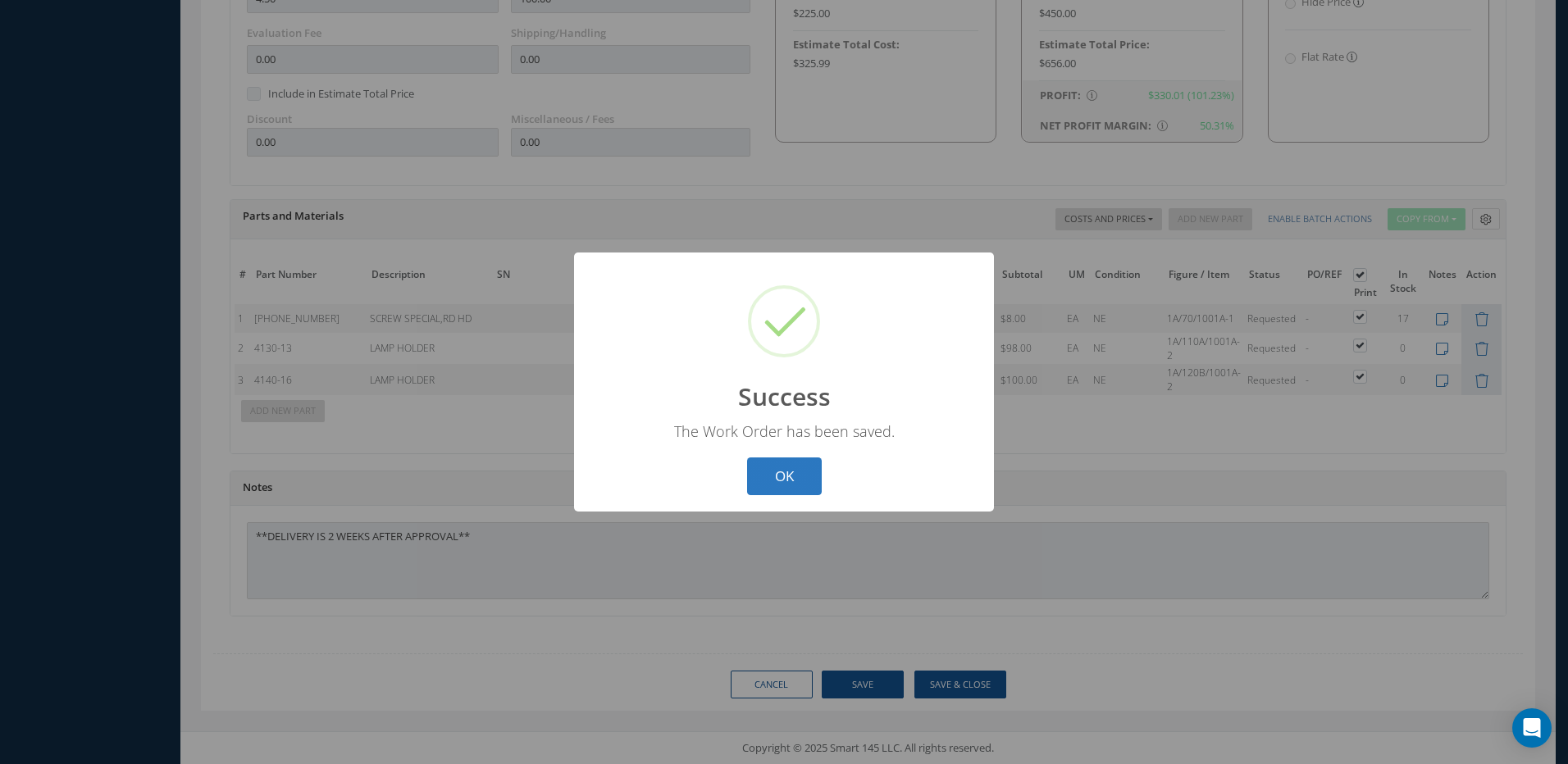
click at [788, 475] on button "OK" at bounding box center [784, 476] width 74 height 38
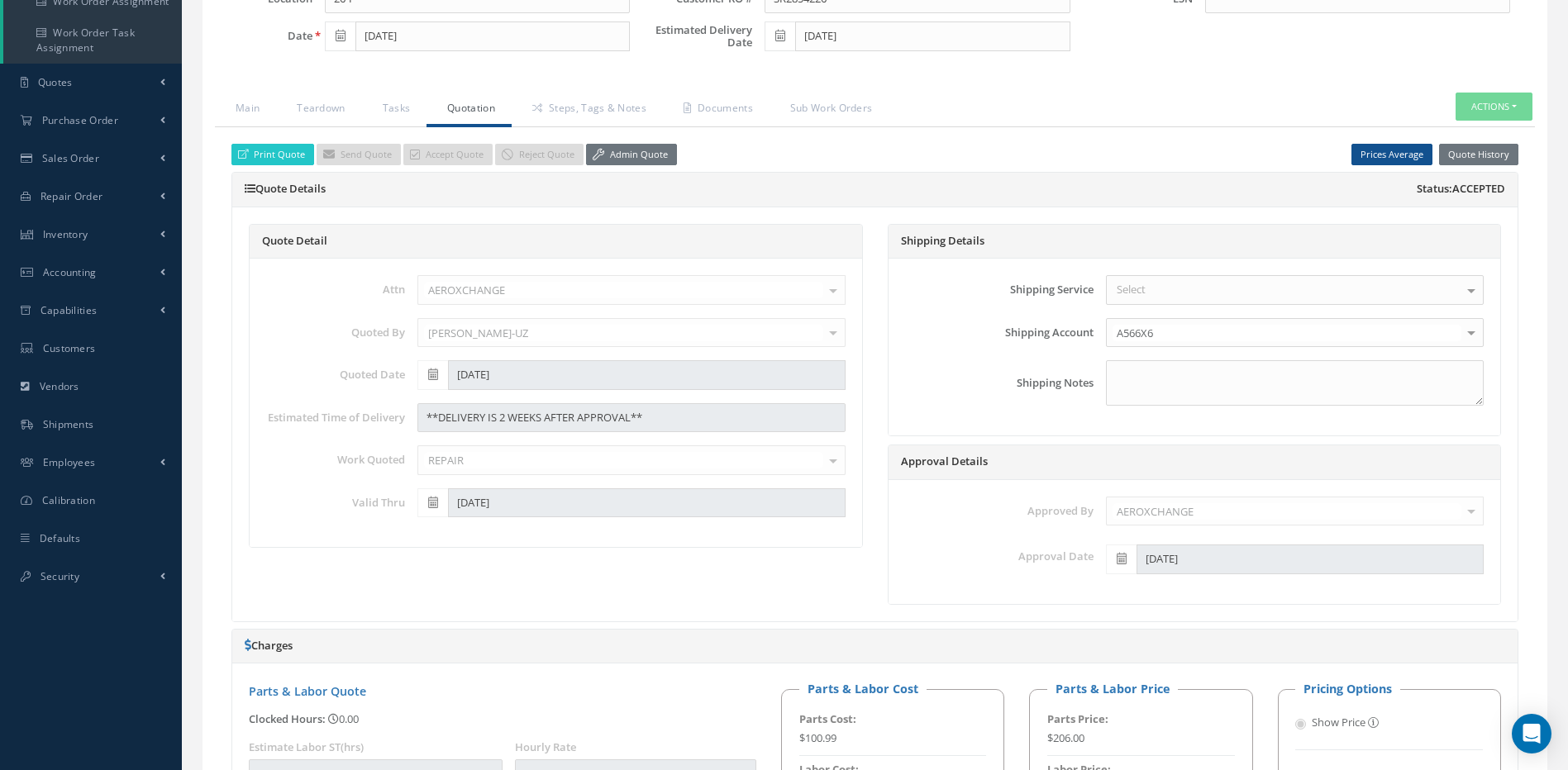
scroll to position [126, 0]
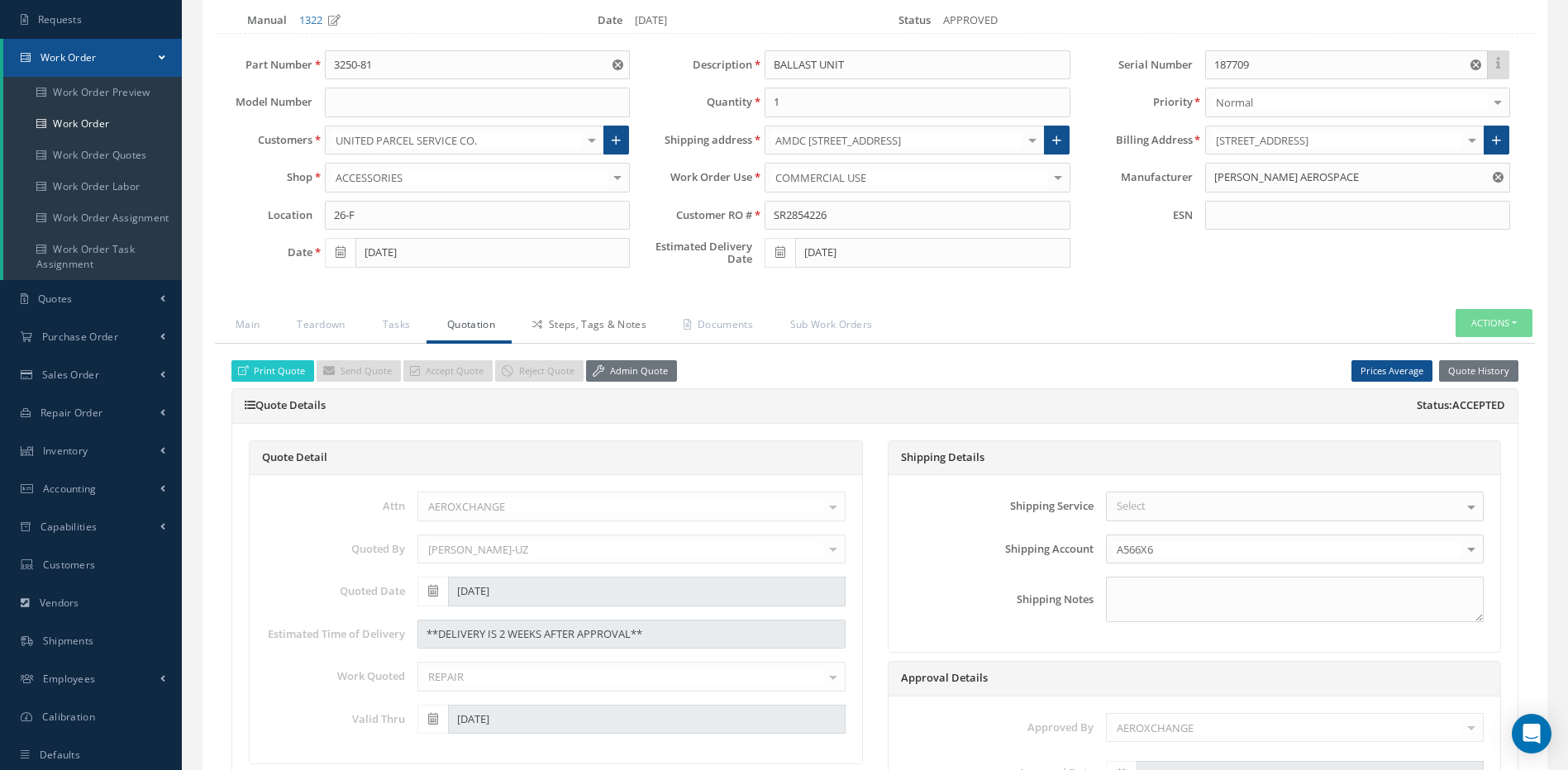
drag, startPoint x: 584, startPoint y: 325, endPoint x: 570, endPoint y: 325, distance: 14.0
click at [584, 325] on link "Steps, Tags & Notes" at bounding box center [586, 326] width 151 height 35
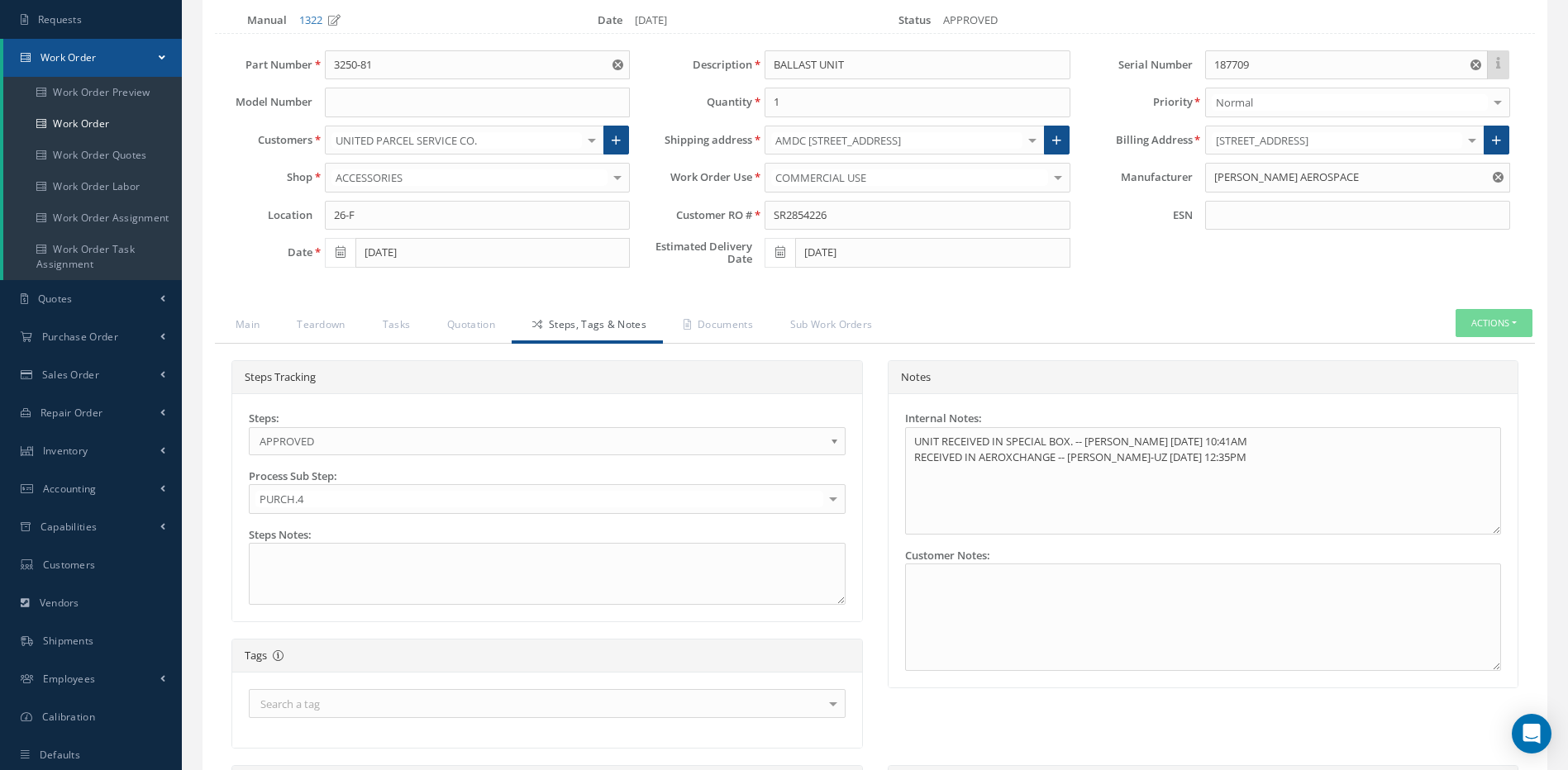
click at [417, 448] on span "APPROVED" at bounding box center [541, 441] width 565 height 20
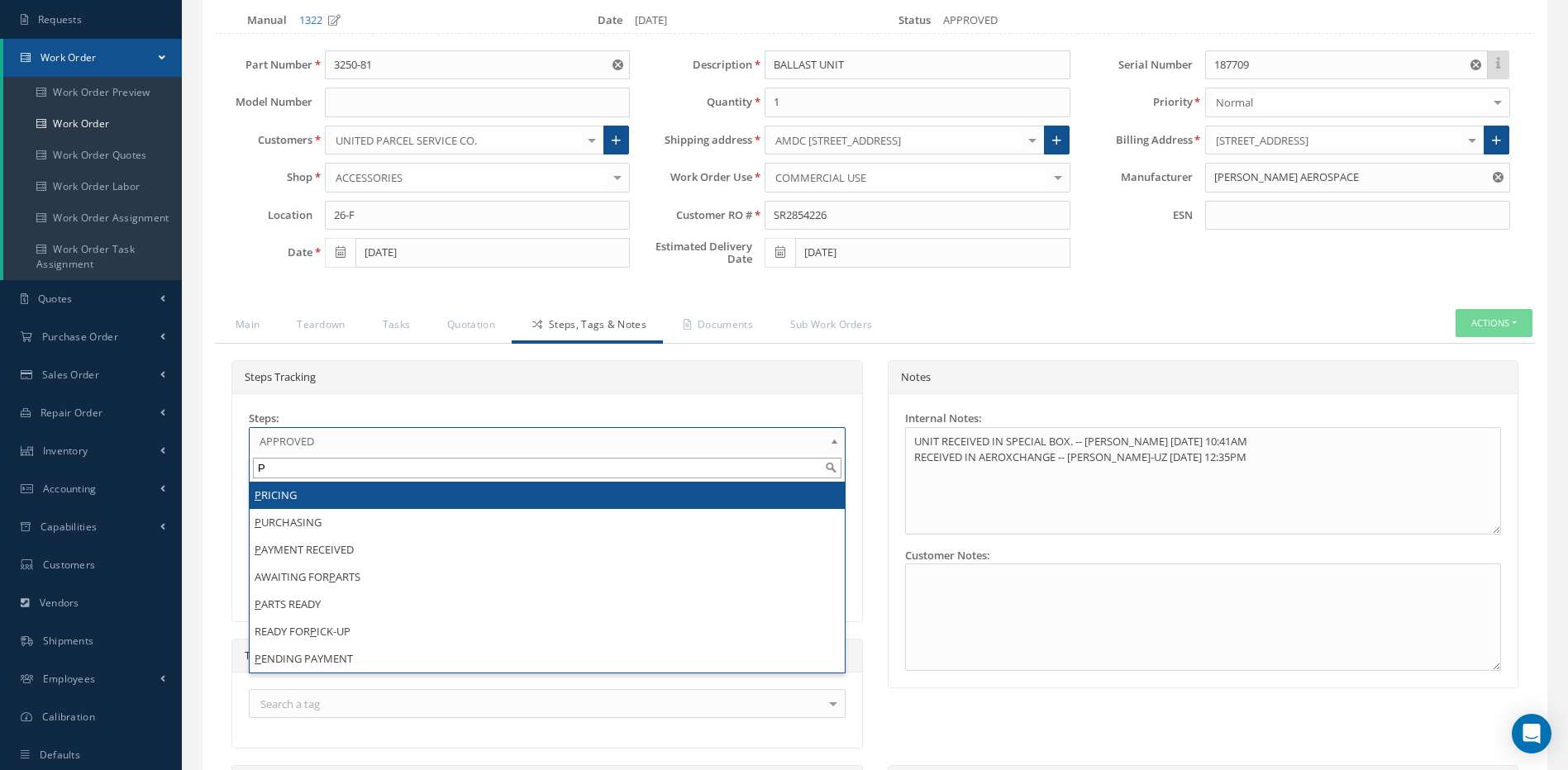
scroll to position [0, 0]
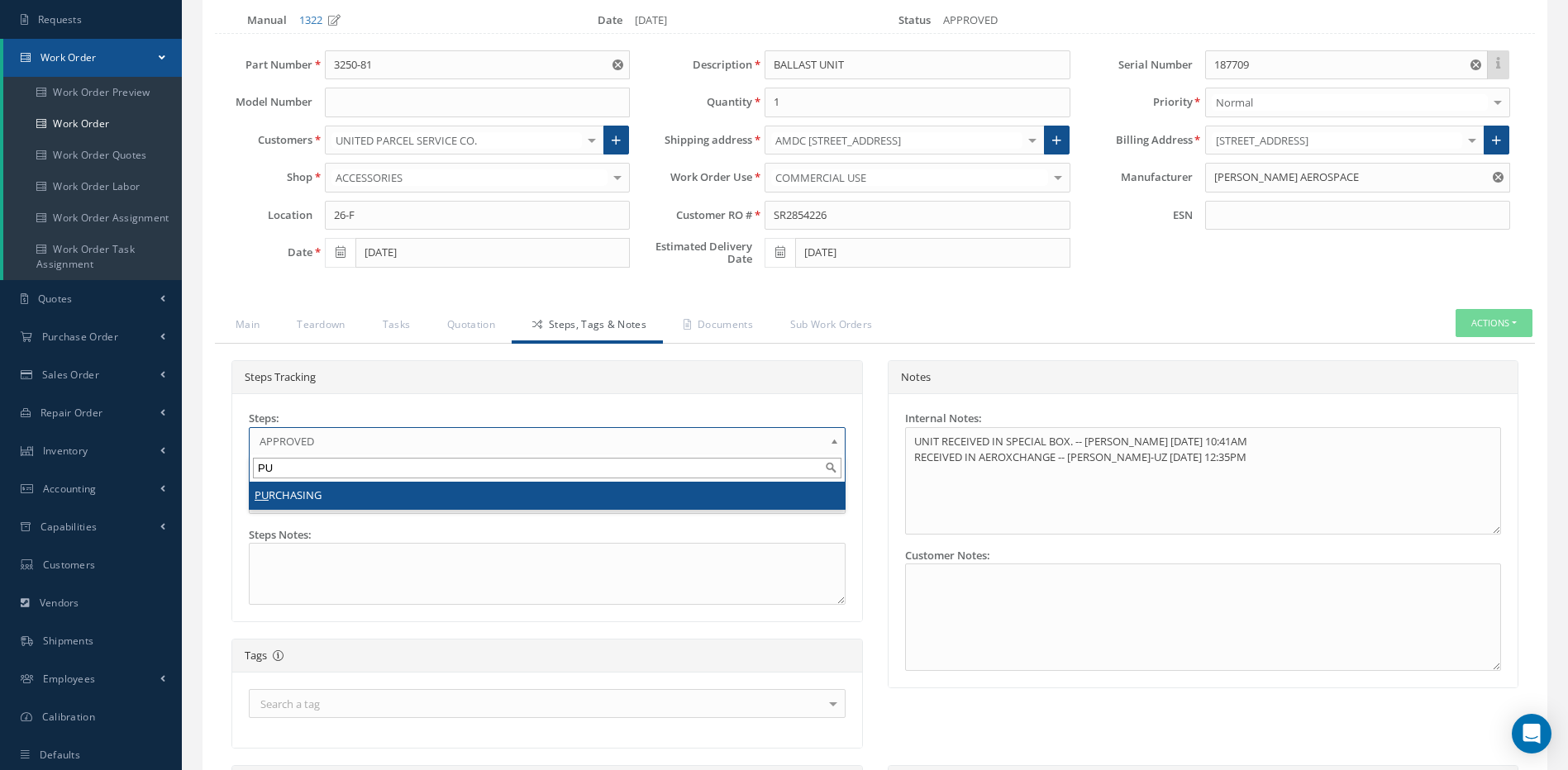
type input "PU"
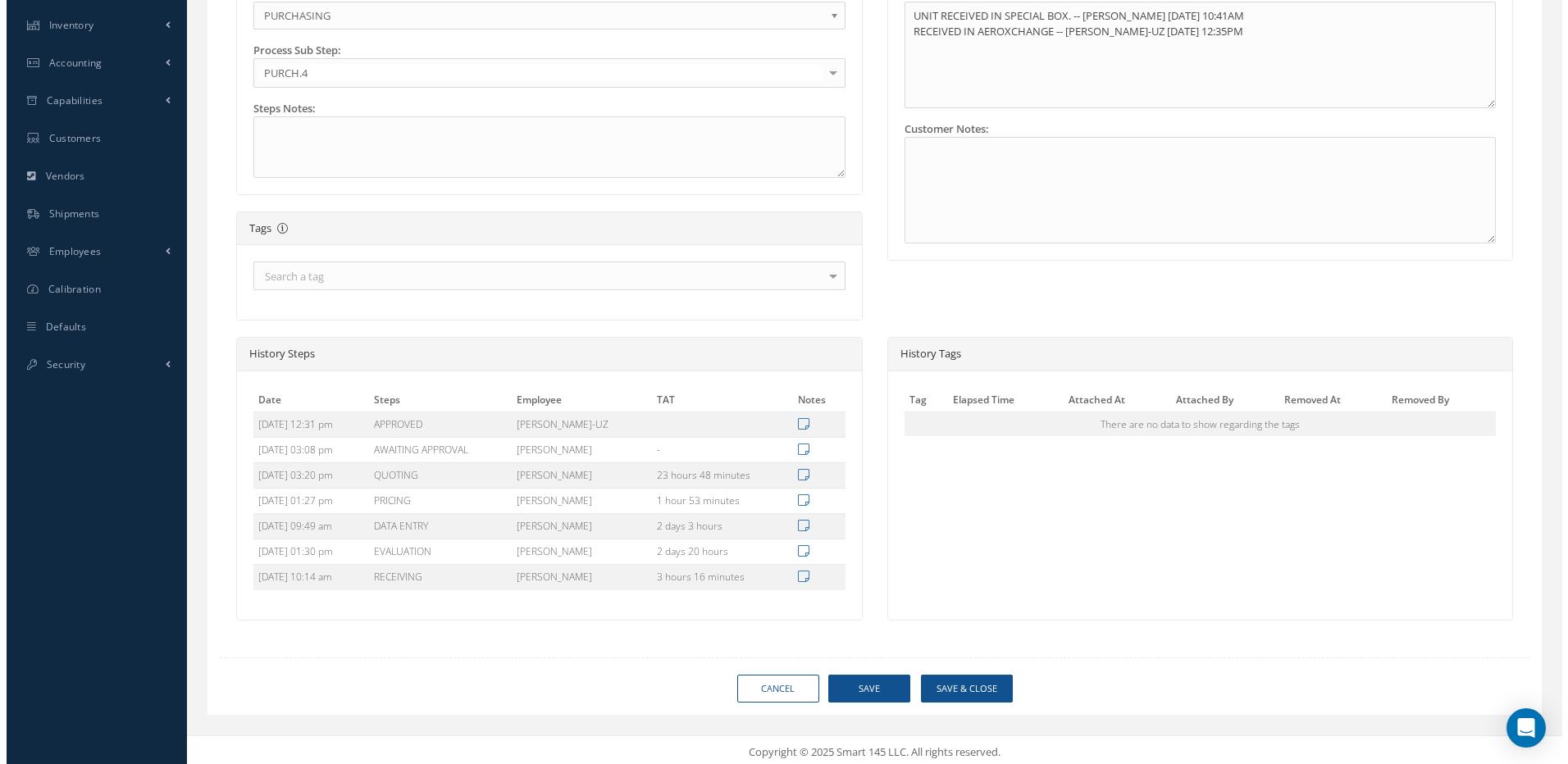
scroll to position [551, 0]
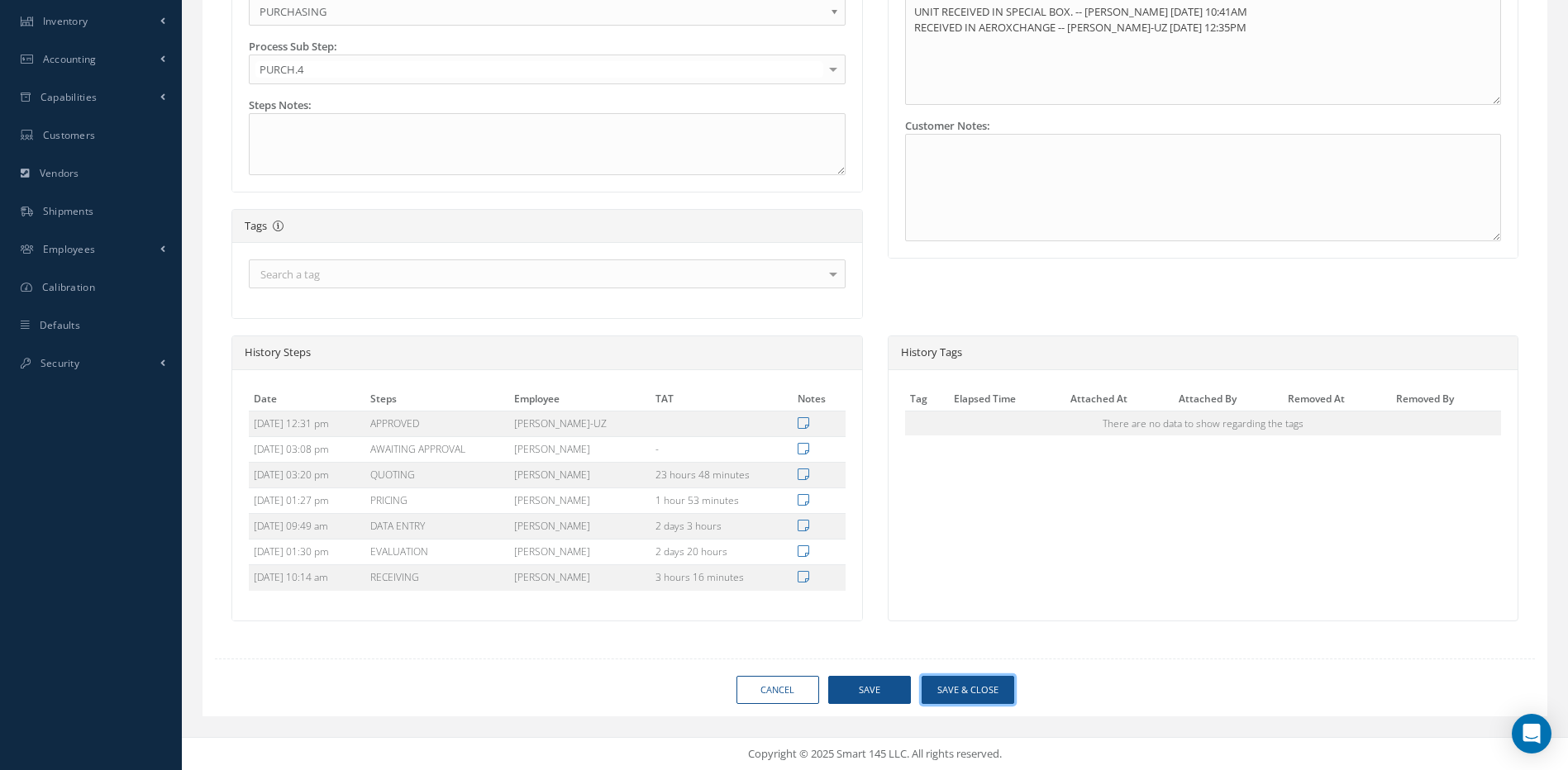
click at [969, 686] on button "Save & Close" at bounding box center [968, 690] width 93 height 29
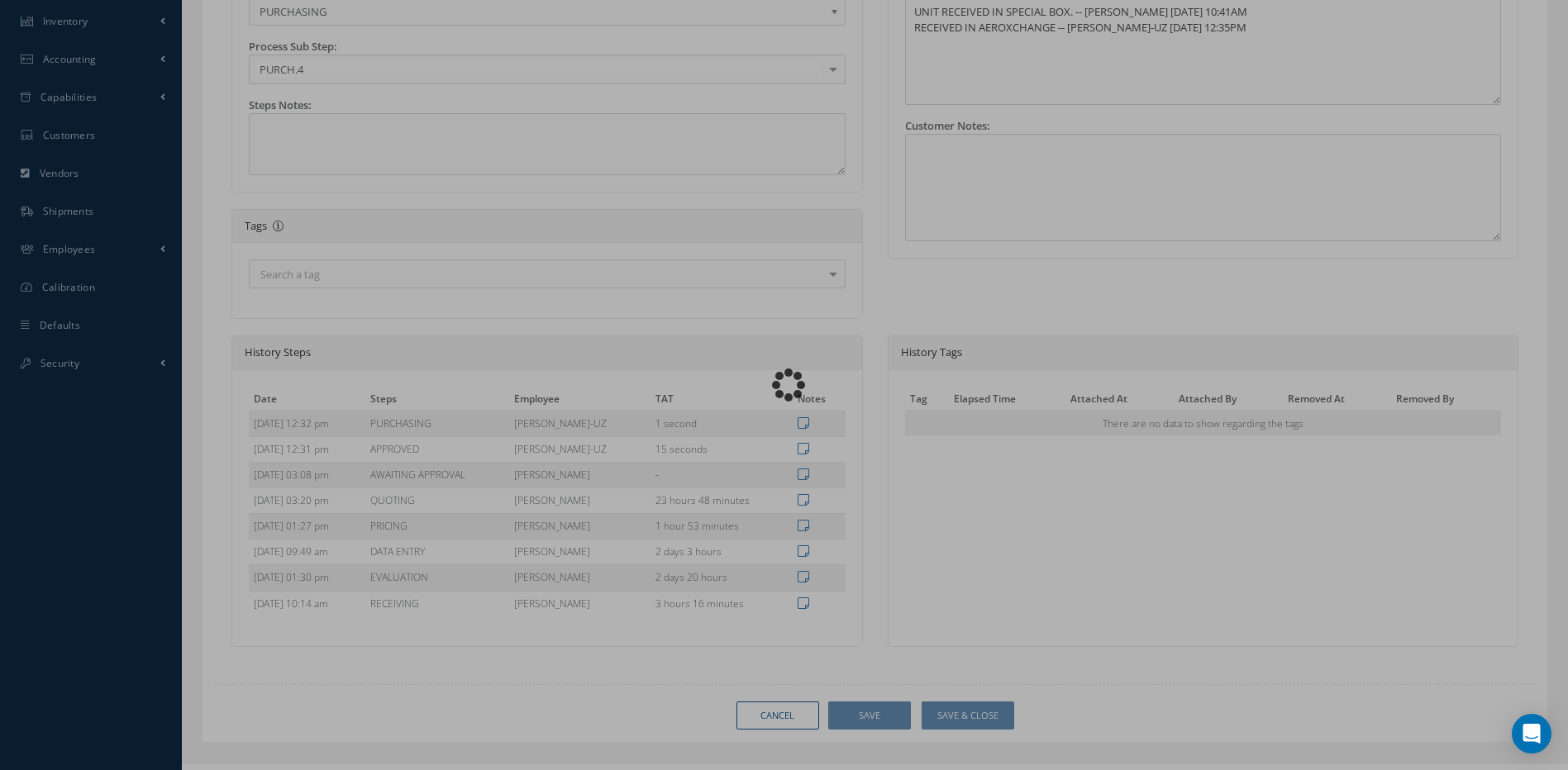
type input "DIEHL AEROSPACE"
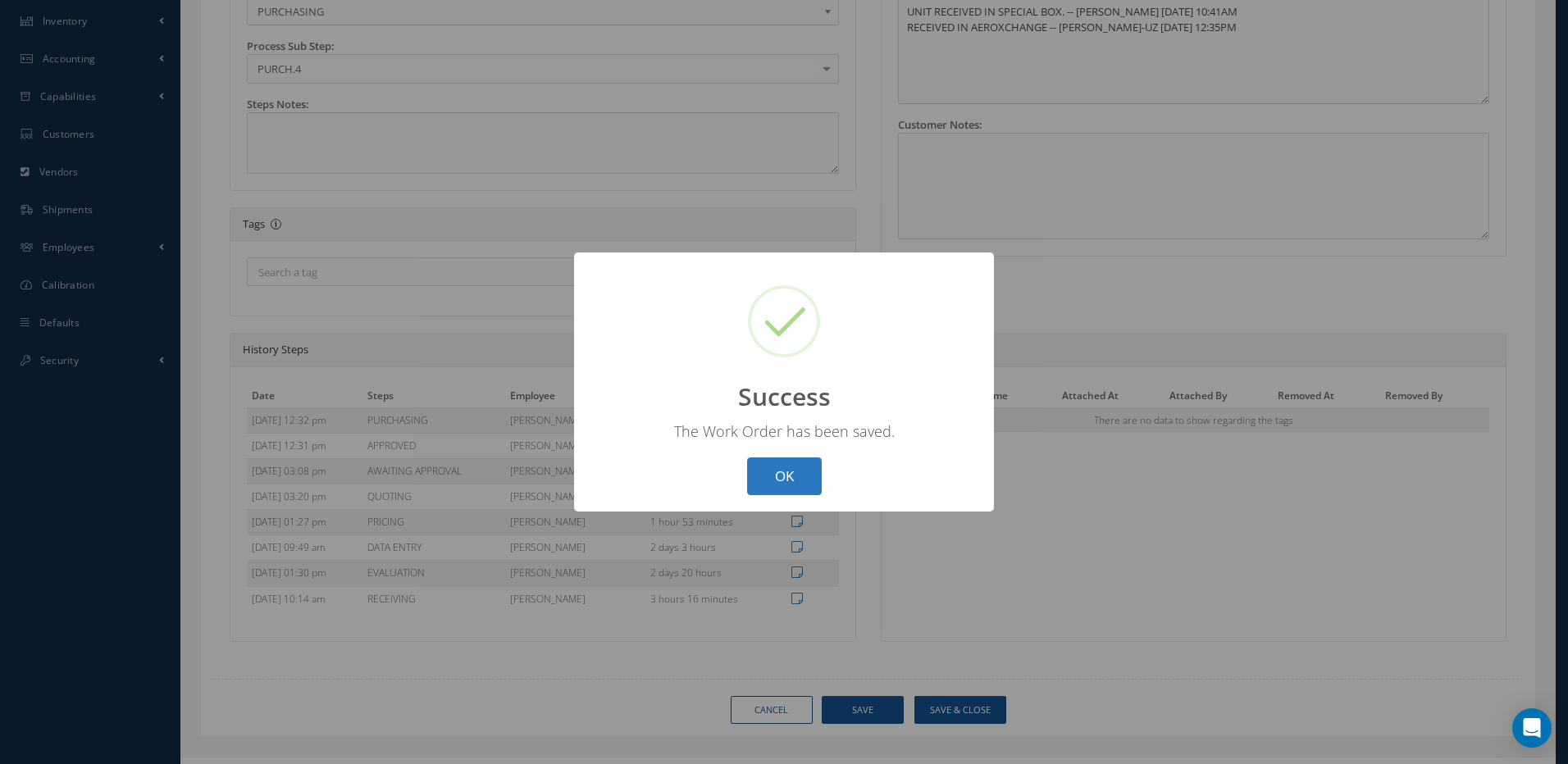
click at [769, 472] on button "OK" at bounding box center [784, 476] width 74 height 38
select select "25"
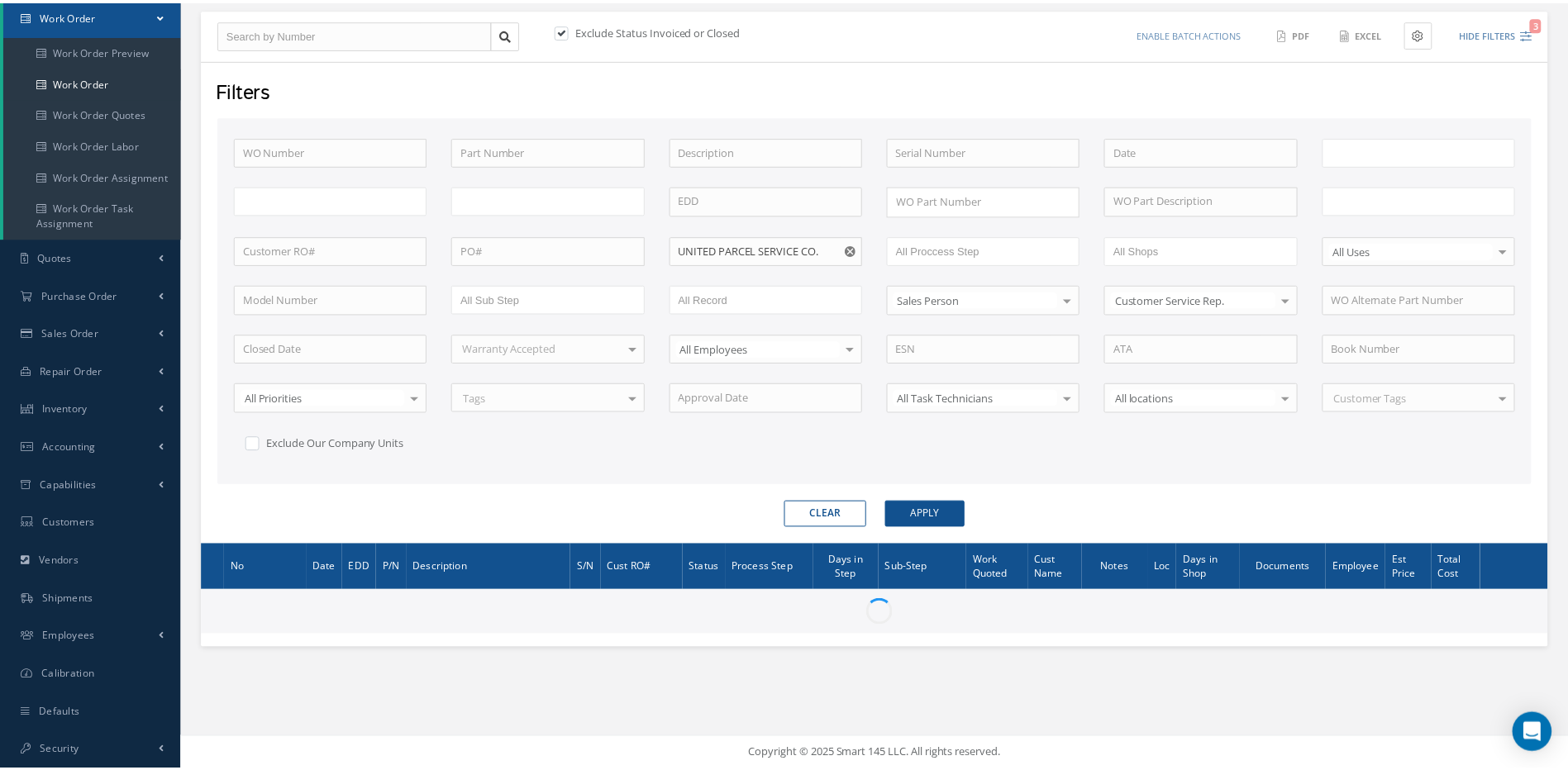
scroll to position [168, 0]
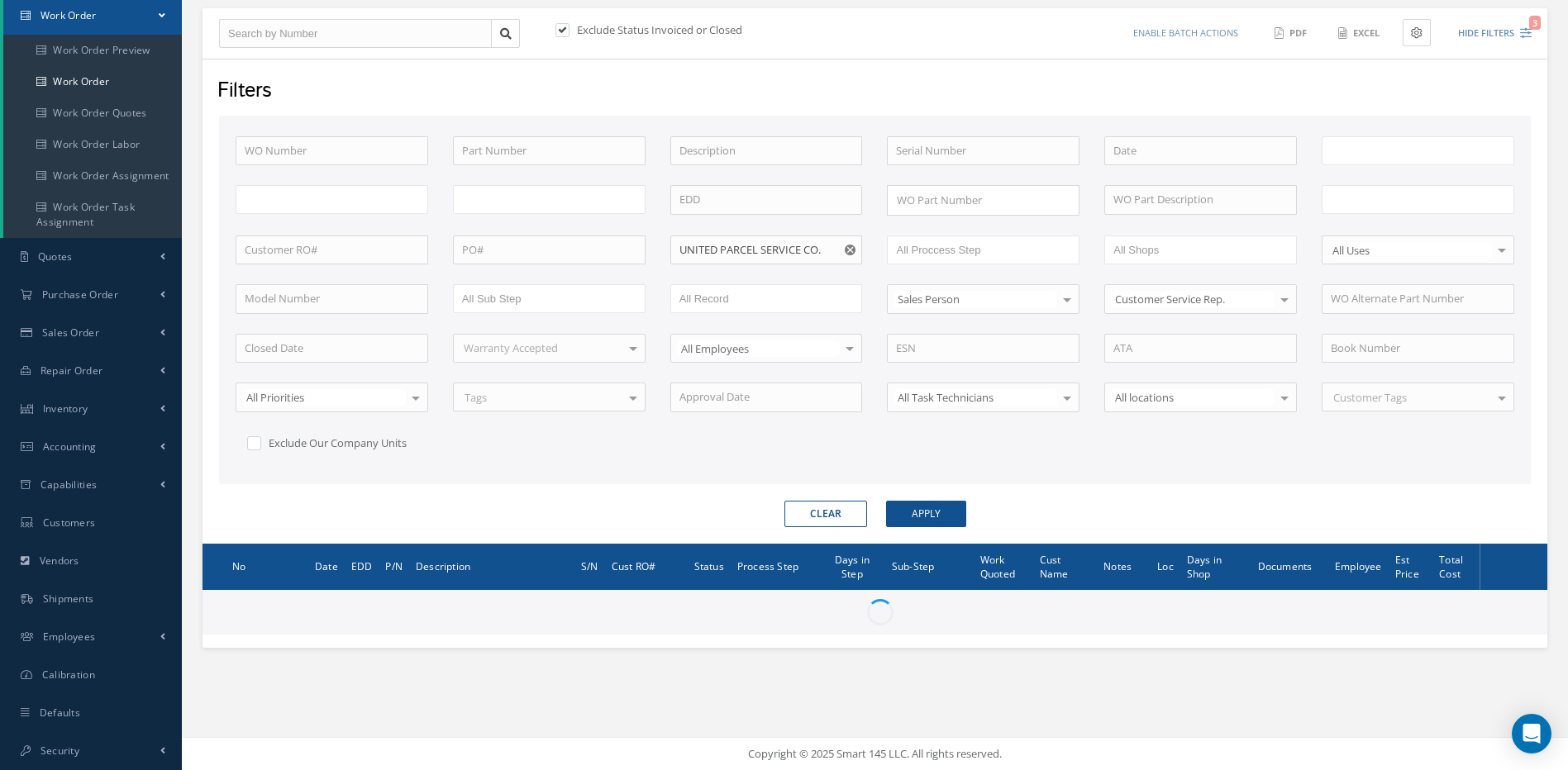
click at [1089, 520] on div "Clear Apply" at bounding box center [875, 514] width 1337 height 26
type input "All Work Request"
type input "All Work Performed"
type input "All Status"
type input "WO Part Status"
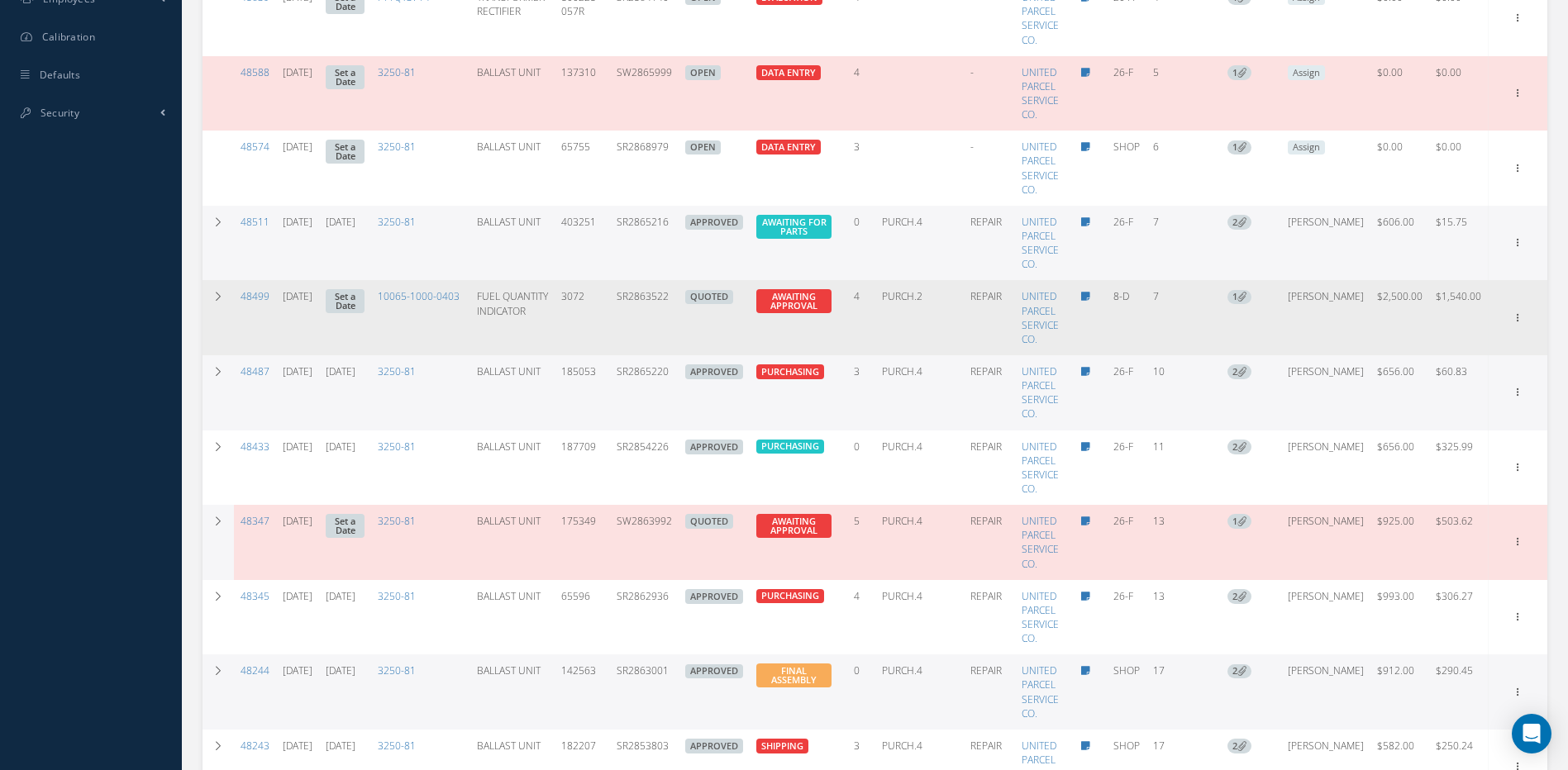
scroll to position [829, 0]
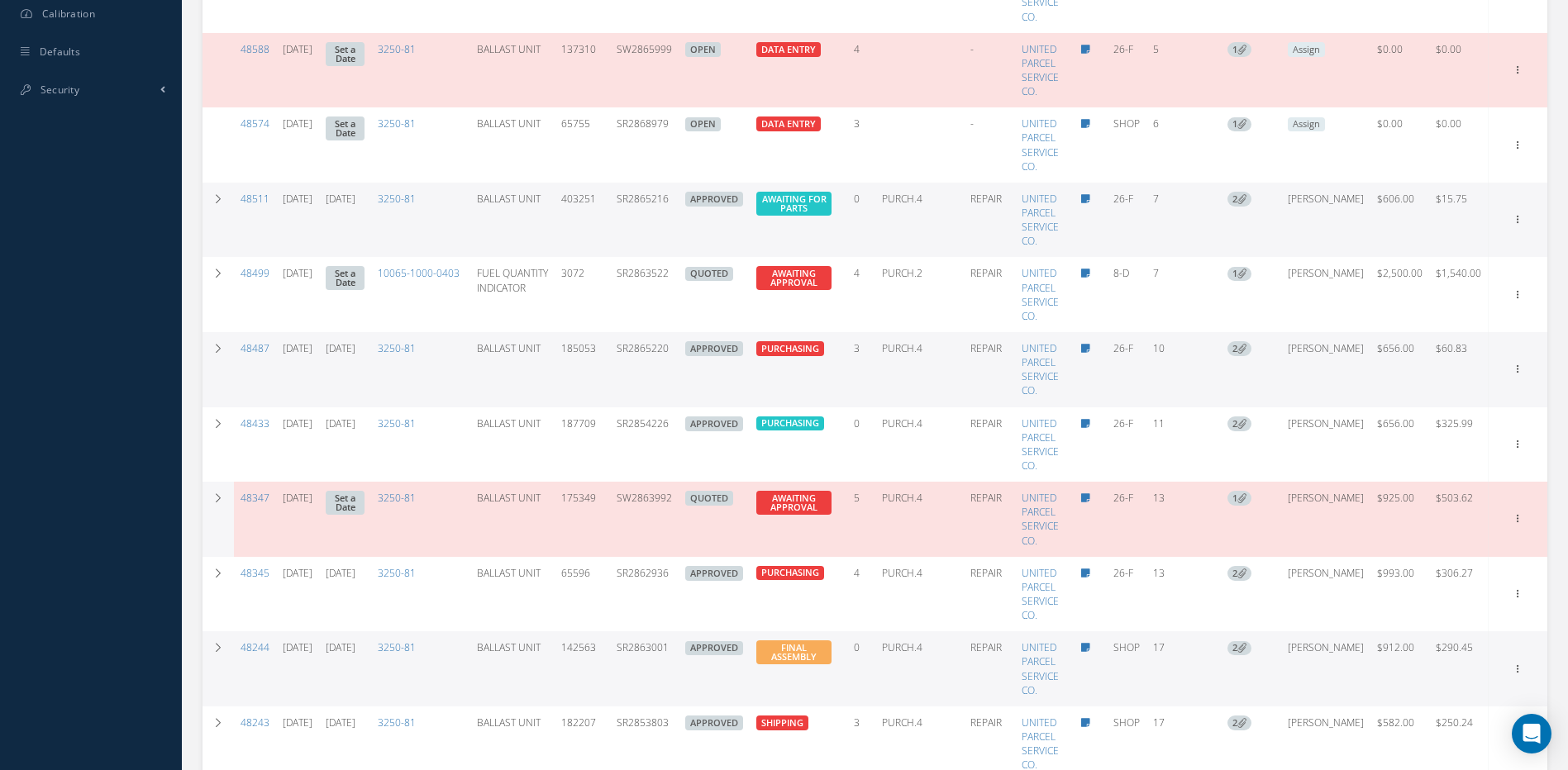
drag, startPoint x: 693, startPoint y: 507, endPoint x: 625, endPoint y: 507, distance: 68.0
click at [625, 507] on tr "48347 08/05/2025 Set a Date 3250-81 BALLAST UNIT 175349 SW2863992 QUOTED AWAITI…" at bounding box center [875, 519] width 1345 height 75
copy td "SW2863992"
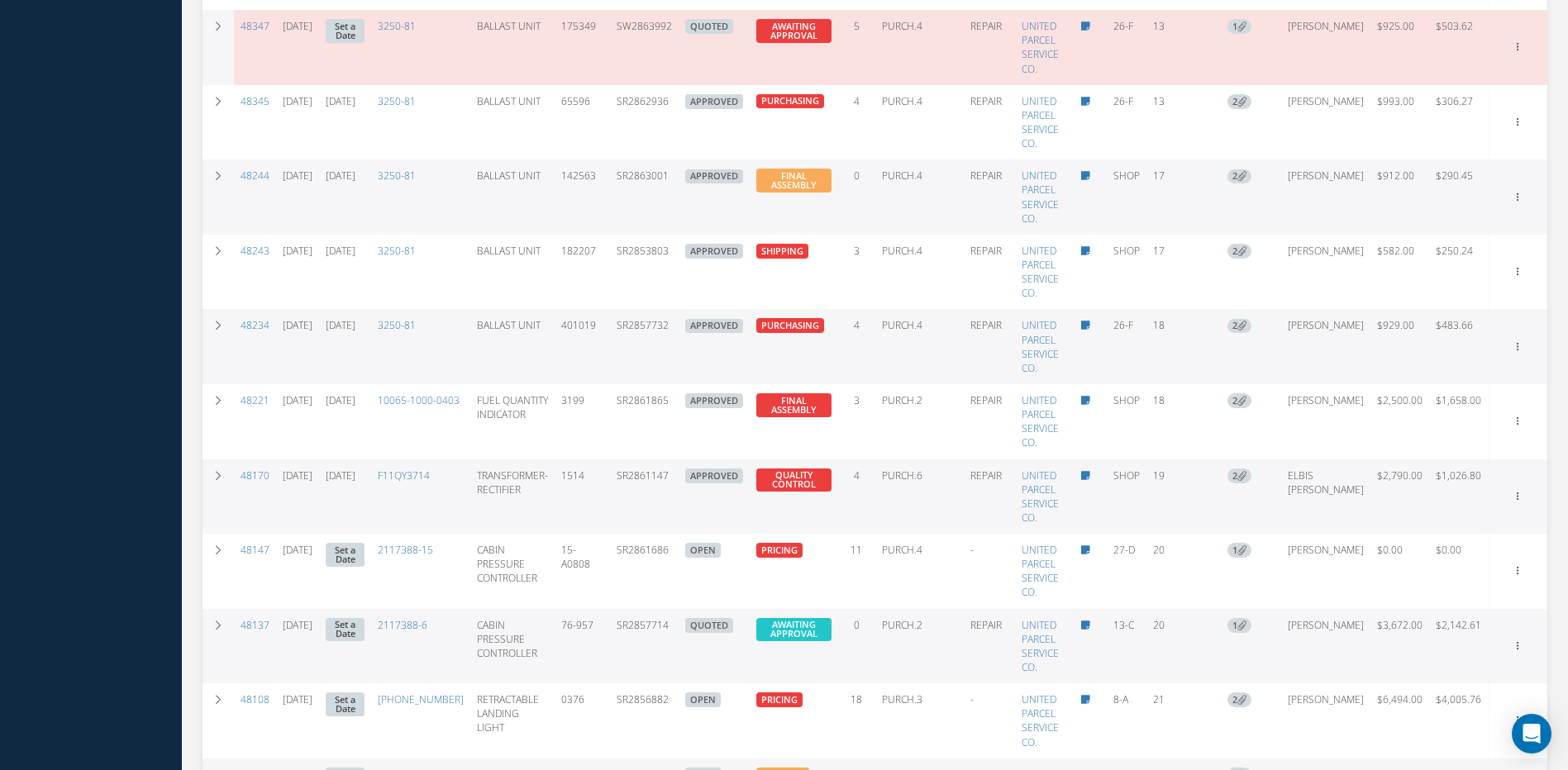
scroll to position [1325, 0]
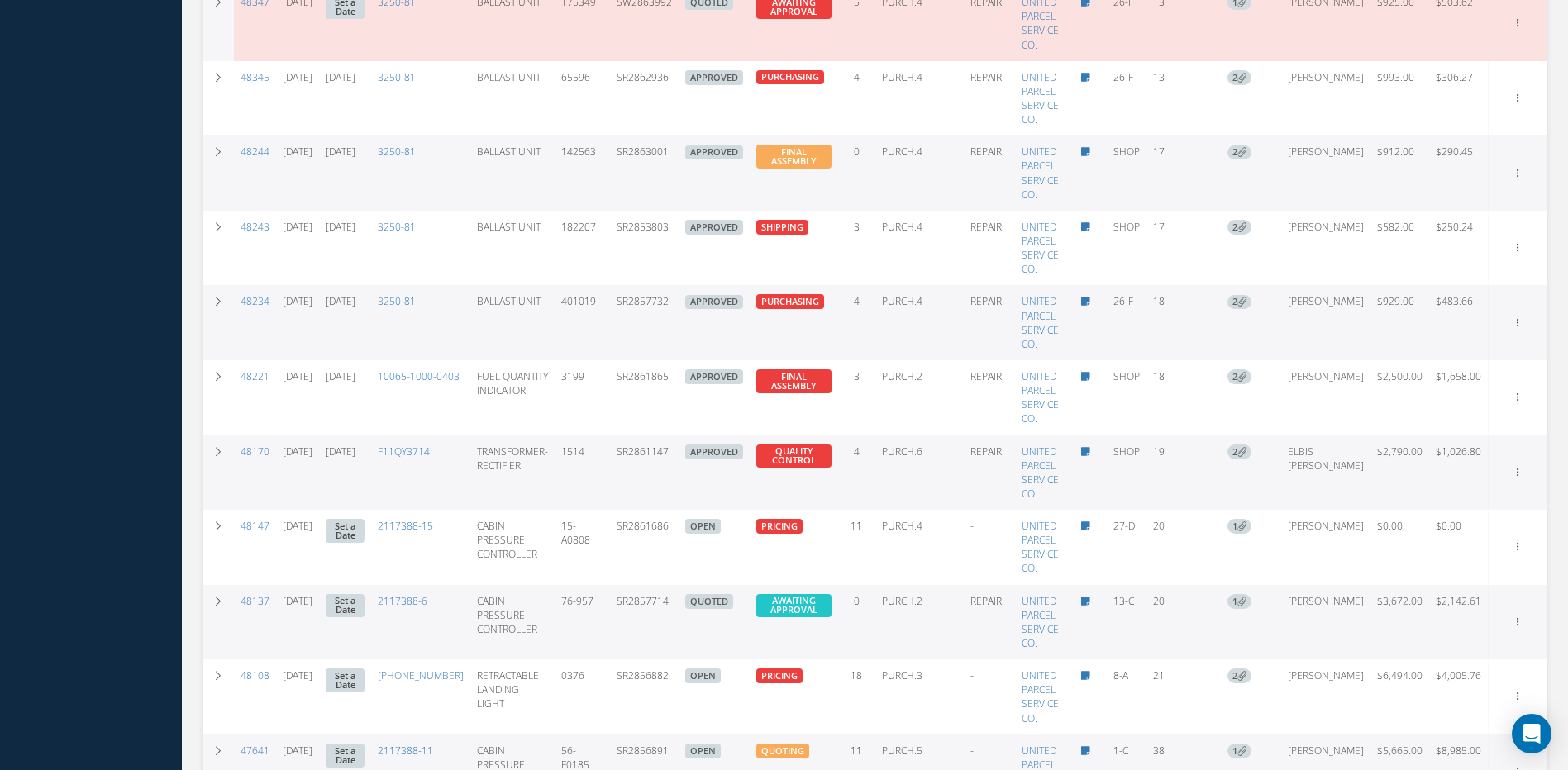
drag, startPoint x: 689, startPoint y: 610, endPoint x: 629, endPoint y: 612, distance: 60.0
click at [629, 612] on td "SR2857714" at bounding box center [643, 623] width 68 height 75
copy td "SR2857714"
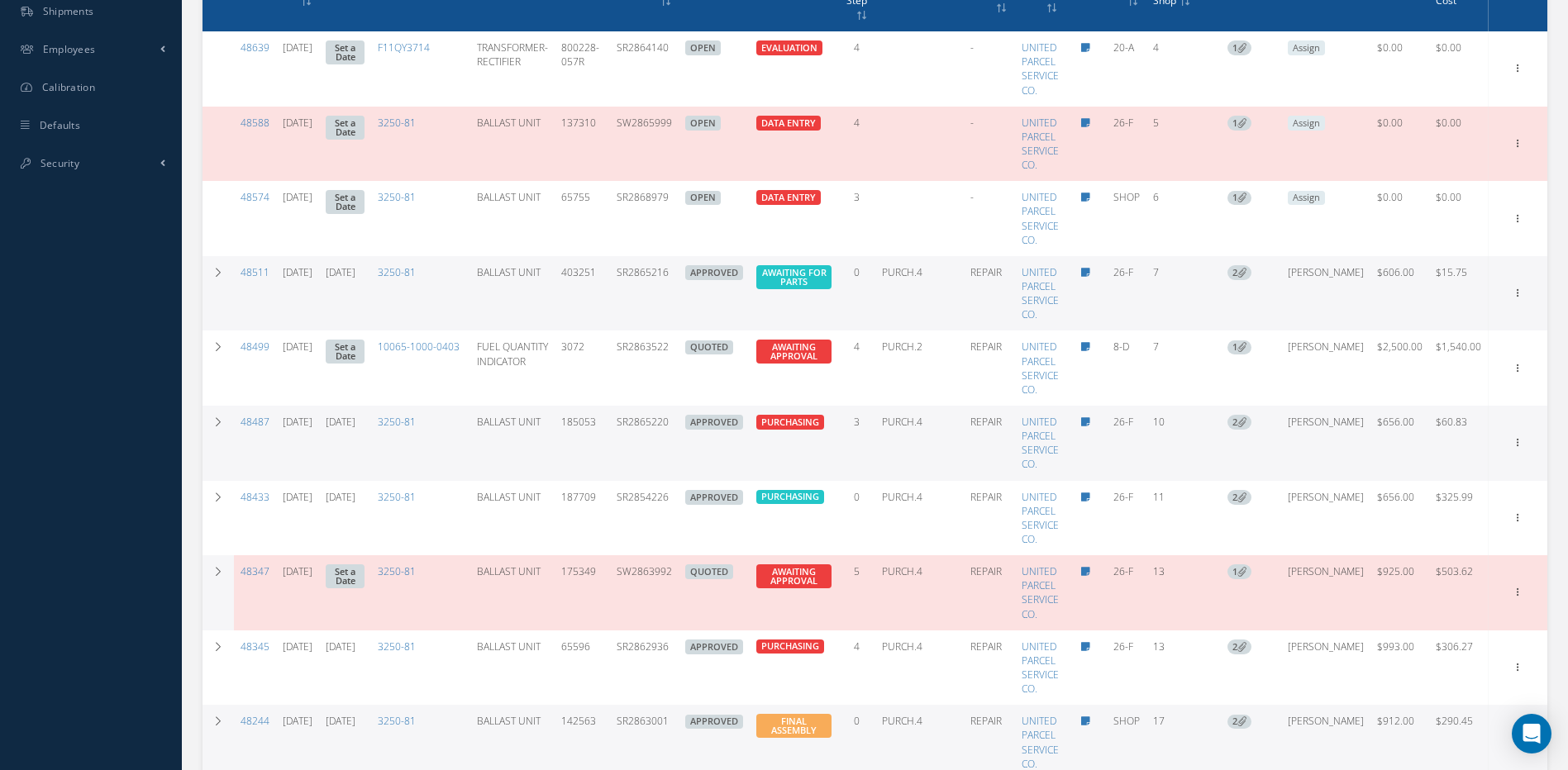
scroll to position [736, 0]
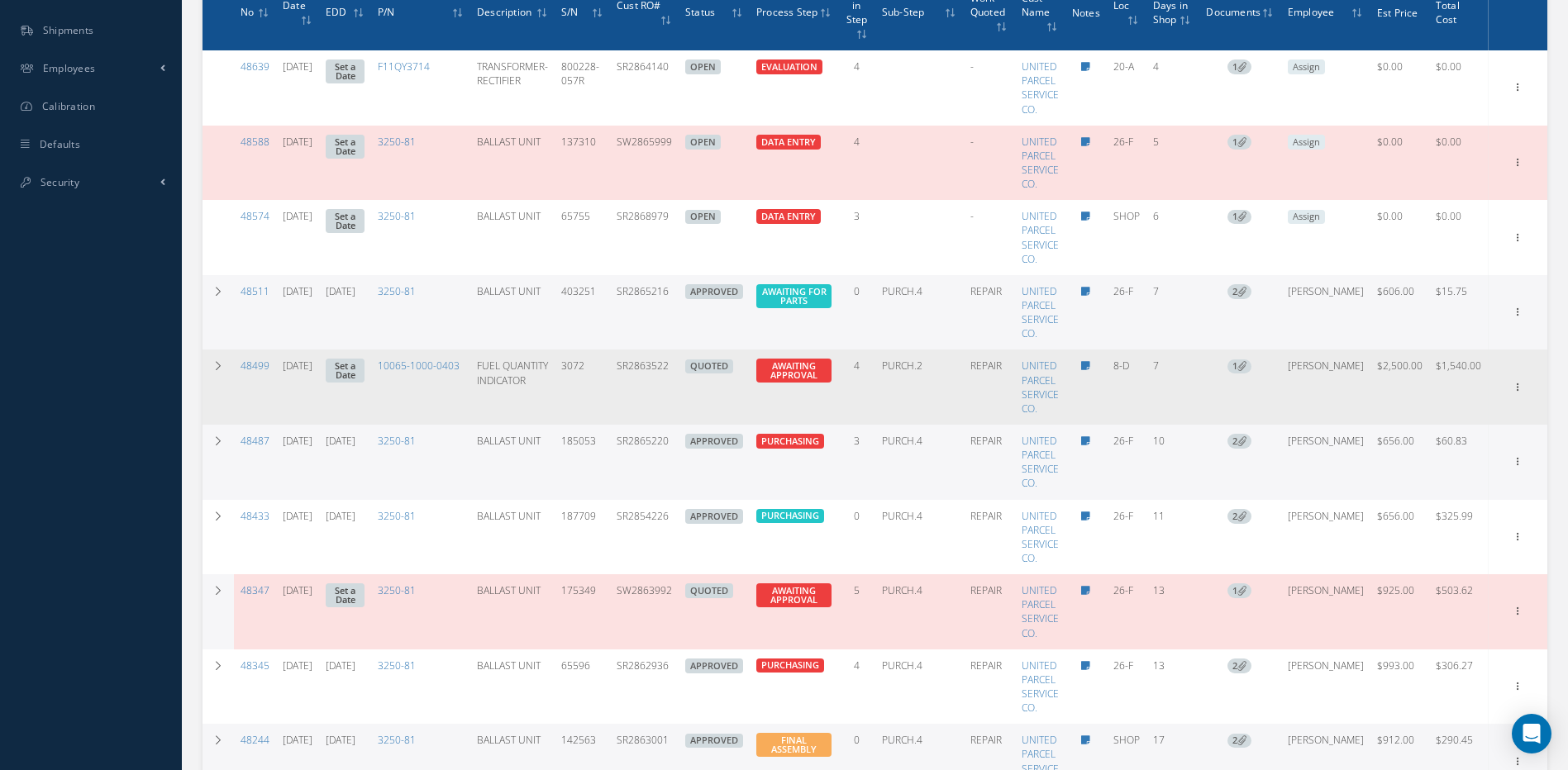
drag, startPoint x: 693, startPoint y: 367, endPoint x: 630, endPoint y: 369, distance: 63.0
click at [630, 369] on tr "48499 08/11/2025 Set a Date 10065-1000-0403 FUEL QUANTITY INDICATOR 3072 SR2863…" at bounding box center [875, 387] width 1345 height 75
copy td "SR2863522"
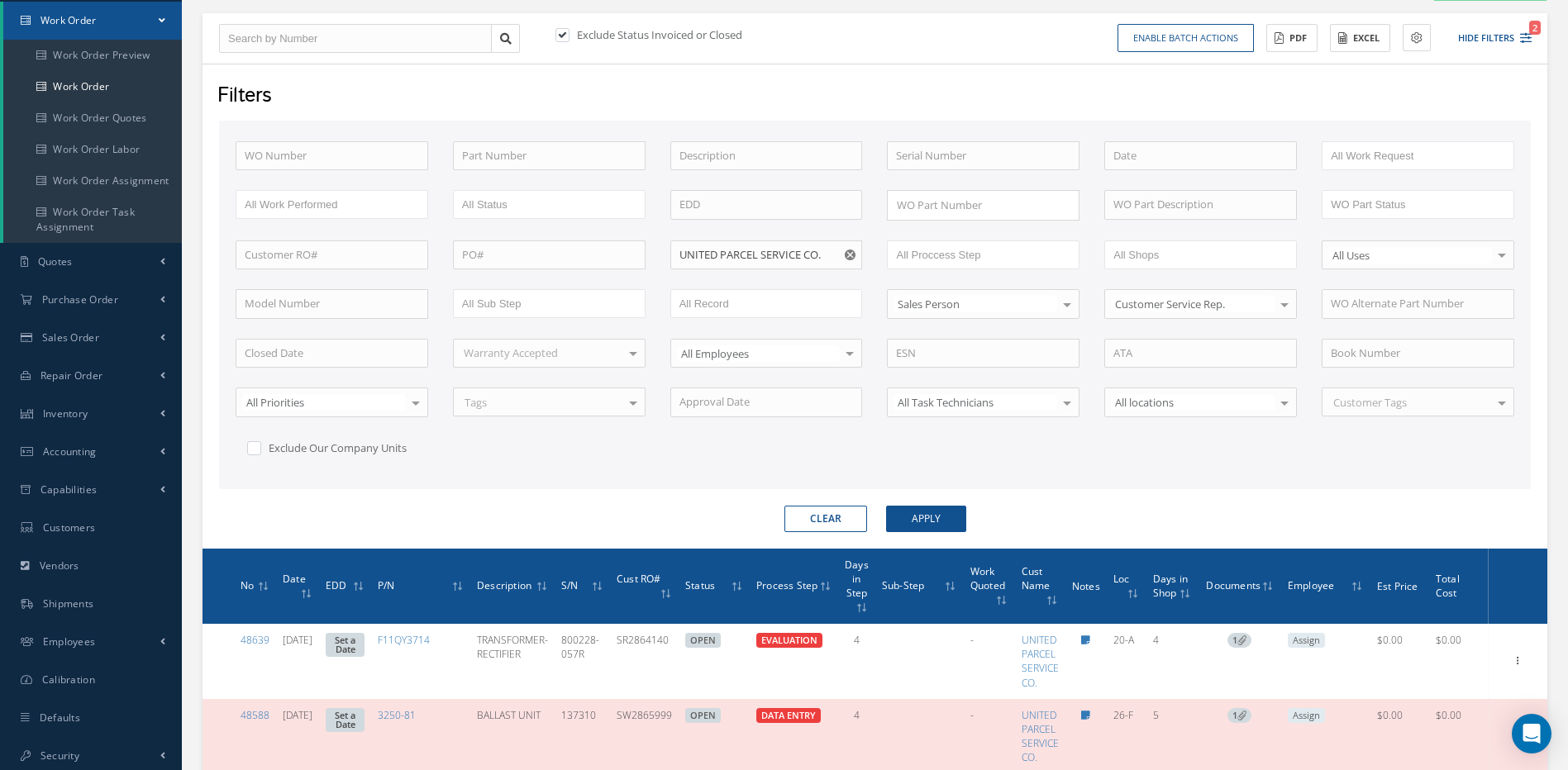
scroll to position [248, 0]
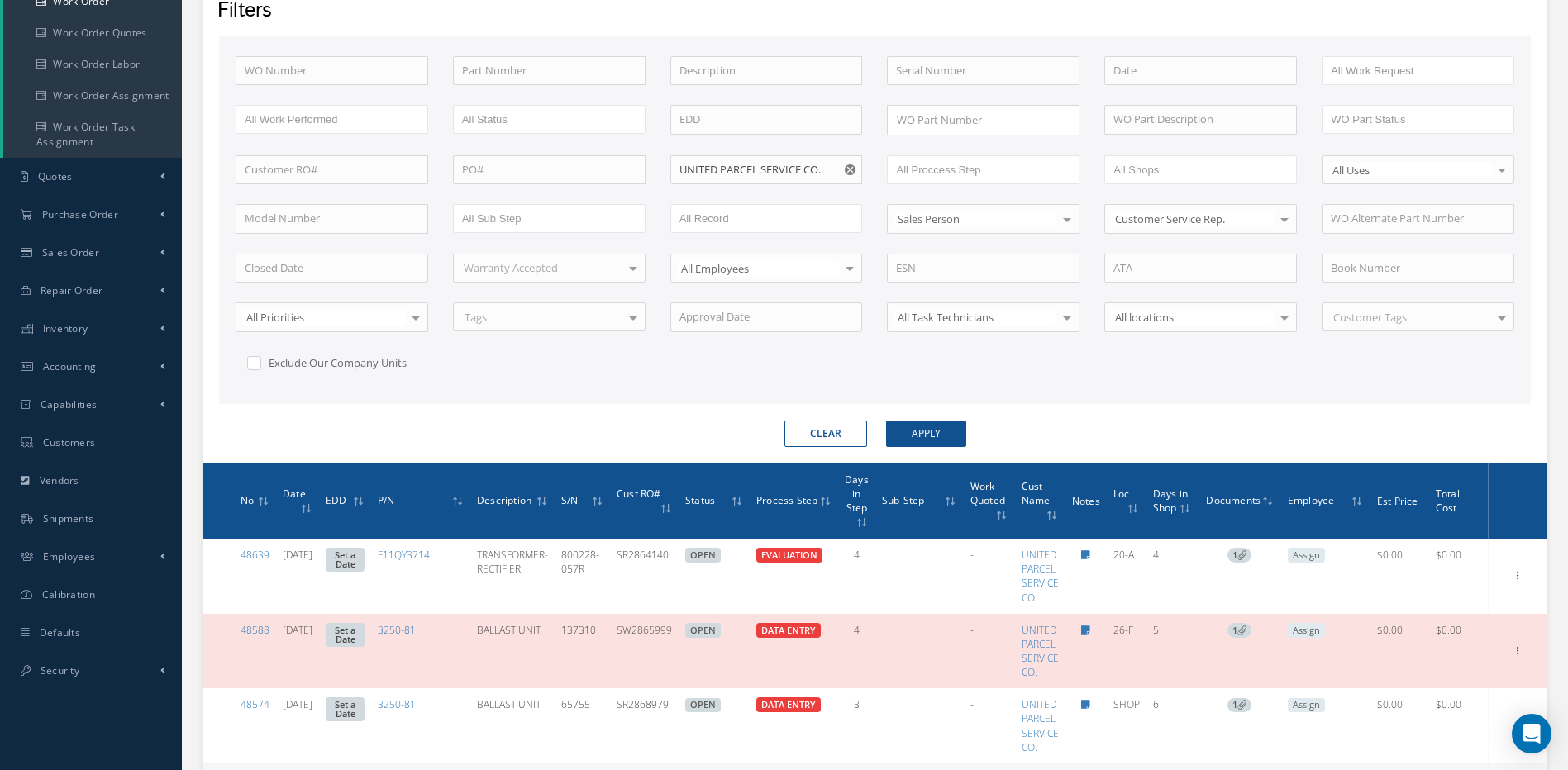
click at [850, 172] on use "Reset" at bounding box center [850, 170] width 10 height 10
click at [810, 166] on input "text" at bounding box center [767, 170] width 193 height 30
click at [757, 194] on span "QANTAS AIRWAYS LIMITED" at bounding box center [745, 199] width 132 height 15
type input "QANTAS AIRWAYS LIMITED"
click at [935, 437] on button "Apply" at bounding box center [926, 434] width 81 height 26
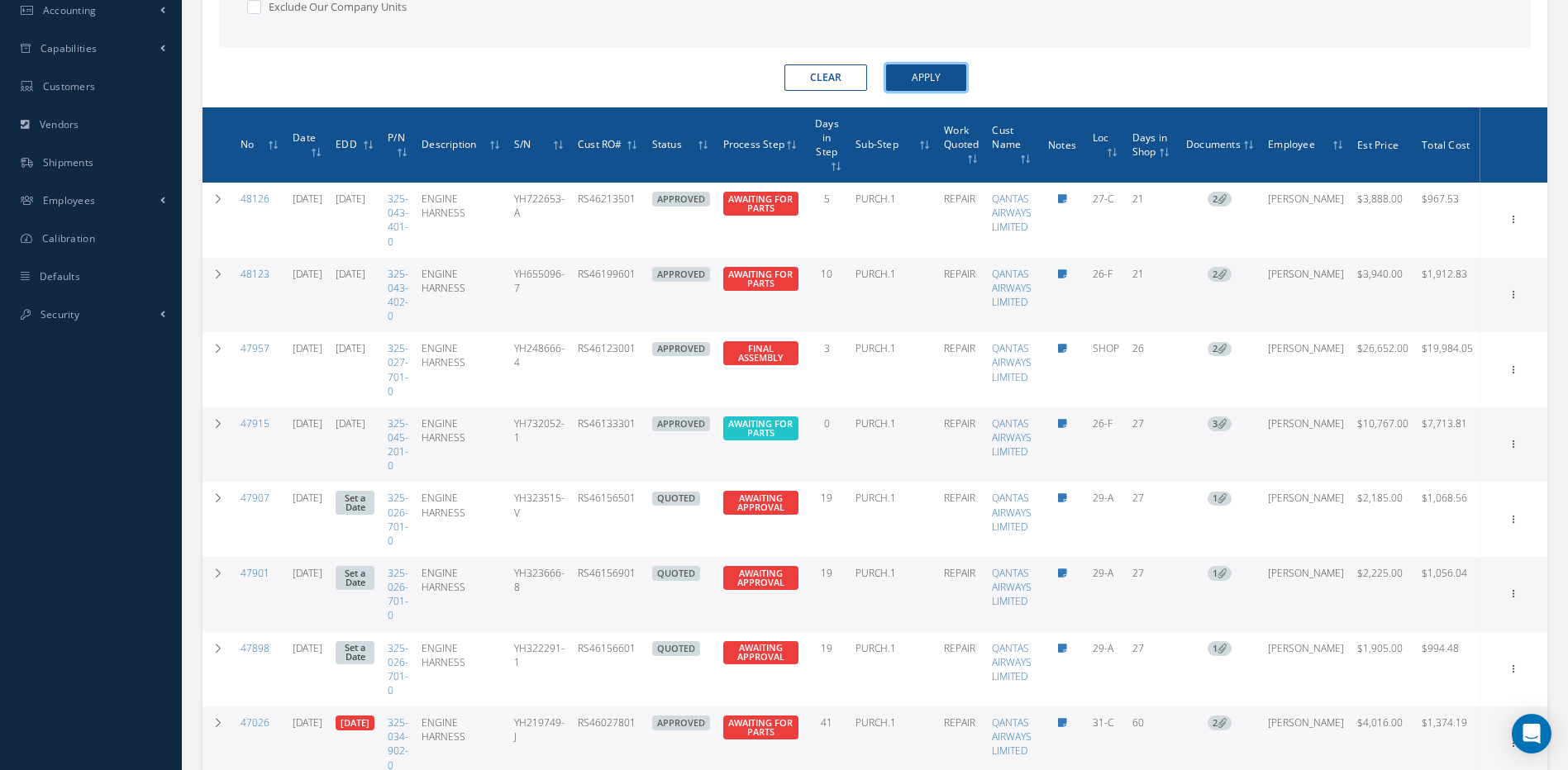
scroll to position [609, 0]
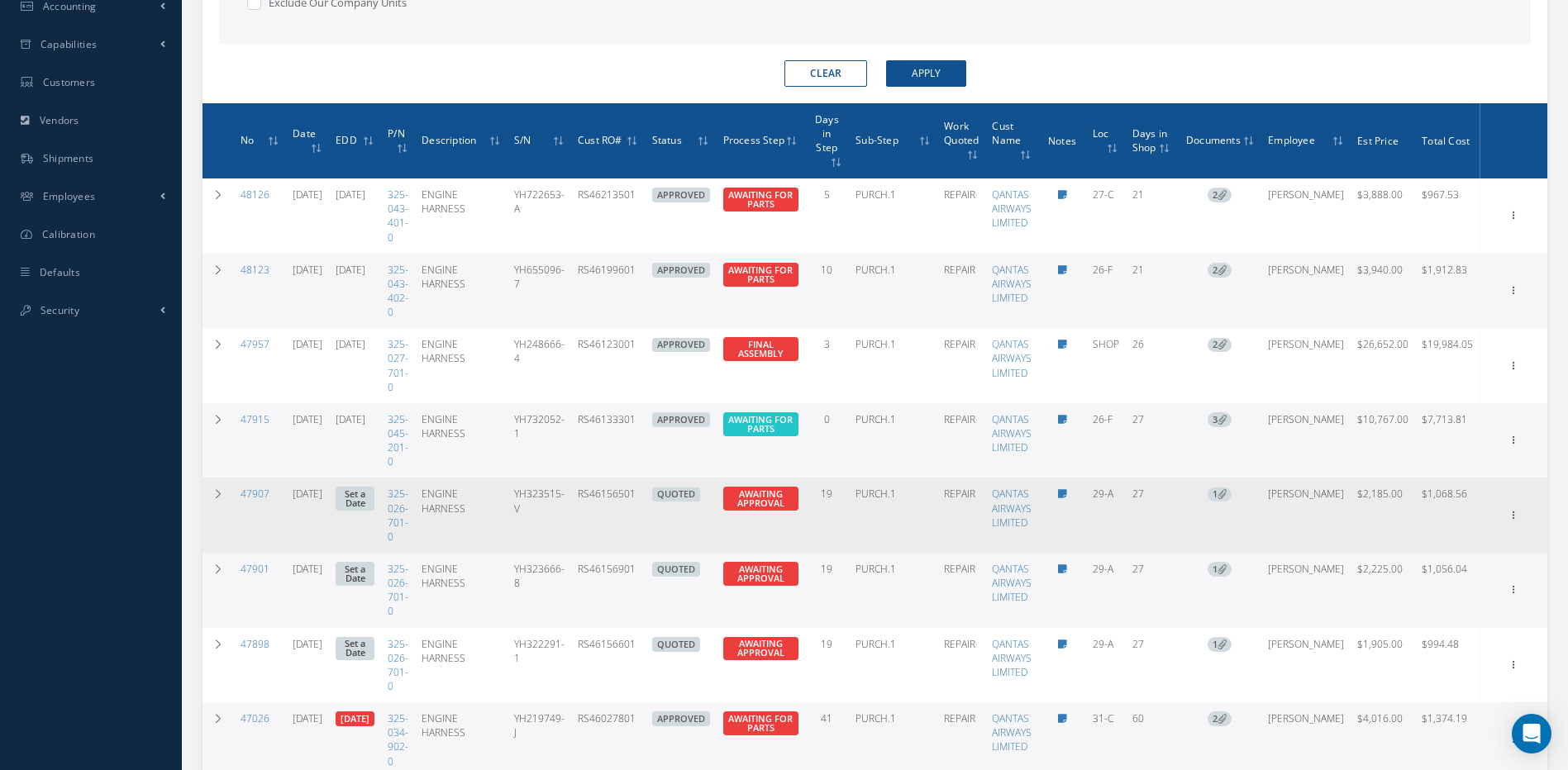
drag, startPoint x: 673, startPoint y: 499, endPoint x: 610, endPoint y: 502, distance: 63.1
click at [610, 502] on td "RS46156501" at bounding box center [608, 515] width 74 height 75
copy td "RS46156501"
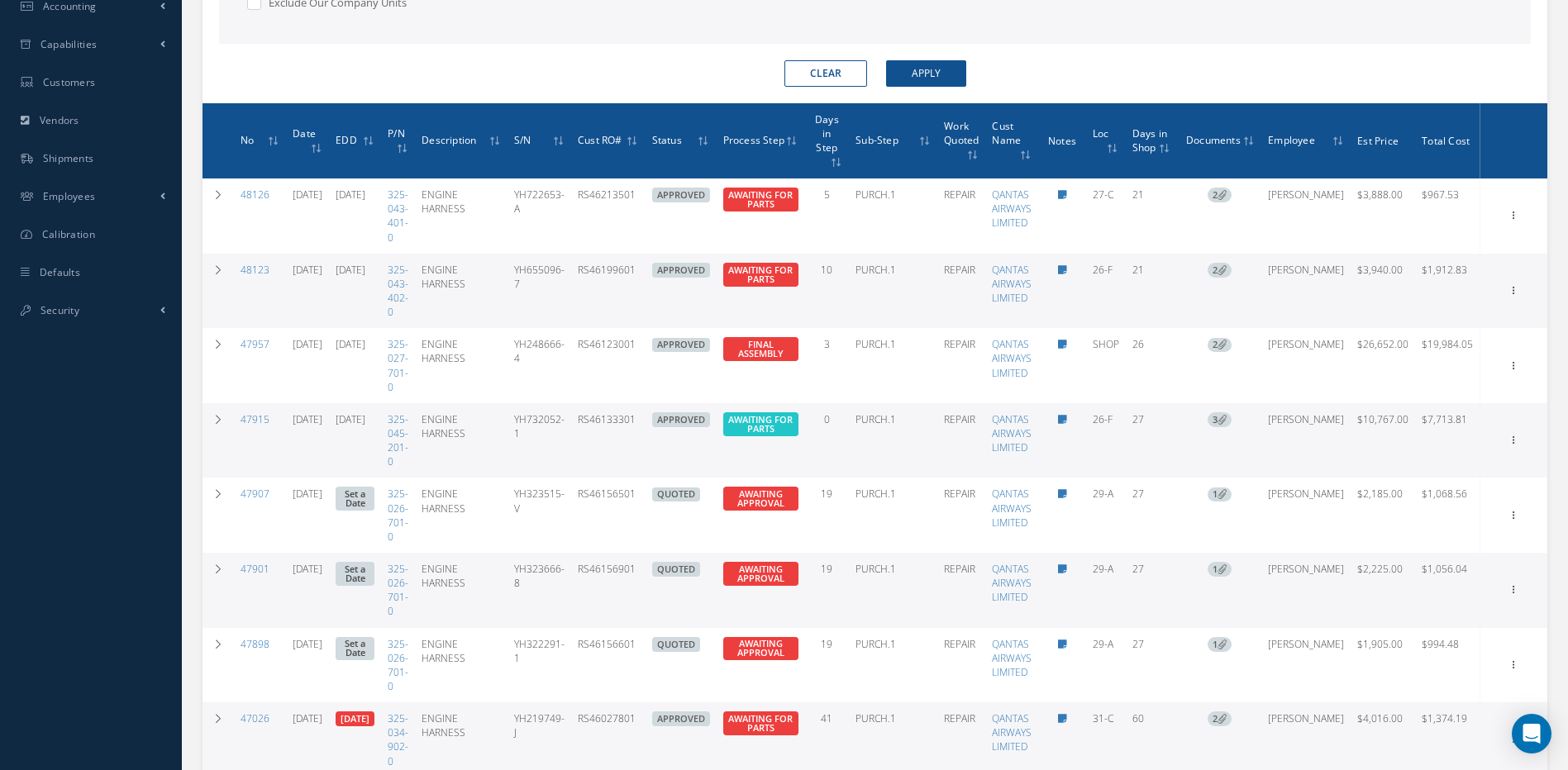
drag, startPoint x: 677, startPoint y: 571, endPoint x: 609, endPoint y: 573, distance: 68.0
click at [609, 573] on td "RS46156901" at bounding box center [608, 590] width 74 height 75
copy td "RS46156901"
drag, startPoint x: 679, startPoint y: 425, endPoint x: 600, endPoint y: 428, distance: 79.1
click at [600, 428] on tr "47915 07/22/2025 08/21/2025 325-045-201-0 ENGINE HARNESS YH732052-1 RS46133301 …" at bounding box center [875, 441] width 1345 height 75
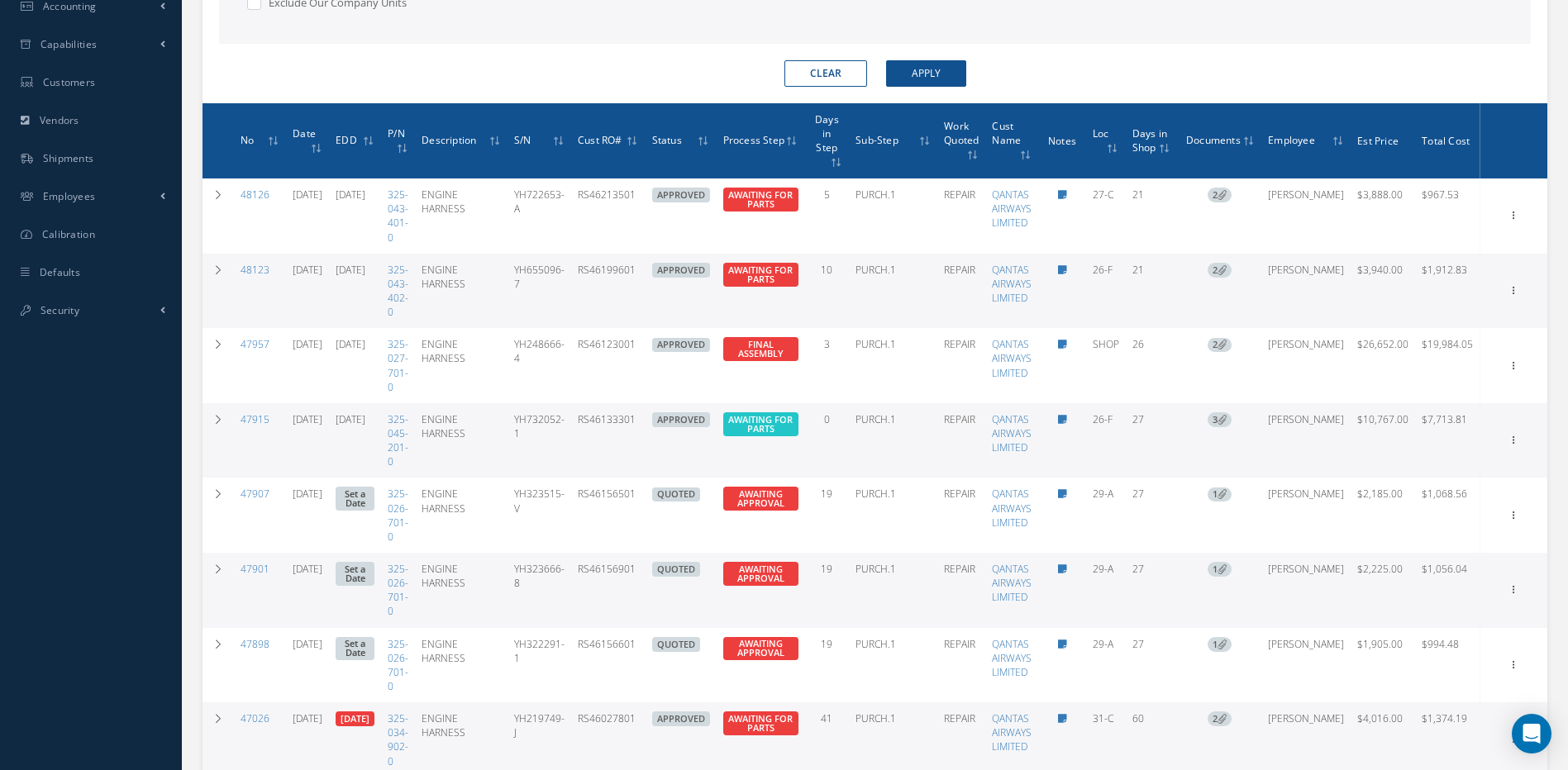
copy tr "RS46133301"
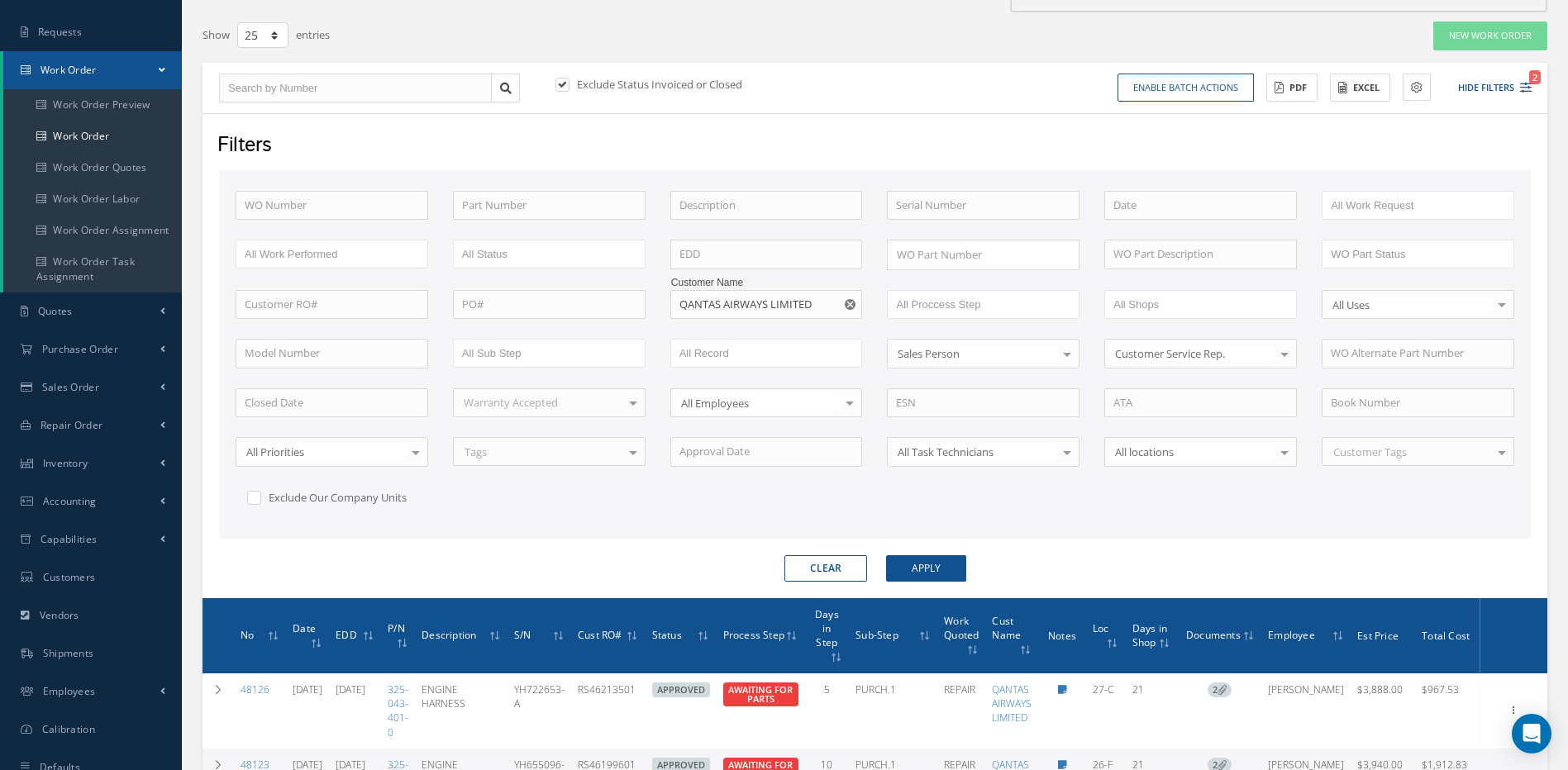
scroll to position [0, 0]
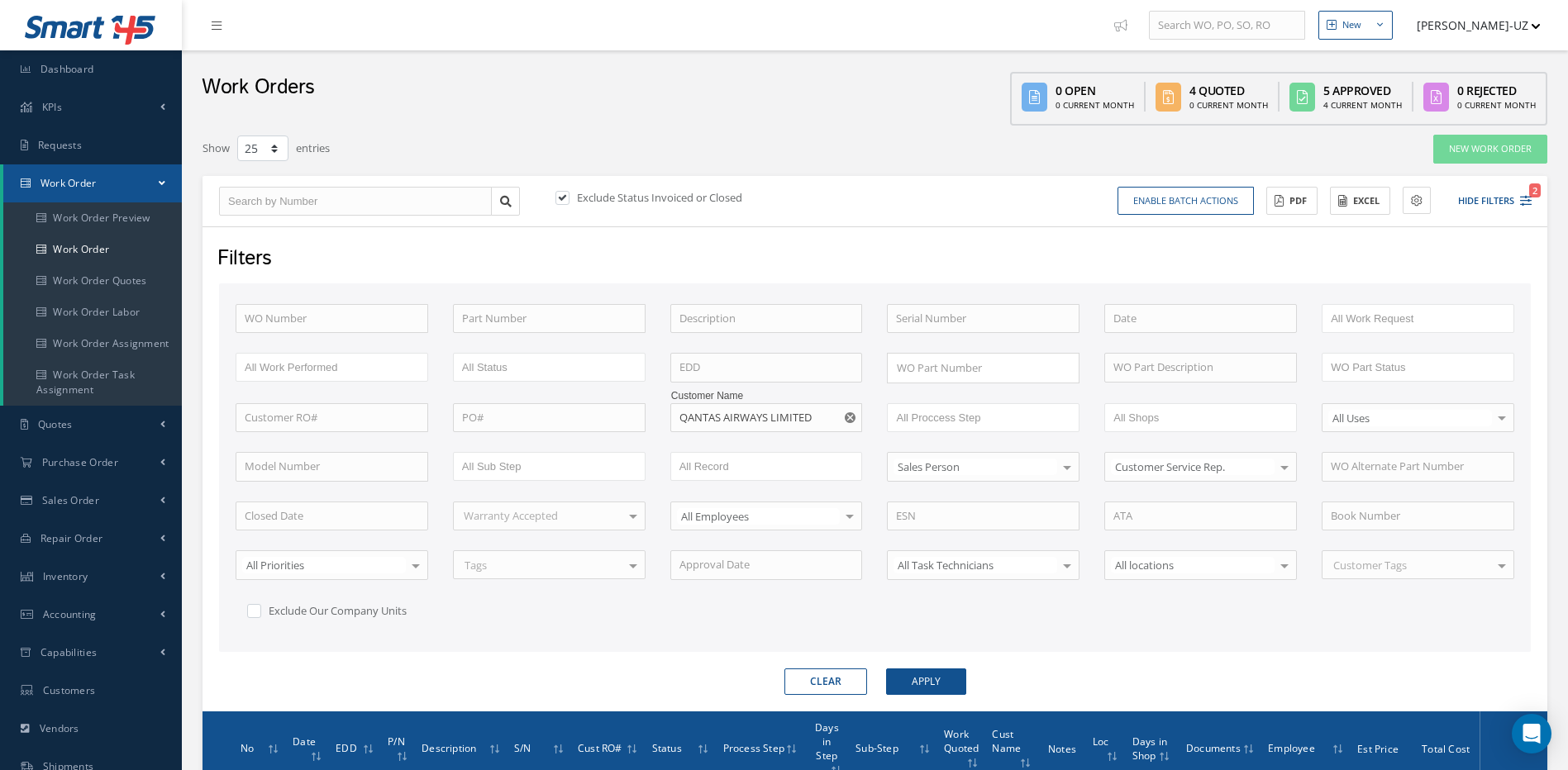
click at [849, 420] on icon "Reset" at bounding box center [850, 417] width 10 height 10
click at [826, 418] on input "text" at bounding box center [767, 419] width 193 height 30
click at [719, 449] on span "[PERSON_NAME] AVIATION LTD" at bounding box center [757, 447] width 156 height 15
type input "[PERSON_NAME] AVIATION LTD"
click at [939, 679] on button "Apply" at bounding box center [926, 682] width 81 height 26
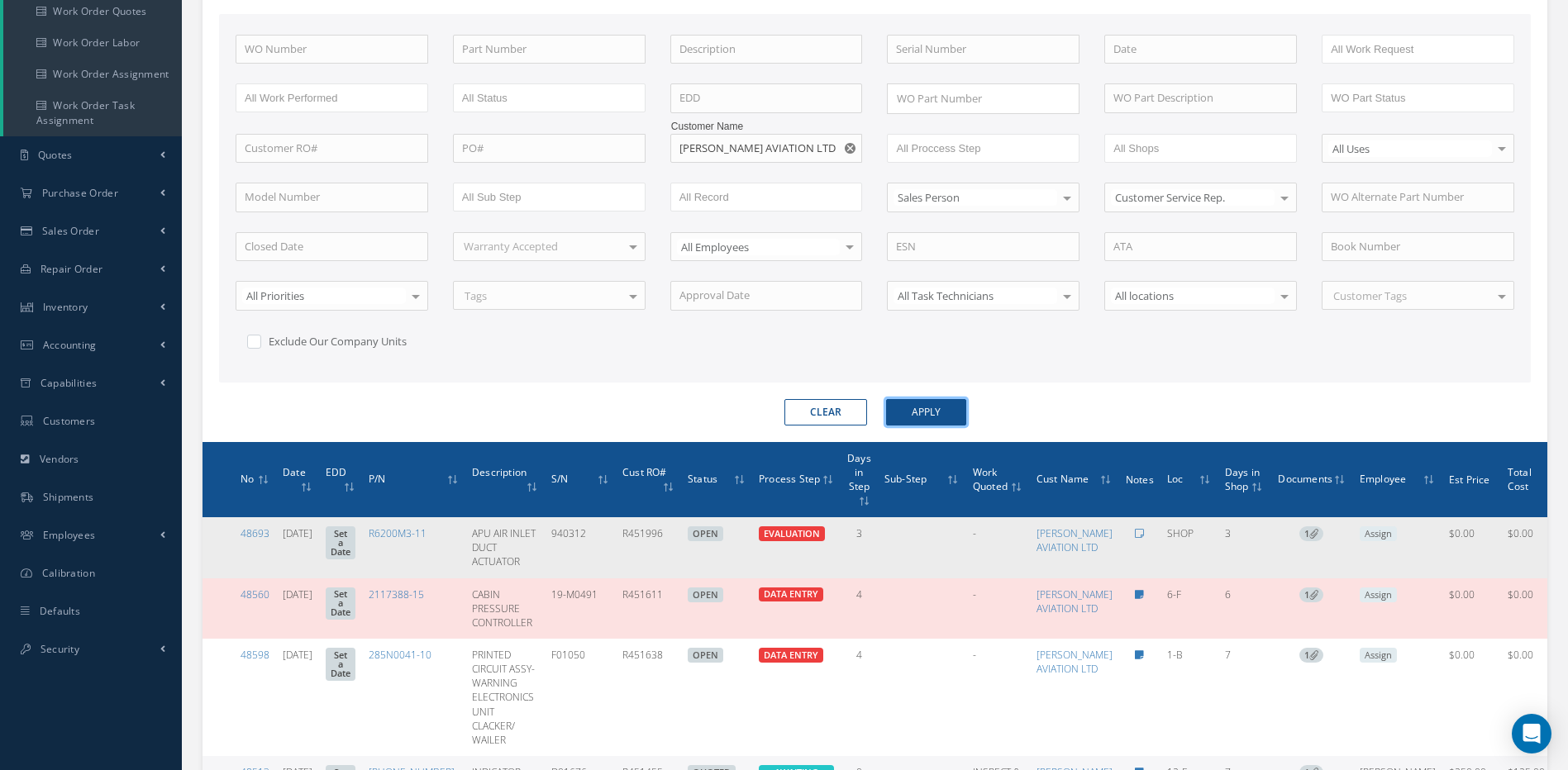
scroll to position [331, 0]
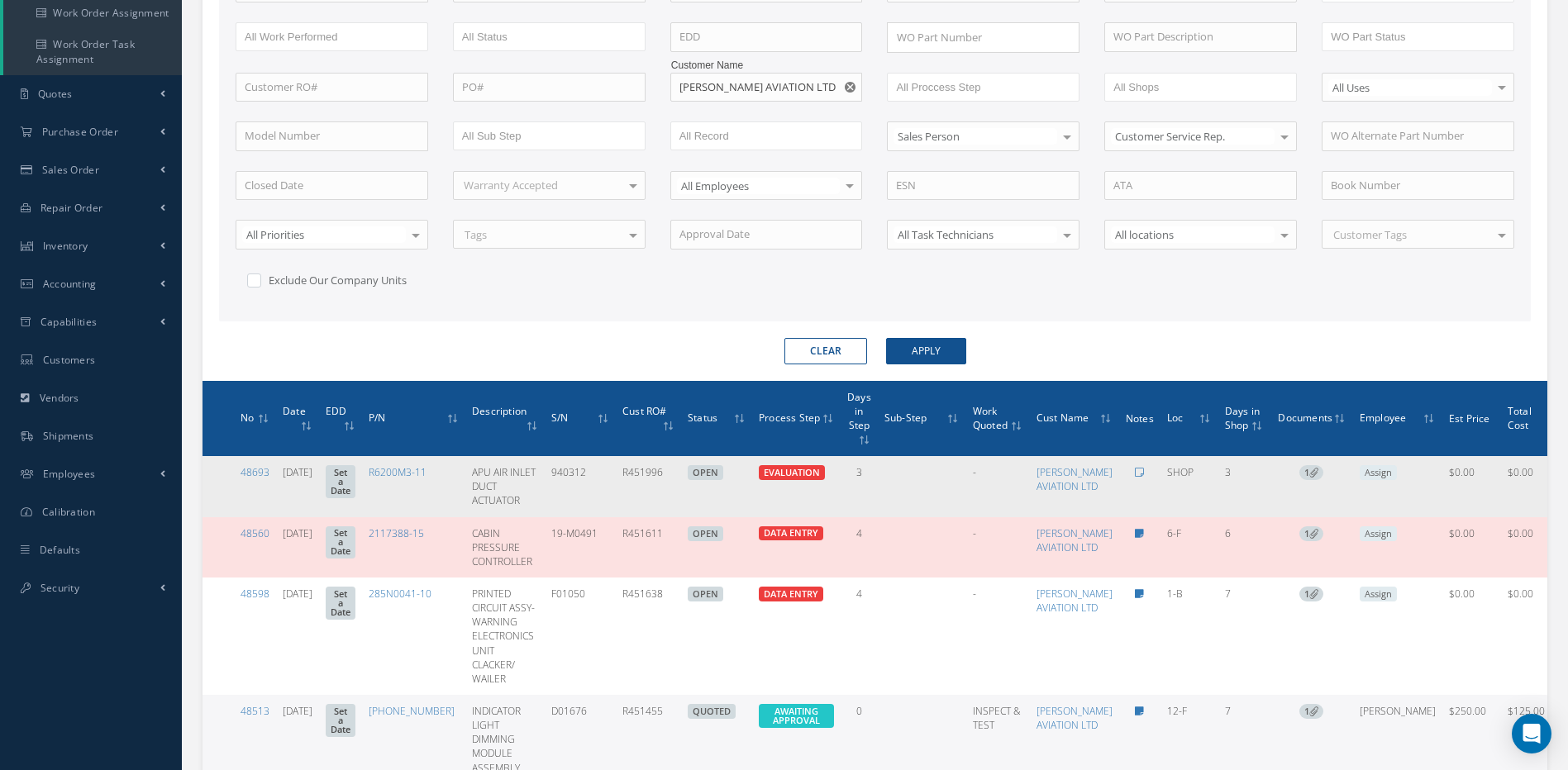
drag, startPoint x: 711, startPoint y: 480, endPoint x: 659, endPoint y: 475, distance: 52.2
click at [659, 475] on td "R451996" at bounding box center [648, 486] width 66 height 60
copy td "R451996"
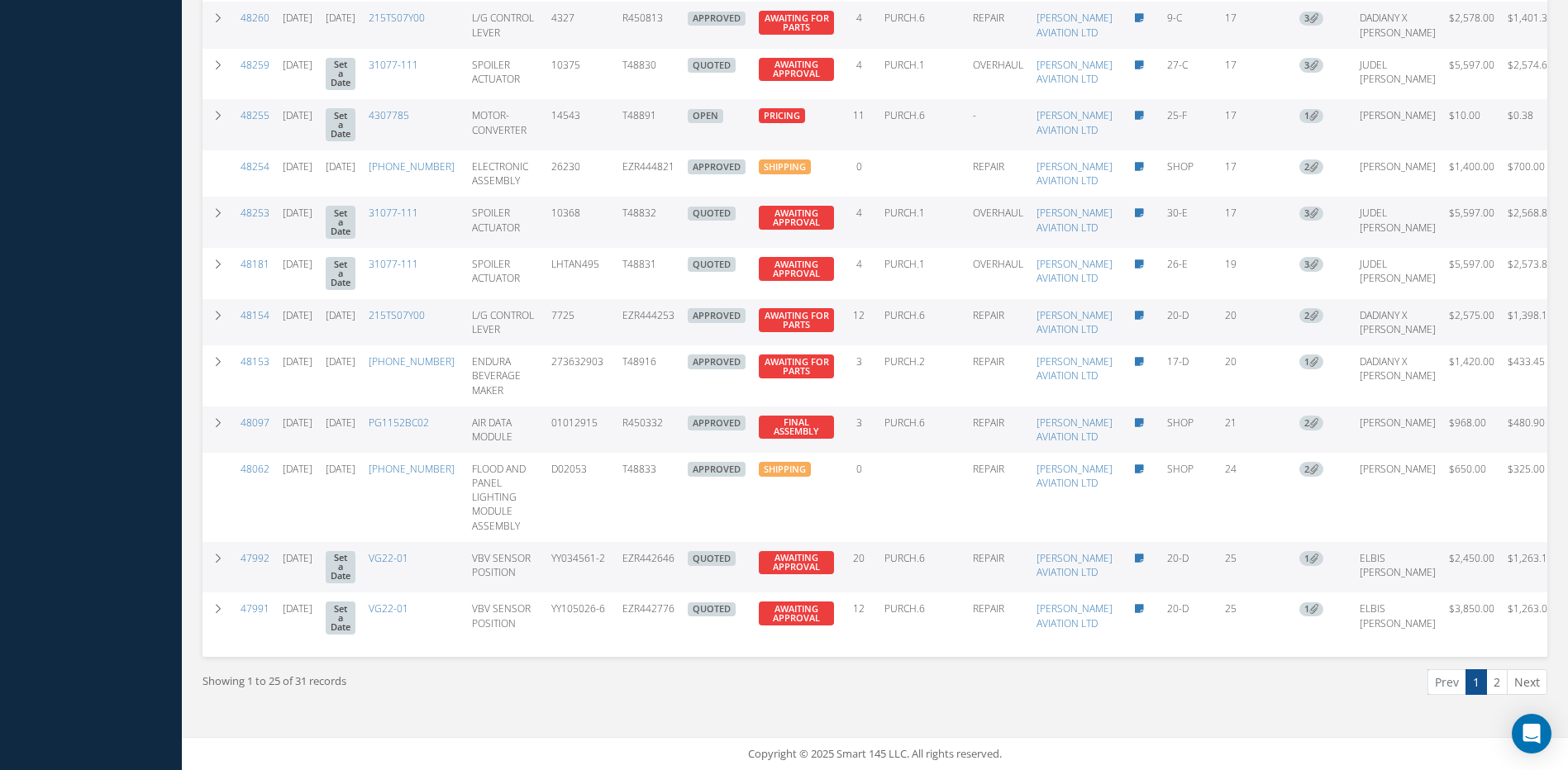
scroll to position [2126, 0]
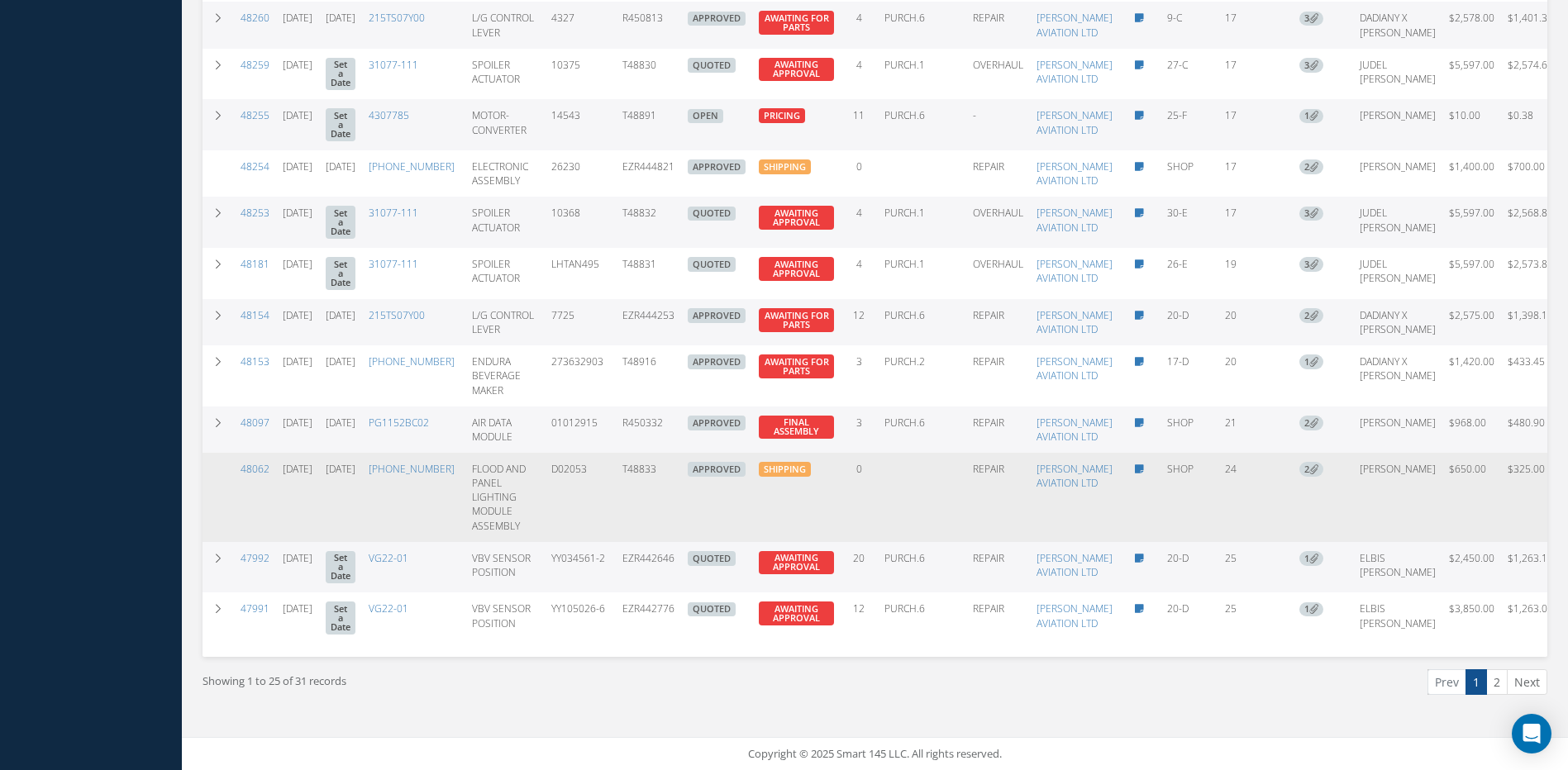
drag, startPoint x: 707, startPoint y: 422, endPoint x: 666, endPoint y: 415, distance: 41.6
click at [666, 453] on td "T48833" at bounding box center [648, 497] width 66 height 89
copy td "T48833"
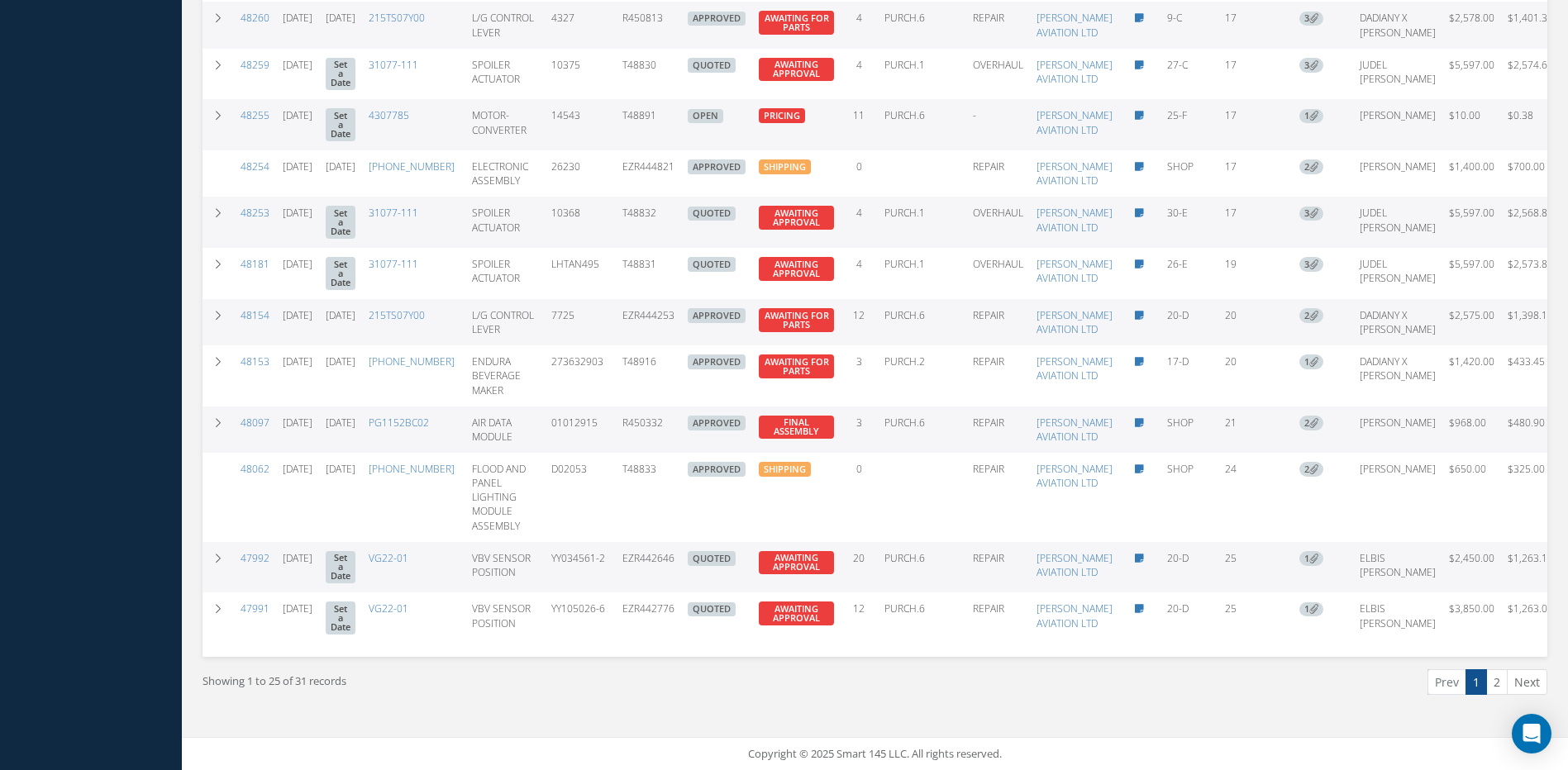
scroll to position [1864, 0]
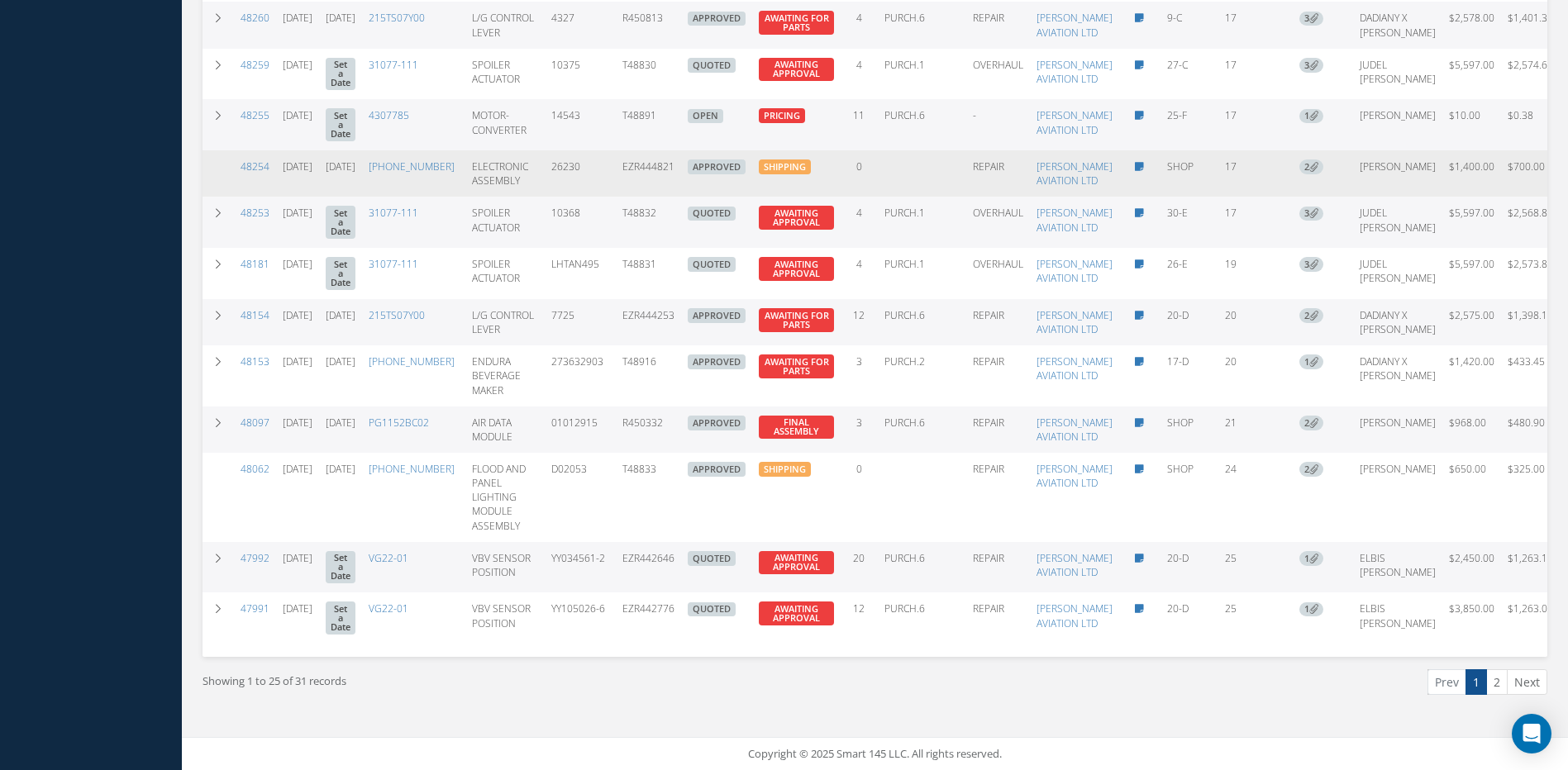
drag, startPoint x: 721, startPoint y: 234, endPoint x: 663, endPoint y: 230, distance: 58.1
click at [663, 197] on tr "48254 08/01/2025 08/25/2025 9231-8-600 ELECTRONIC ASSEMBLY 26230 EZR444821 APPR…" at bounding box center [894, 173] width 1383 height 46
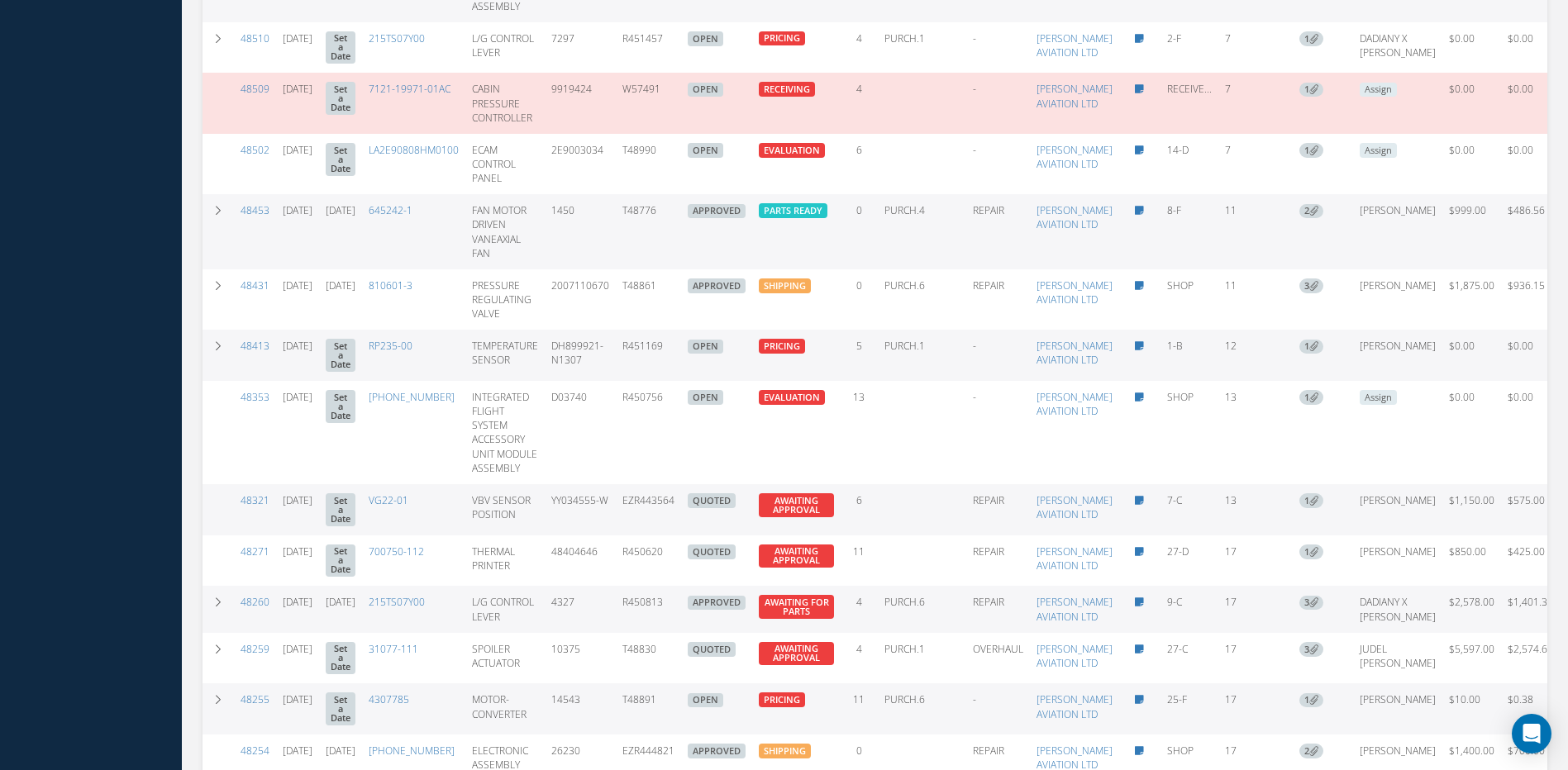
scroll to position [985, 0]
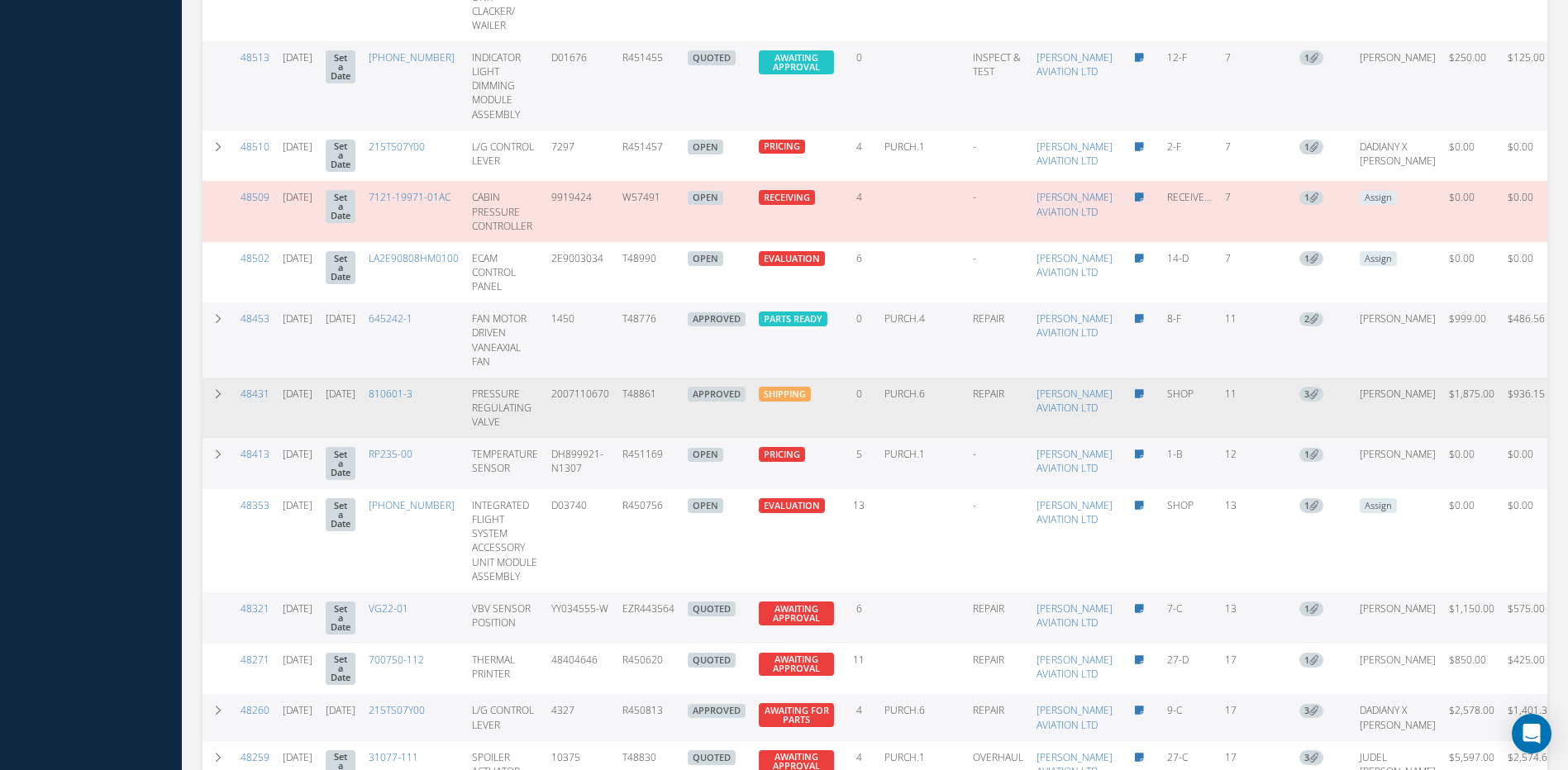
drag, startPoint x: 721, startPoint y: 481, endPoint x: 658, endPoint y: 481, distance: 63.0
click at [658, 438] on tr "48431 08/07/2025 08/22/2025 810601-3 PRESSURE REGULATING VALVE 2007110670 T4886…" at bounding box center [894, 407] width 1383 height 60
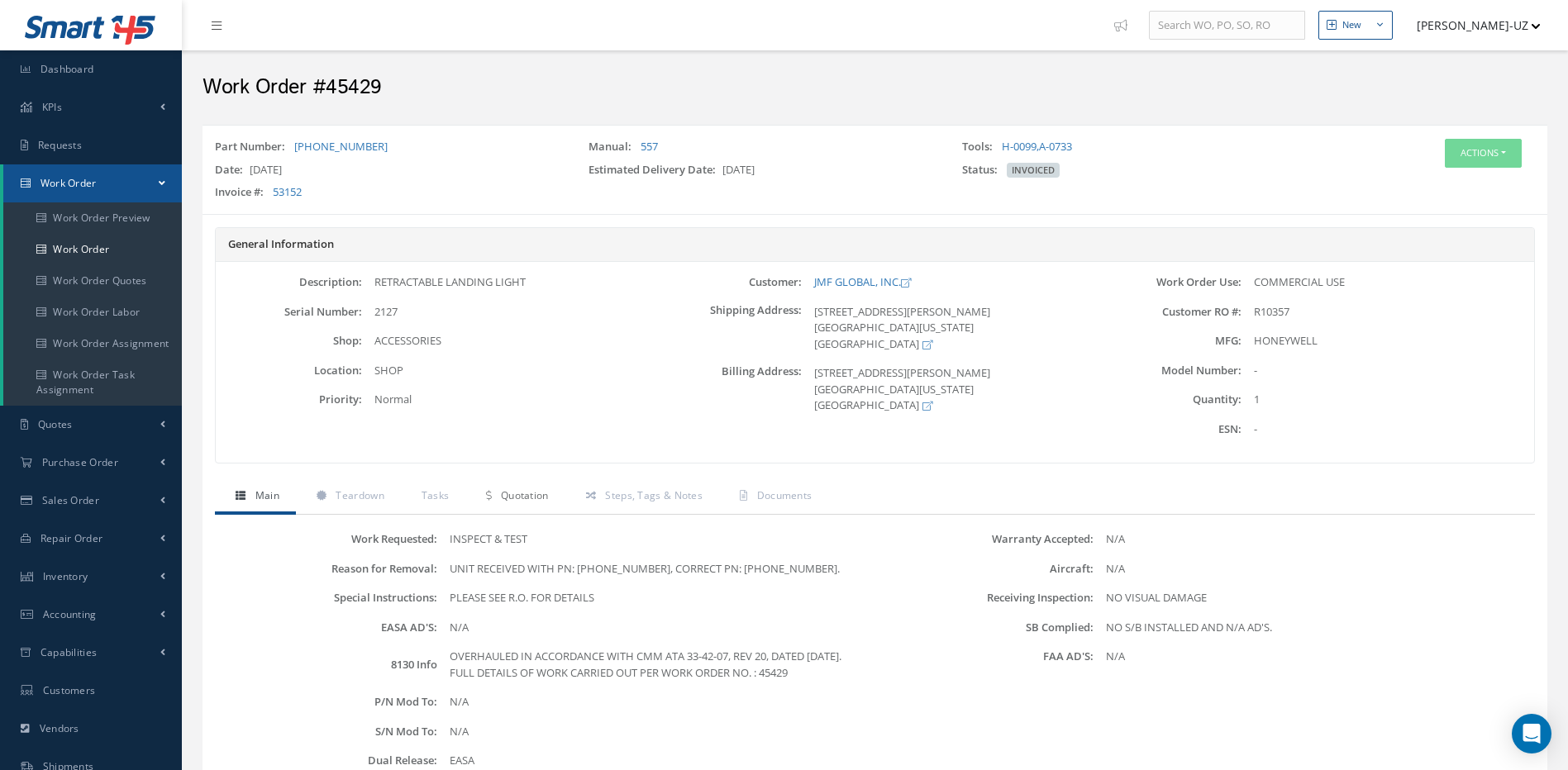
click at [544, 503] on link "Quotation" at bounding box center [515, 497] width 99 height 35
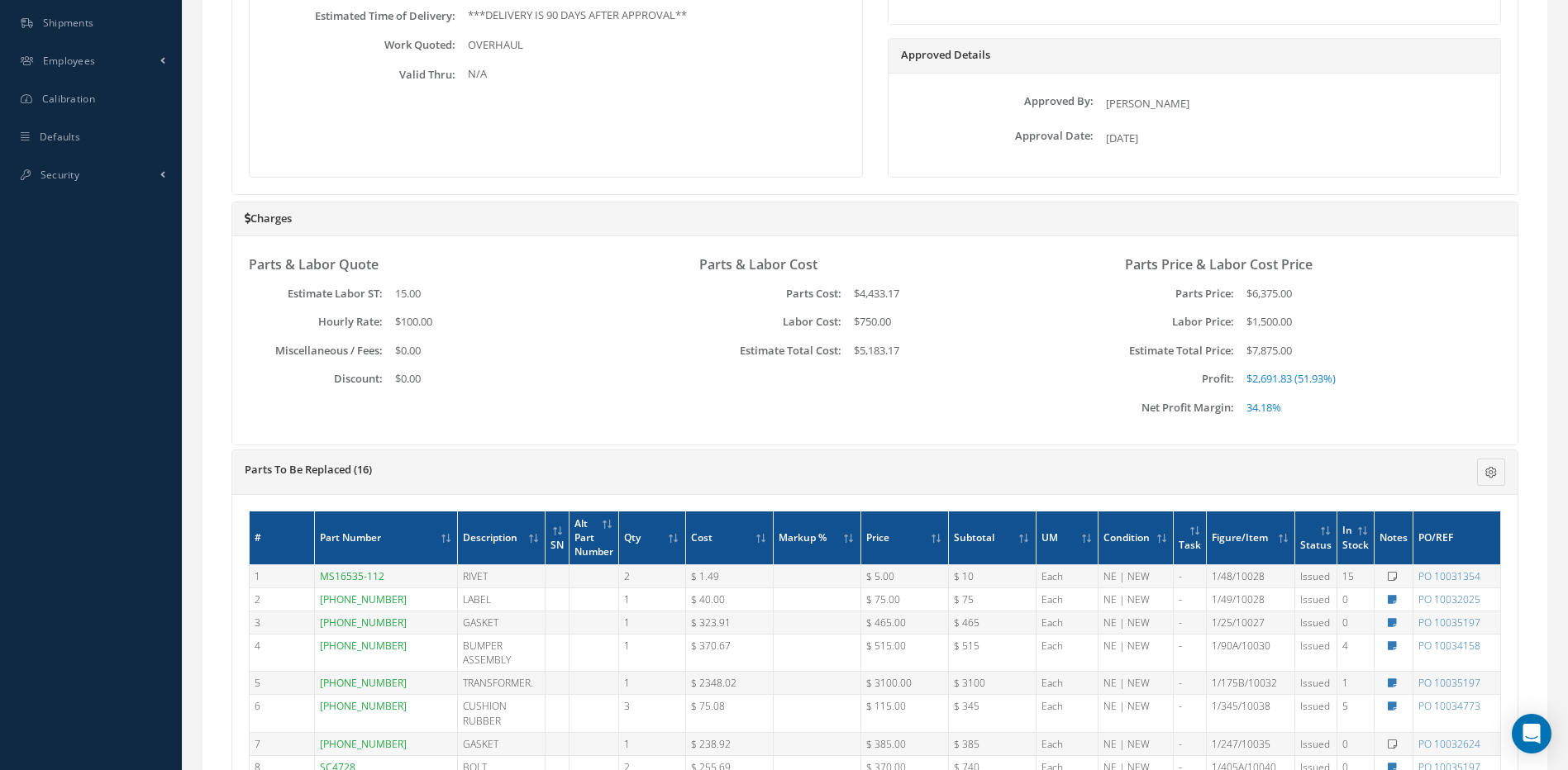
scroll to position [702, 0]
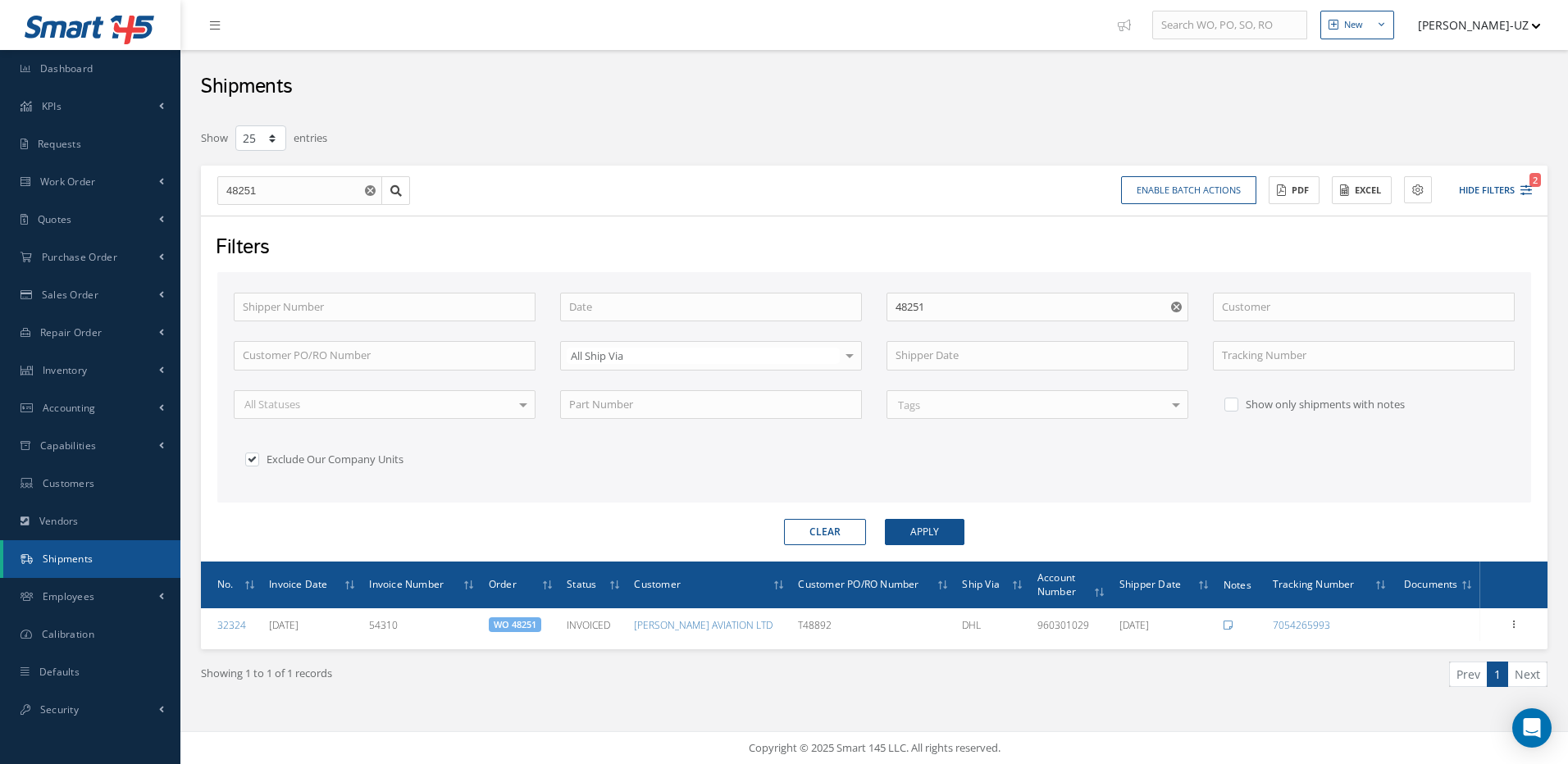
select select "25"
drag, startPoint x: 270, startPoint y: 185, endPoint x: 200, endPoint y: 174, distance: 70.9
click at [200, 174] on div "Show 10 25 50 100 entries 48251 48251 Enable batch actions Update Shipments ACT…" at bounding box center [875, 426] width 1372 height 605
type input "4"
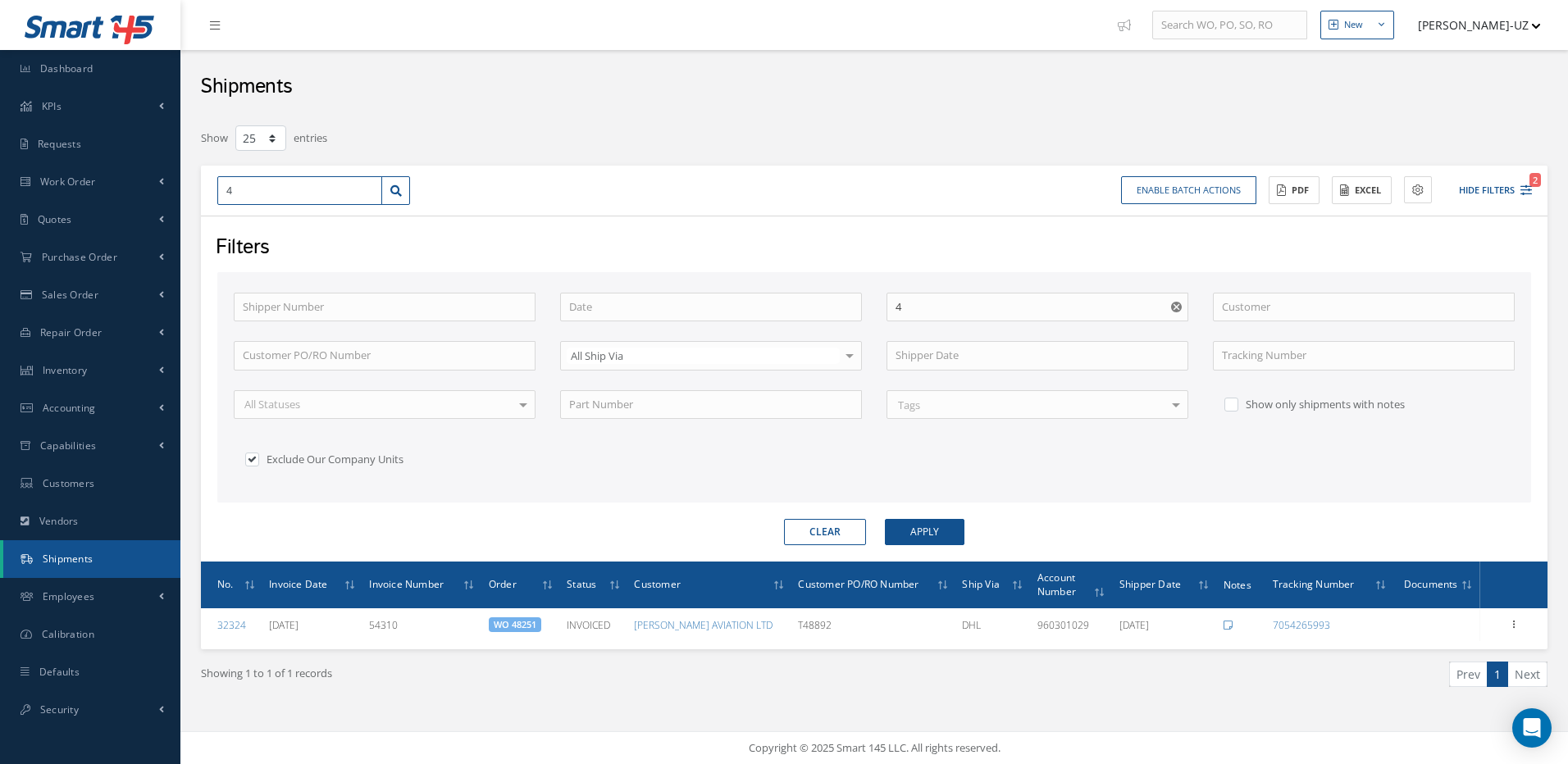
type input "48"
type input "482"
type input "4825"
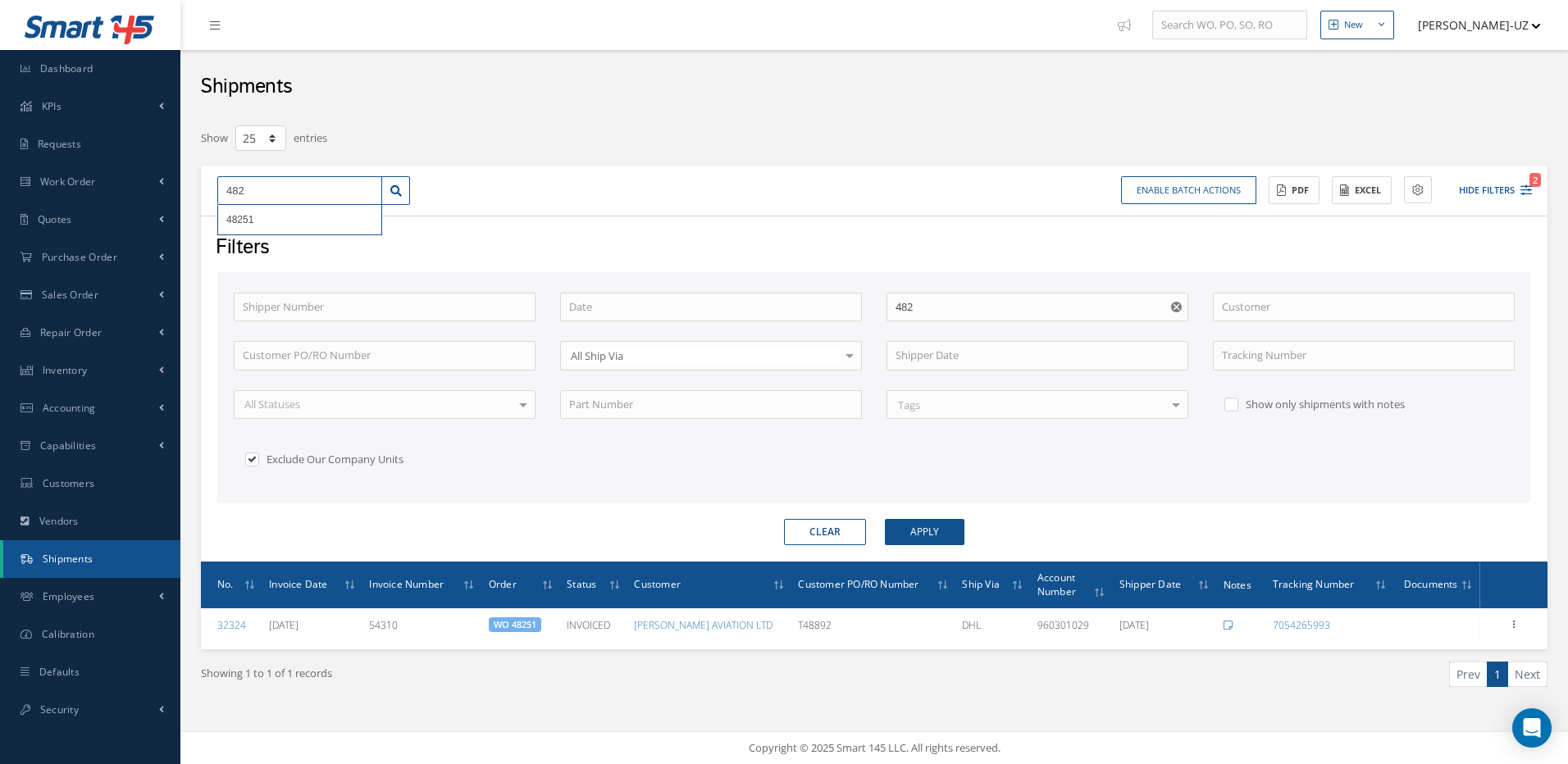
type input "4825"
type input "48254"
drag, startPoint x: 277, startPoint y: 198, endPoint x: 172, endPoint y: 192, distance: 105.2
click at [172, 192] on div "Smart 145 Dashboard KPIs Work Order Accounting Requests Work Order Work Order P…" at bounding box center [784, 382] width 1568 height 764
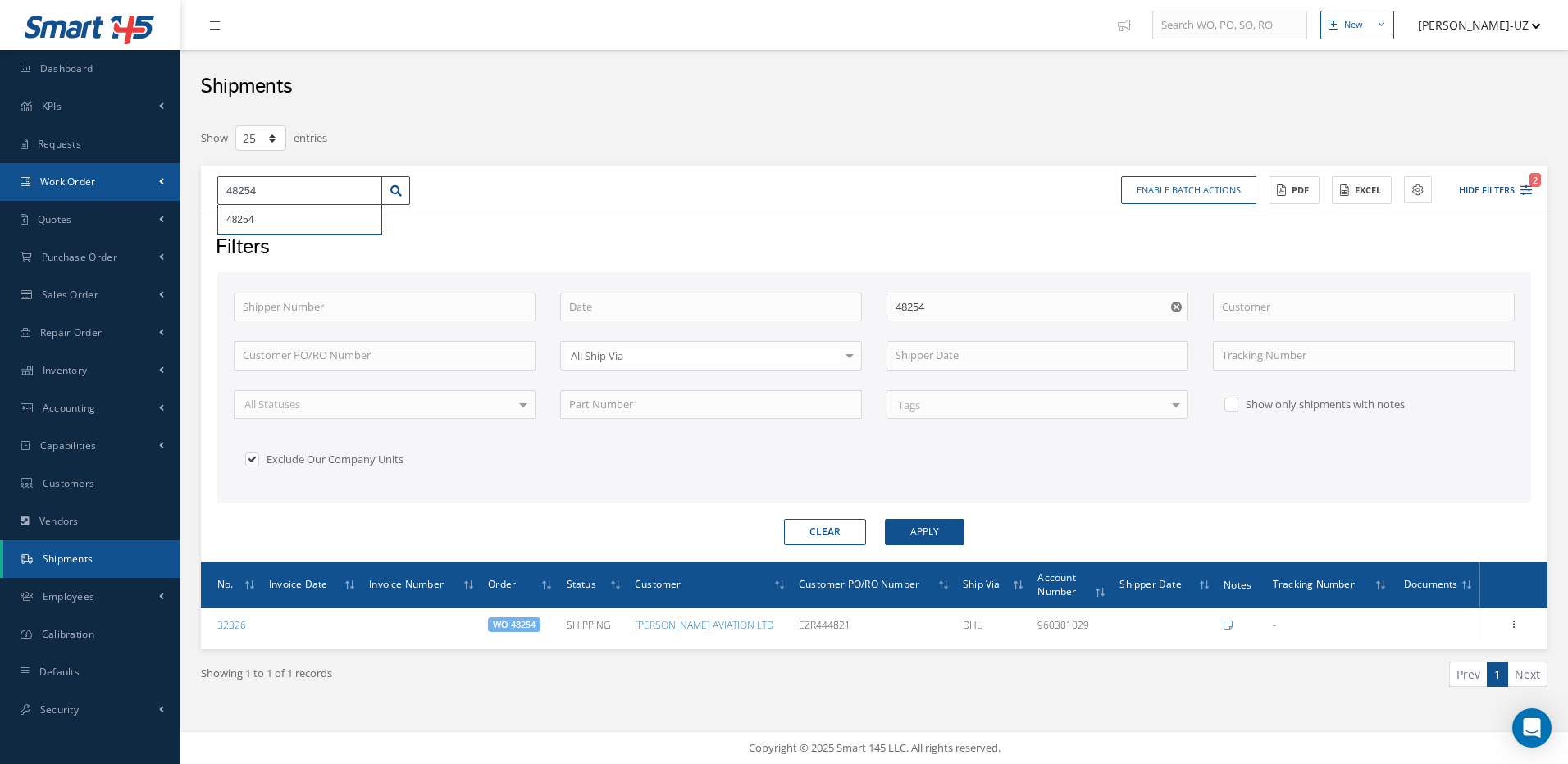
type input "4"
type input "48"
type input "484"
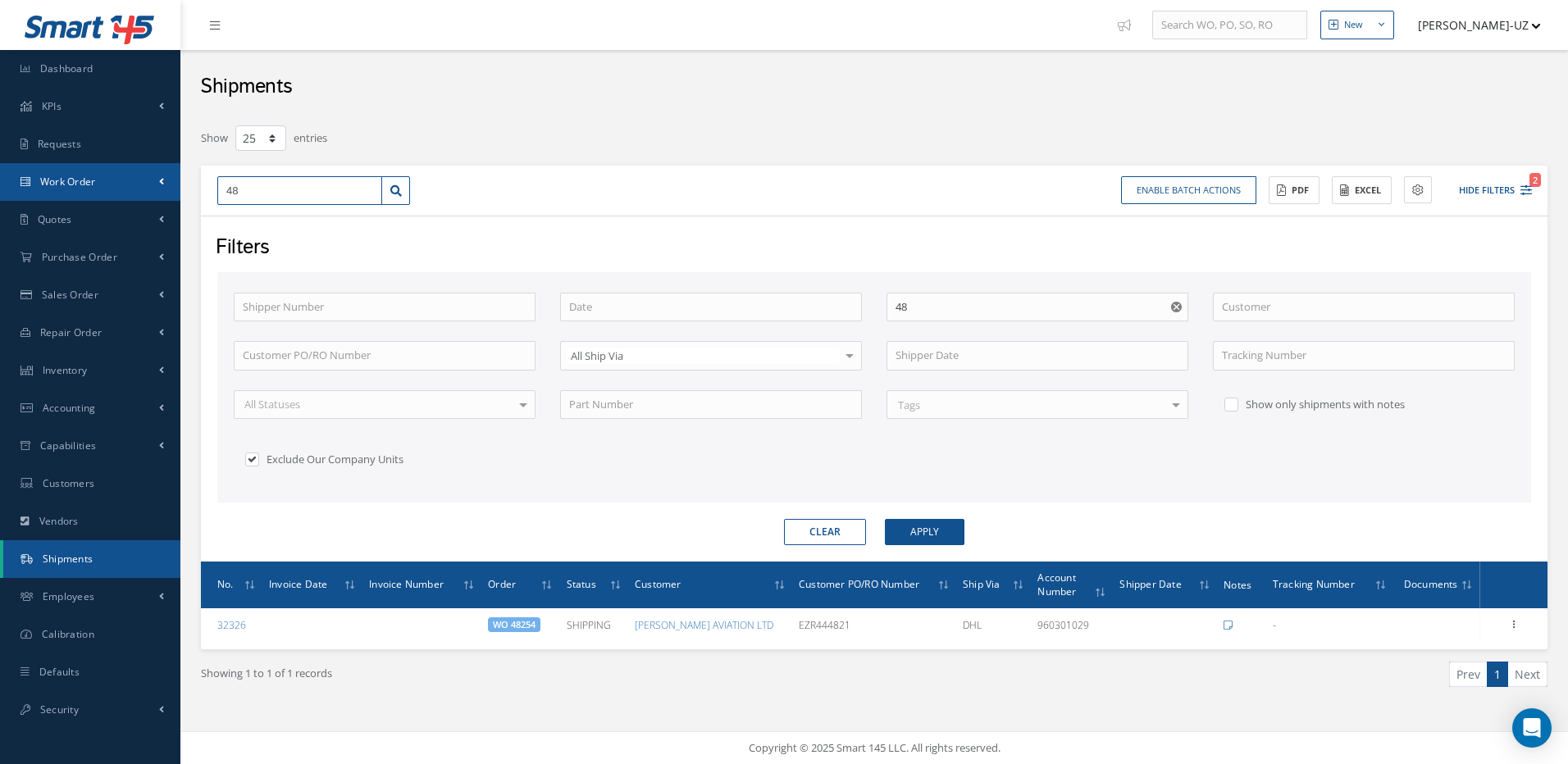
type input "484"
type input "4843"
type input "48431"
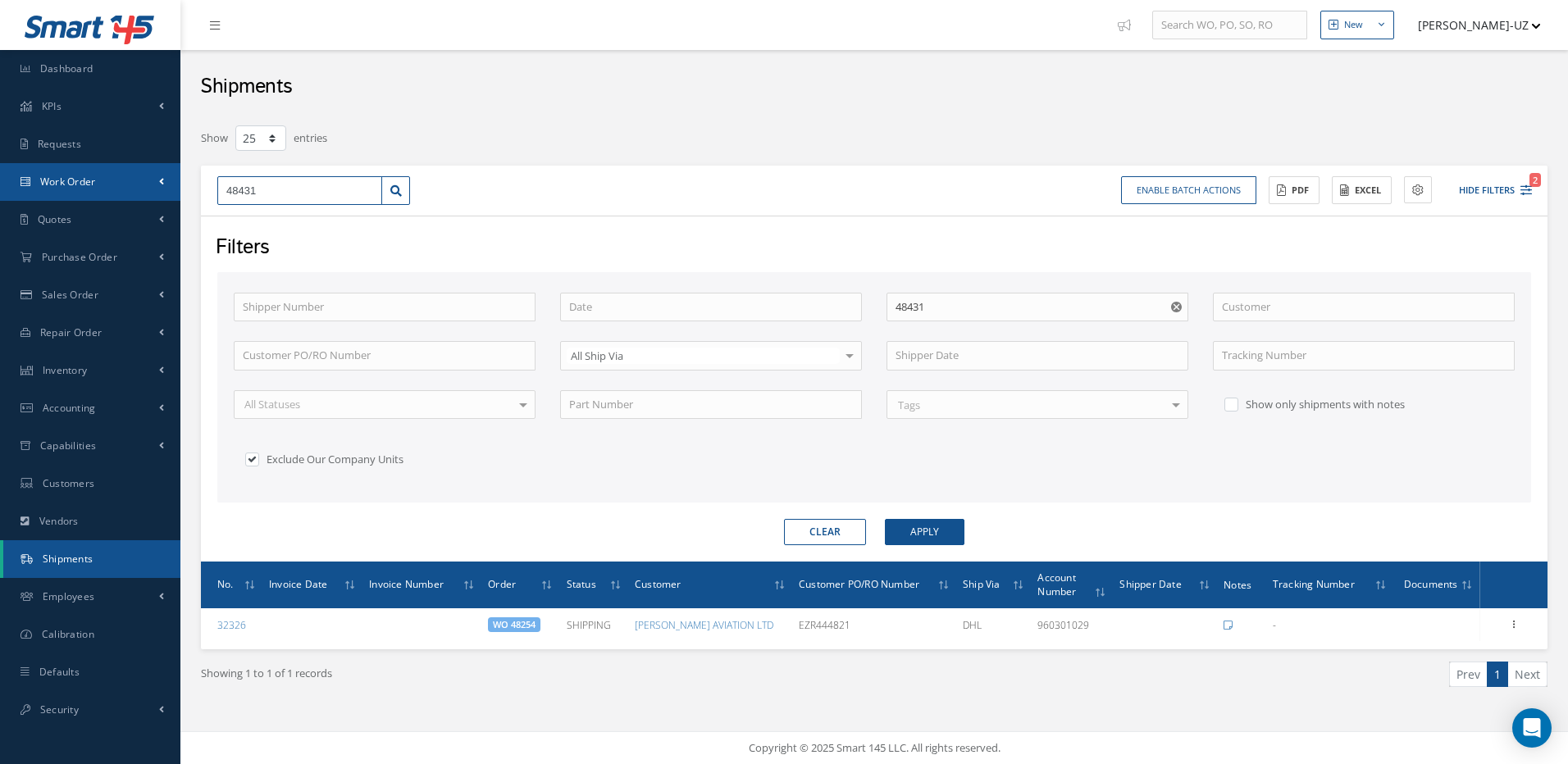
type input "48431"
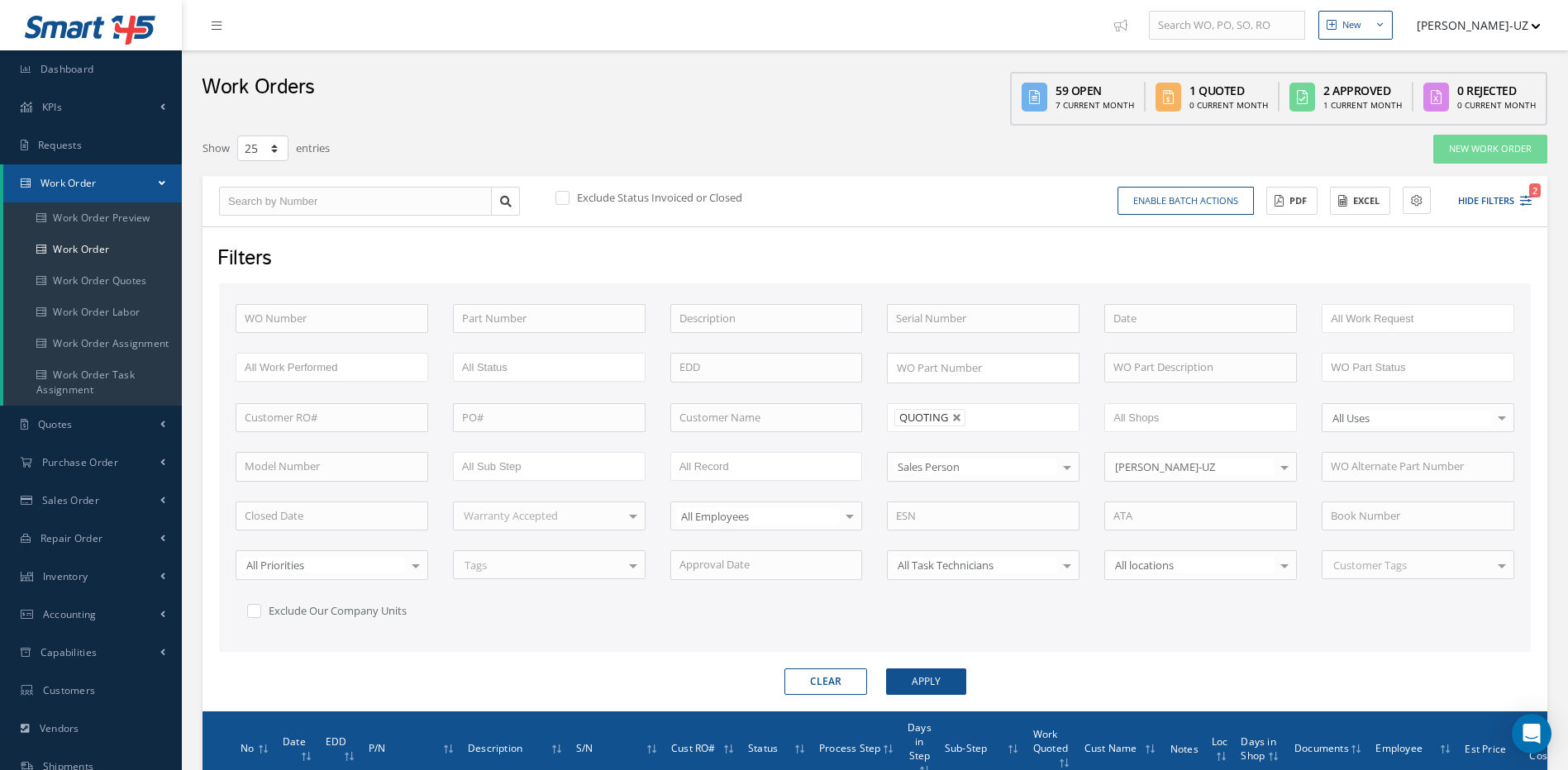
select select "25"
drag, startPoint x: 960, startPoint y: 419, endPoint x: 948, endPoint y: 397, distance: 25.1
click at [957, 415] on link at bounding box center [957, 418] width 10 height 10
type input "All Proccess Step"
click at [936, 317] on input "text" at bounding box center [984, 319] width 193 height 30
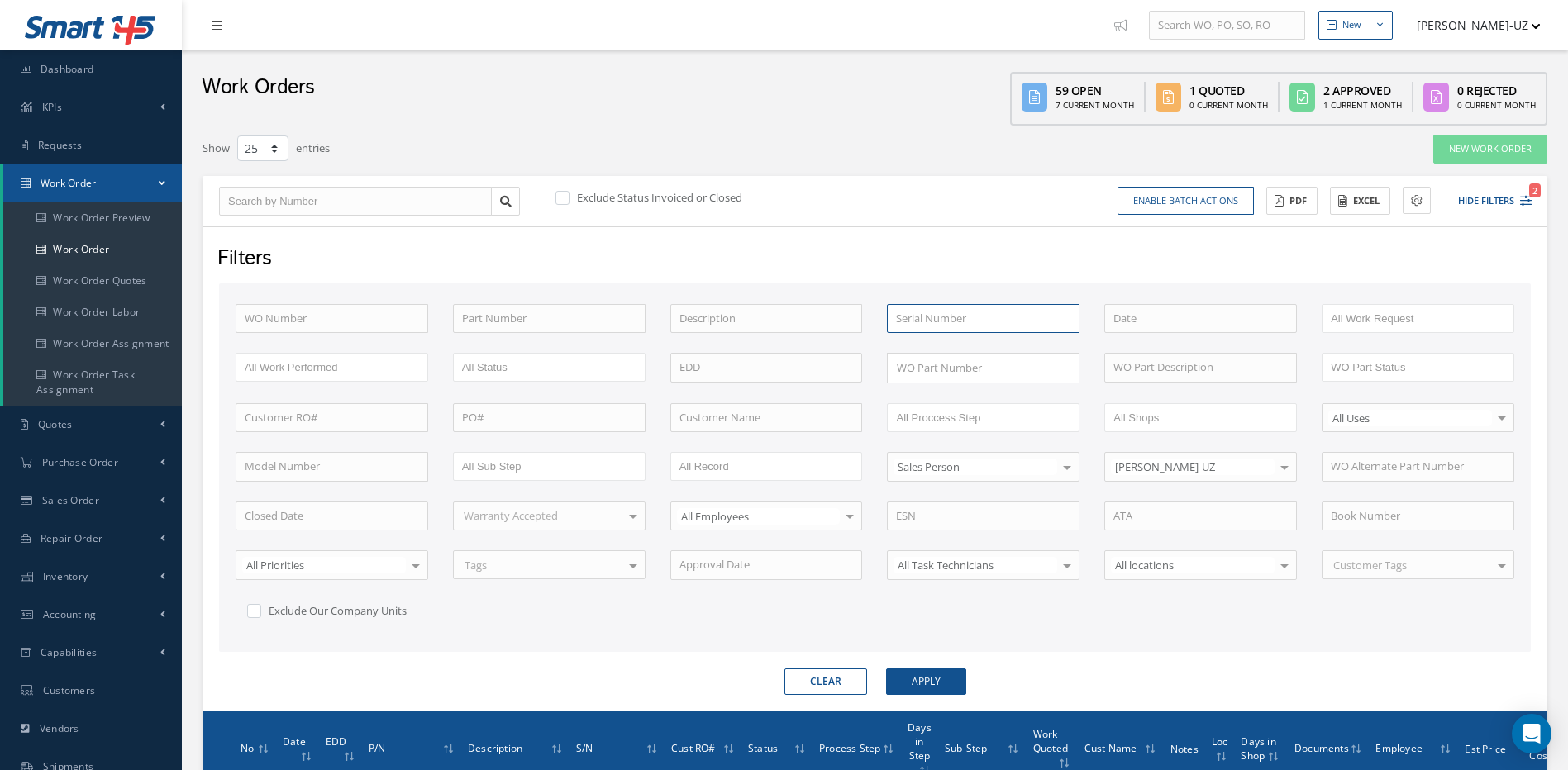
paste input "13192"
type input "13192"
click at [886, 669] on button "Apply" at bounding box center [926, 682] width 81 height 26
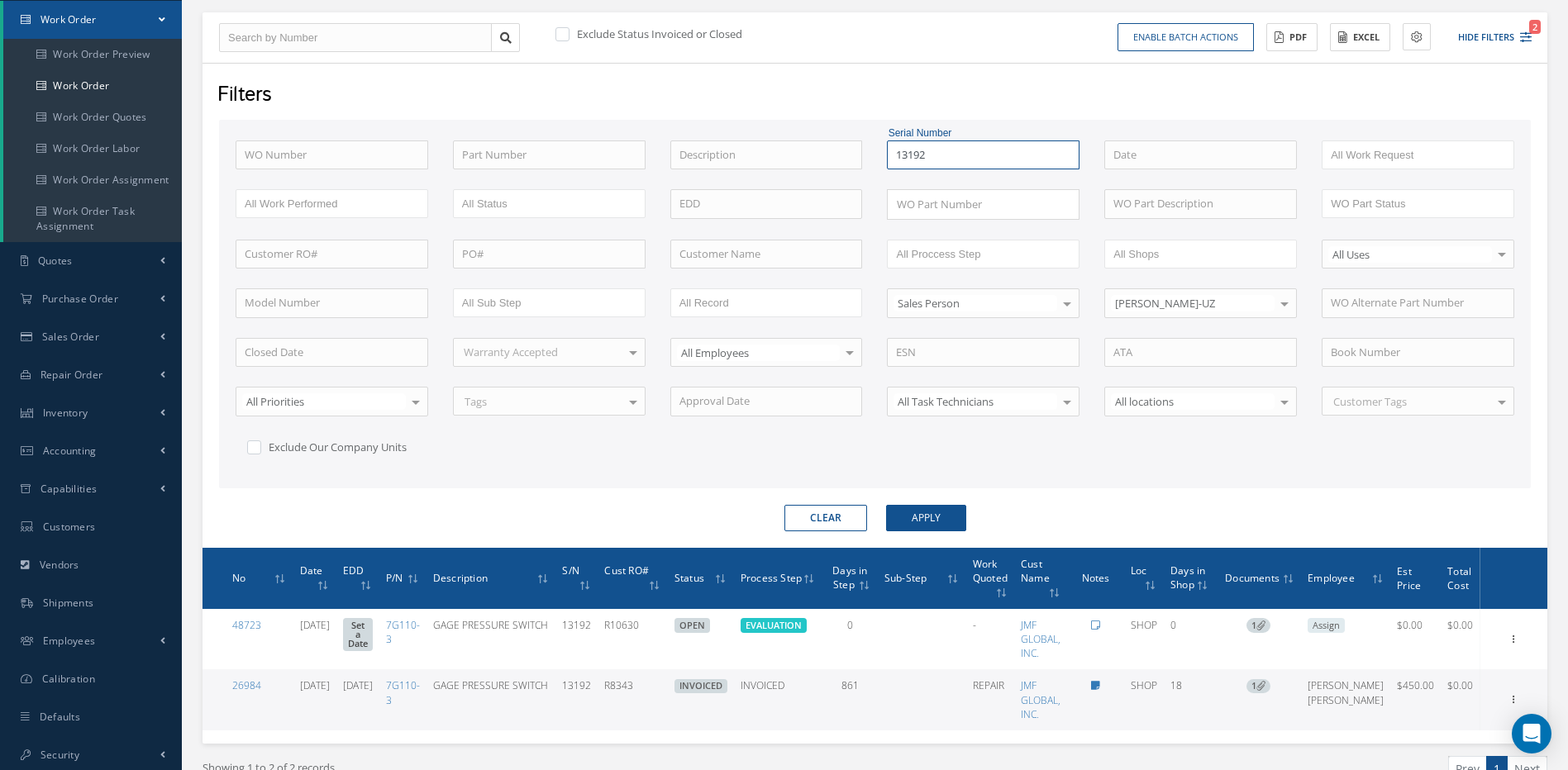
scroll to position [165, 0]
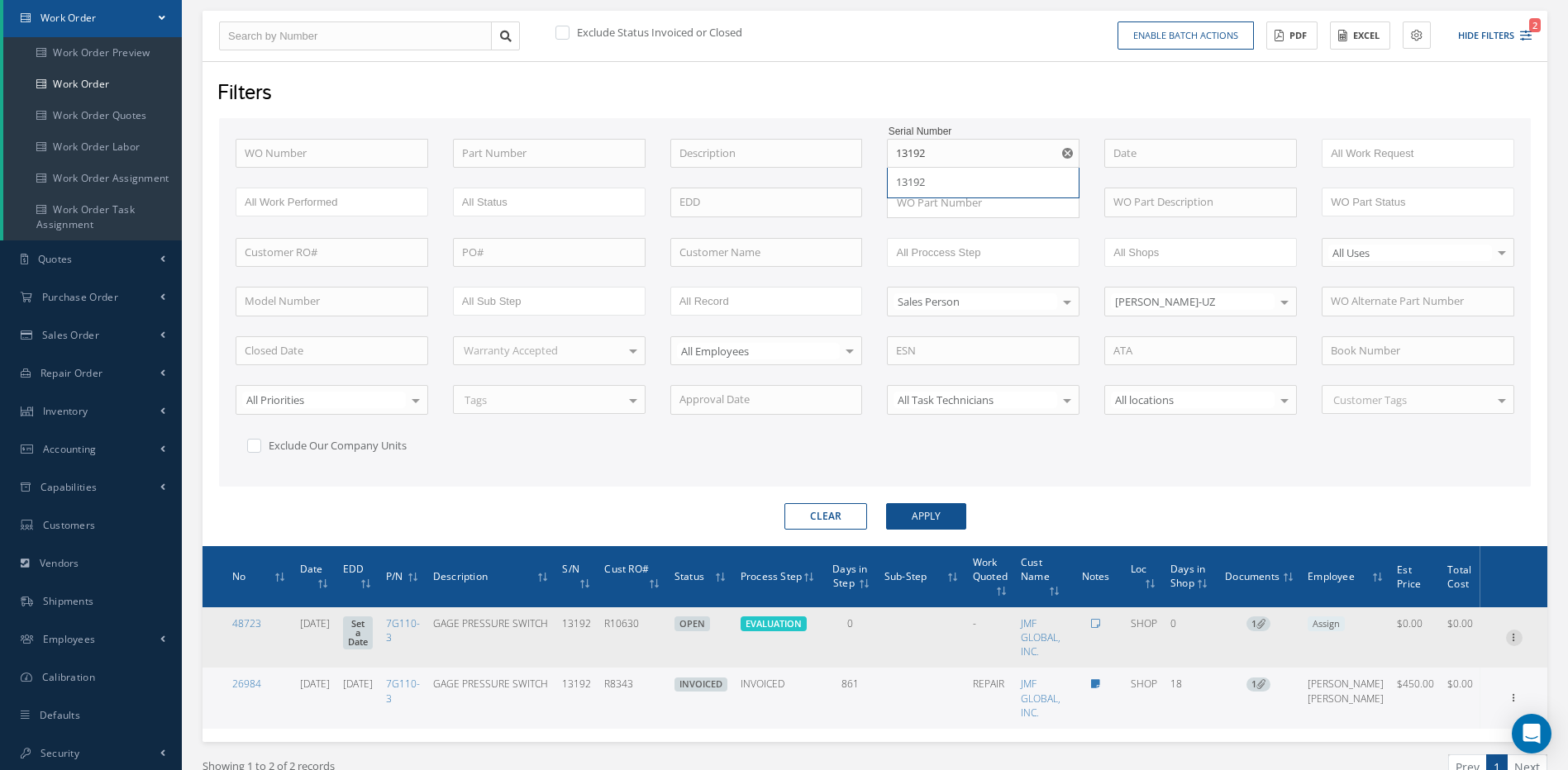
click at [1509, 637] on icon at bounding box center [1515, 636] width 17 height 13
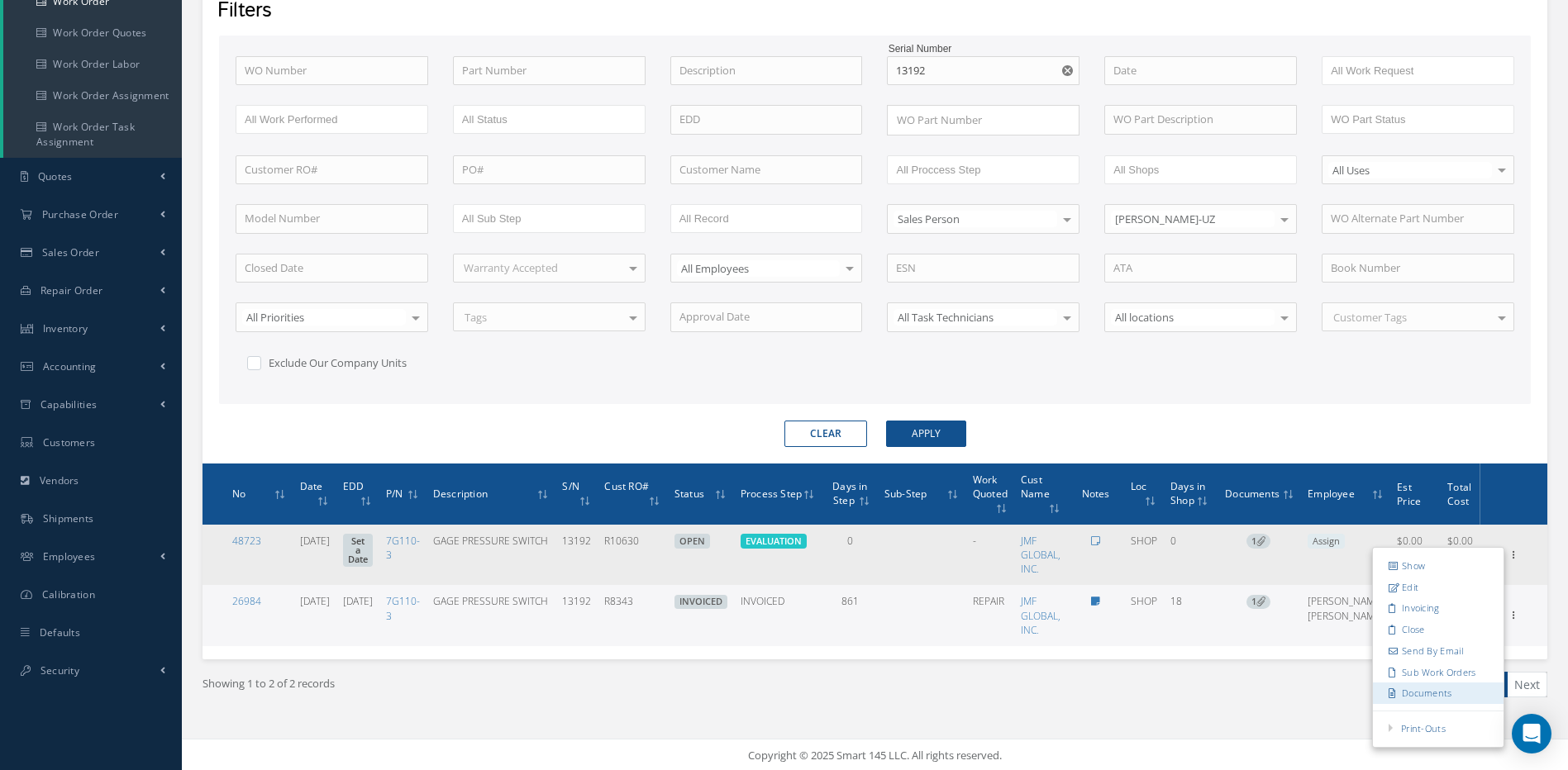
click at [1432, 697] on link "Documents" at bounding box center [1438, 693] width 130 height 22
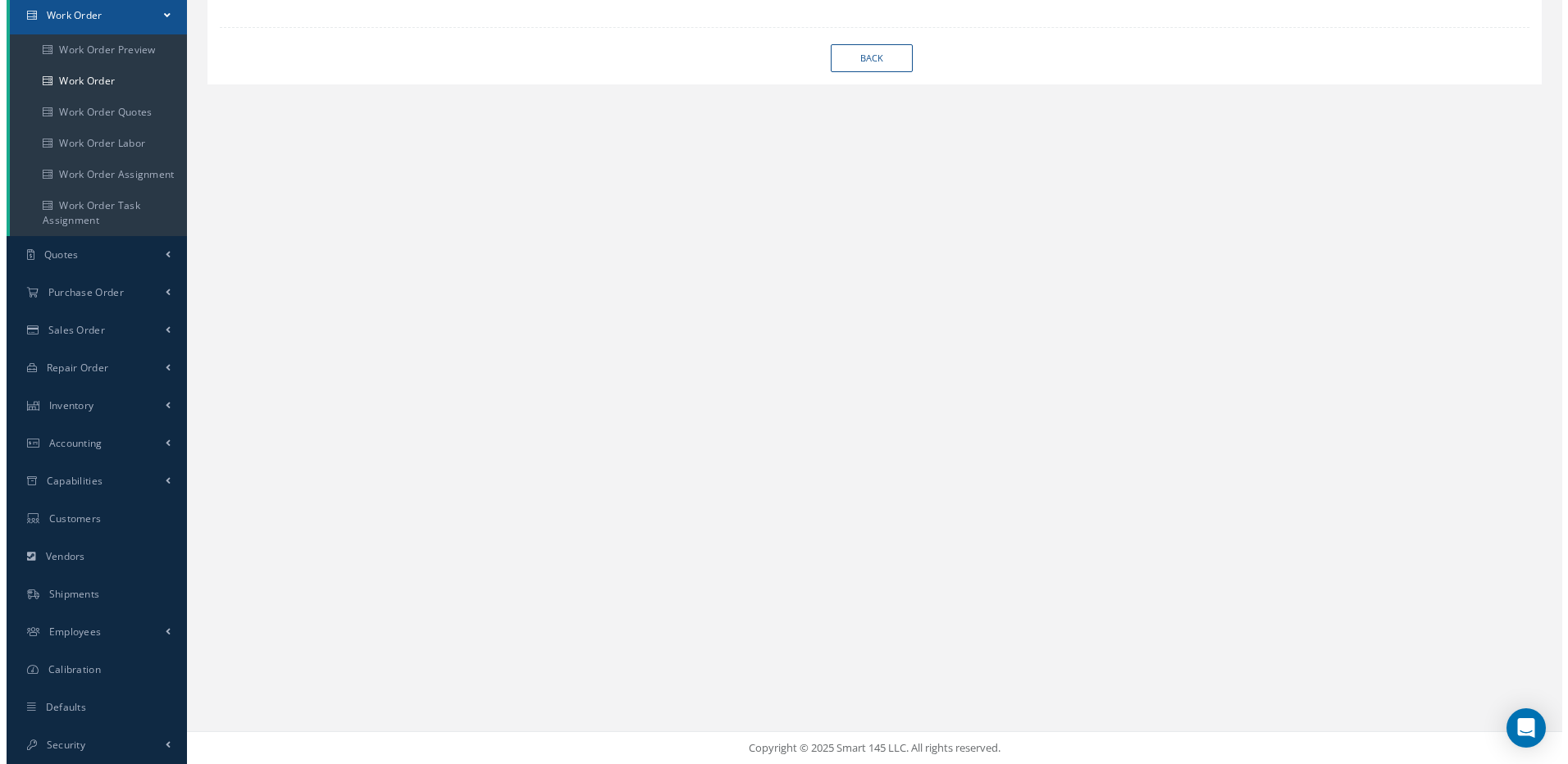
scroll to position [166, 0]
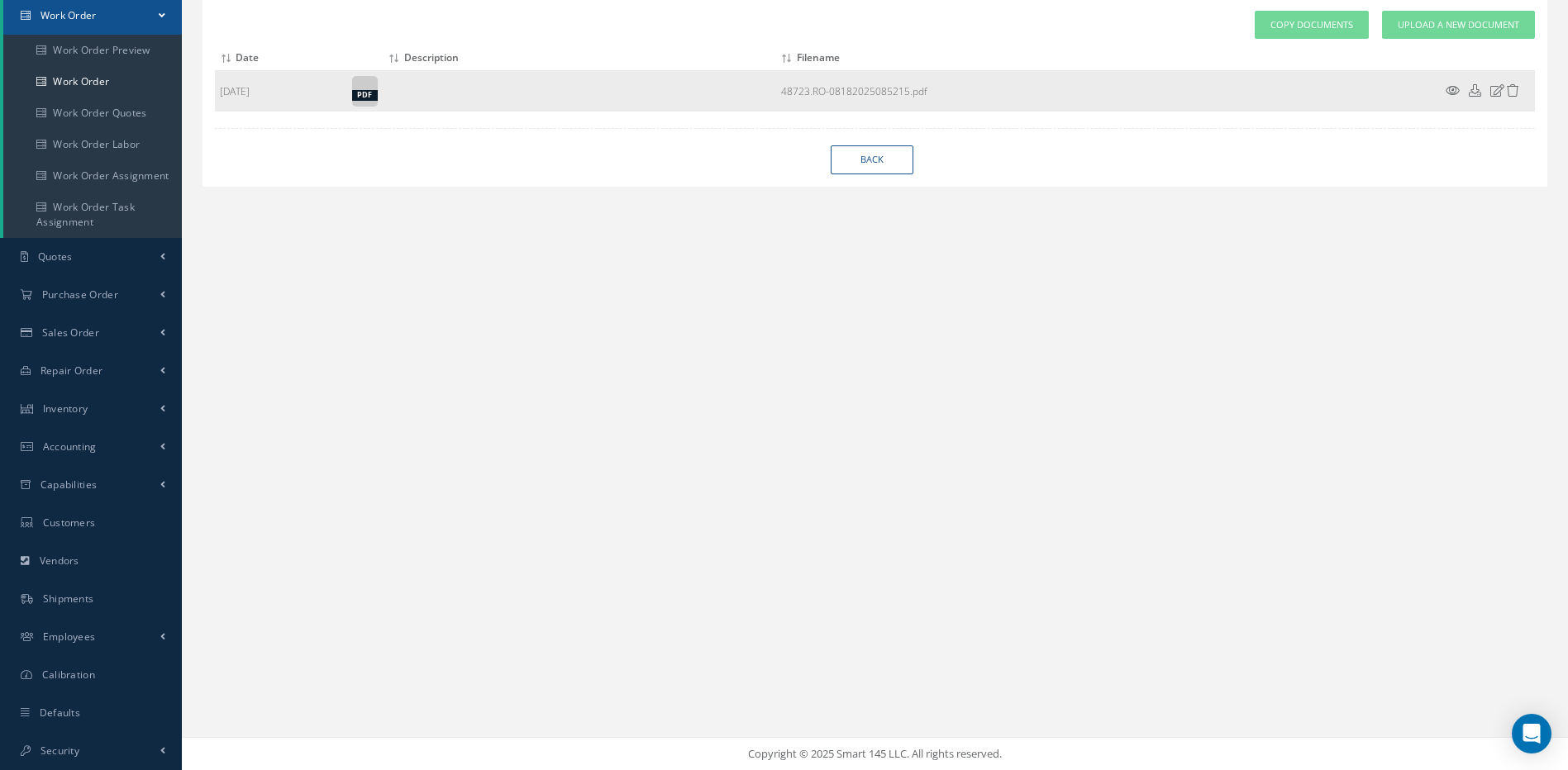
click at [1451, 91] on icon at bounding box center [1452, 90] width 14 height 12
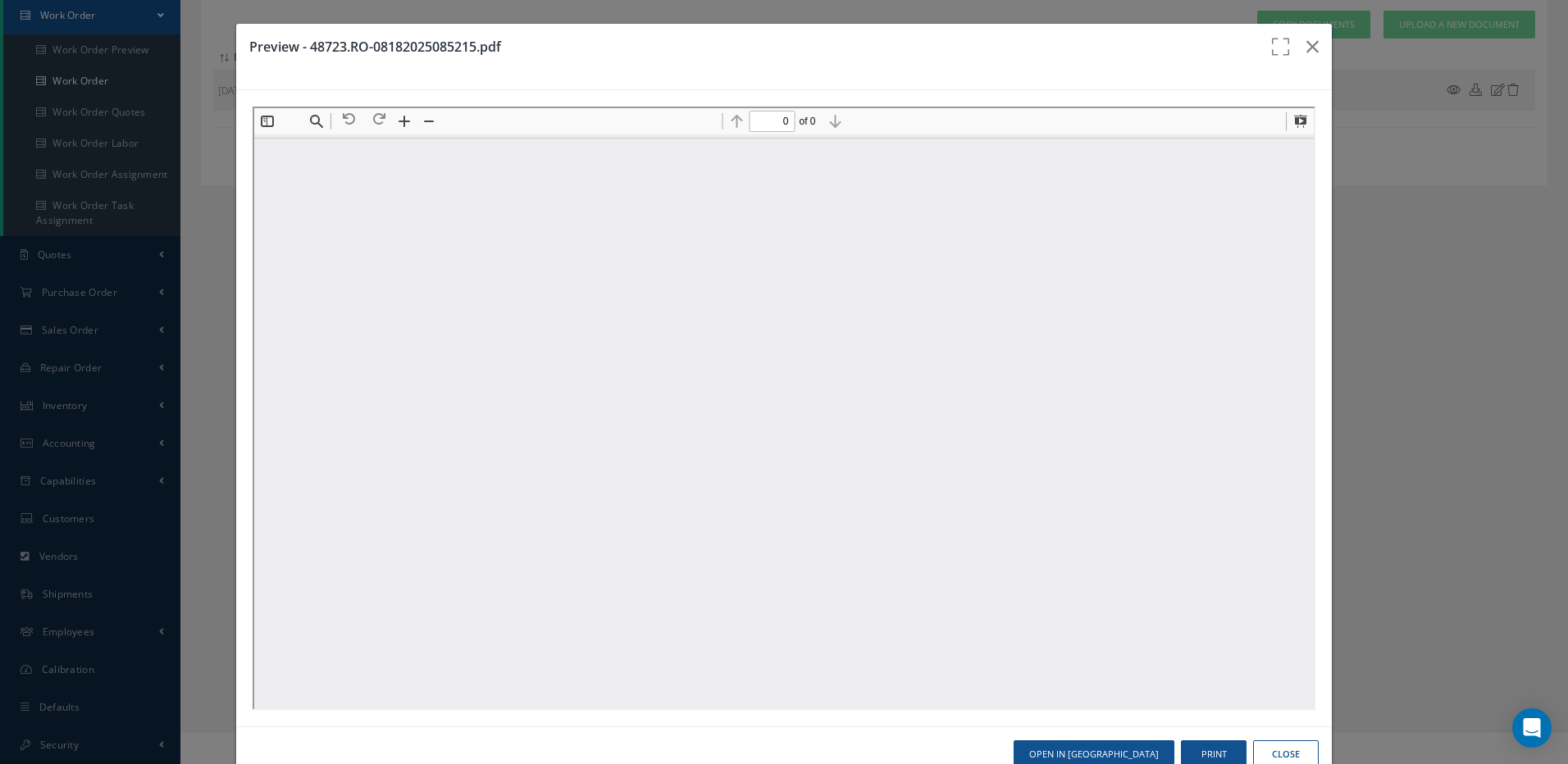
scroll to position [0, 0]
type input "1"
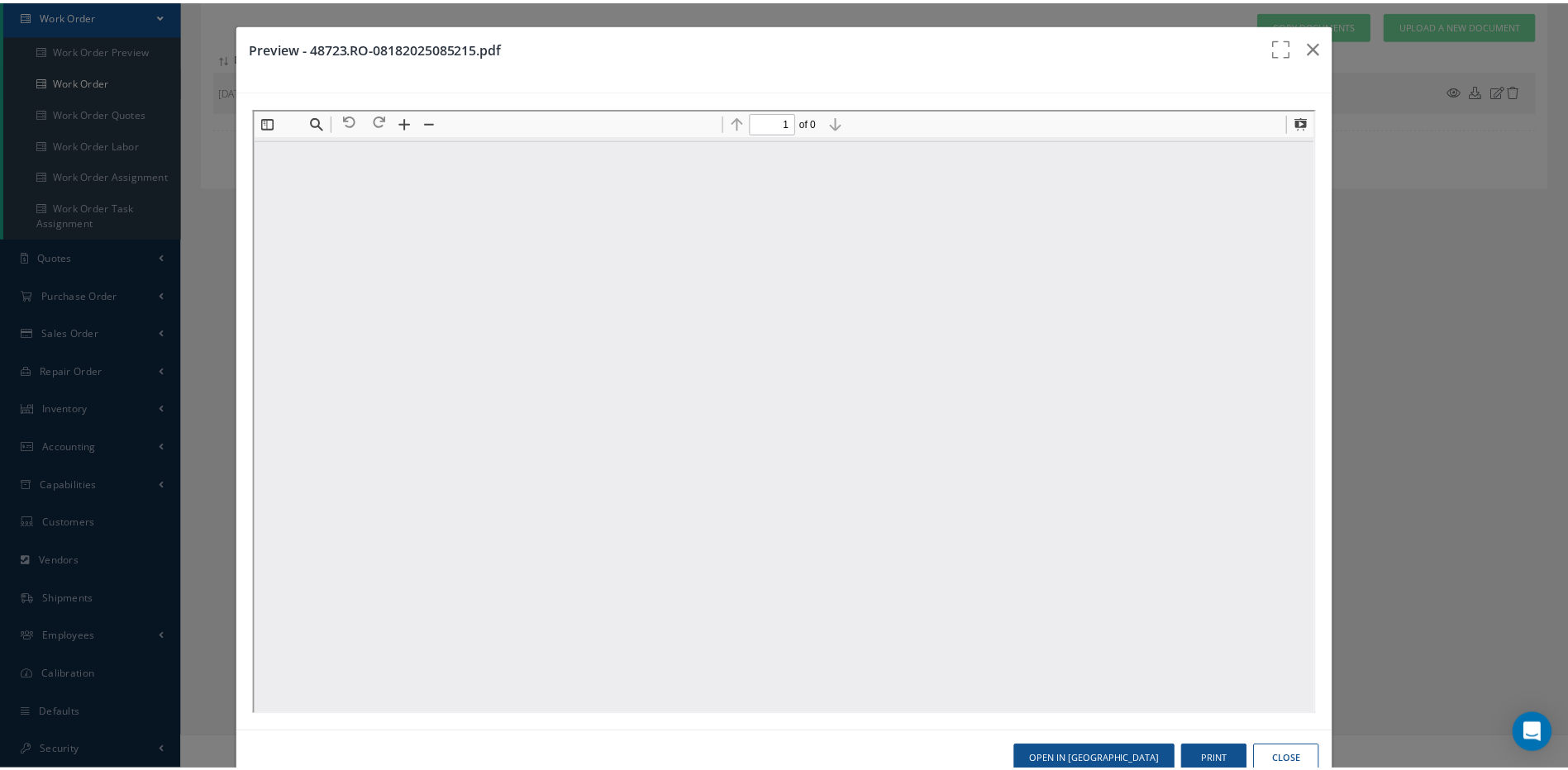
scroll to position [8, 0]
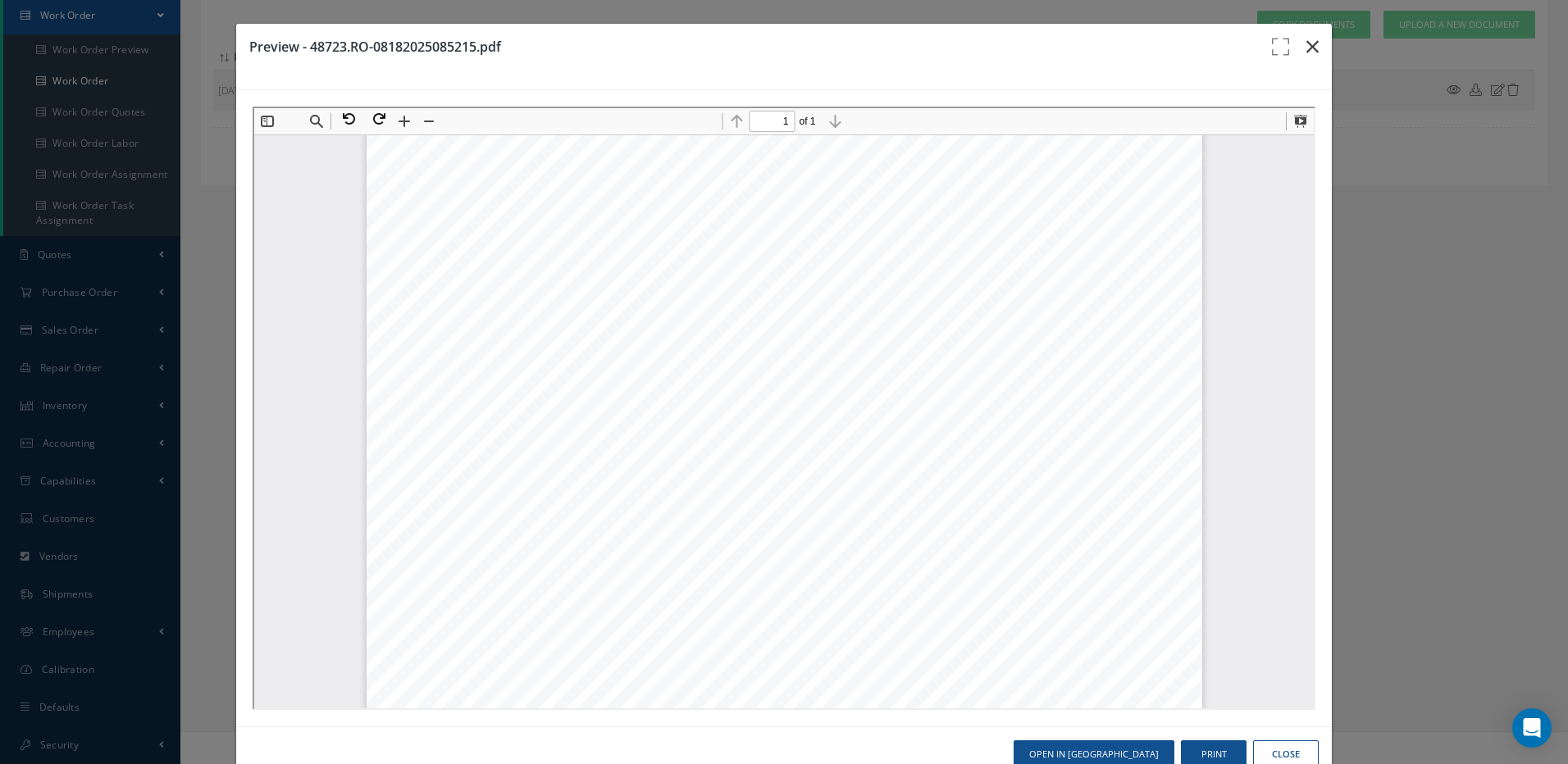
click at [1307, 50] on icon "button" at bounding box center [1312, 46] width 12 height 20
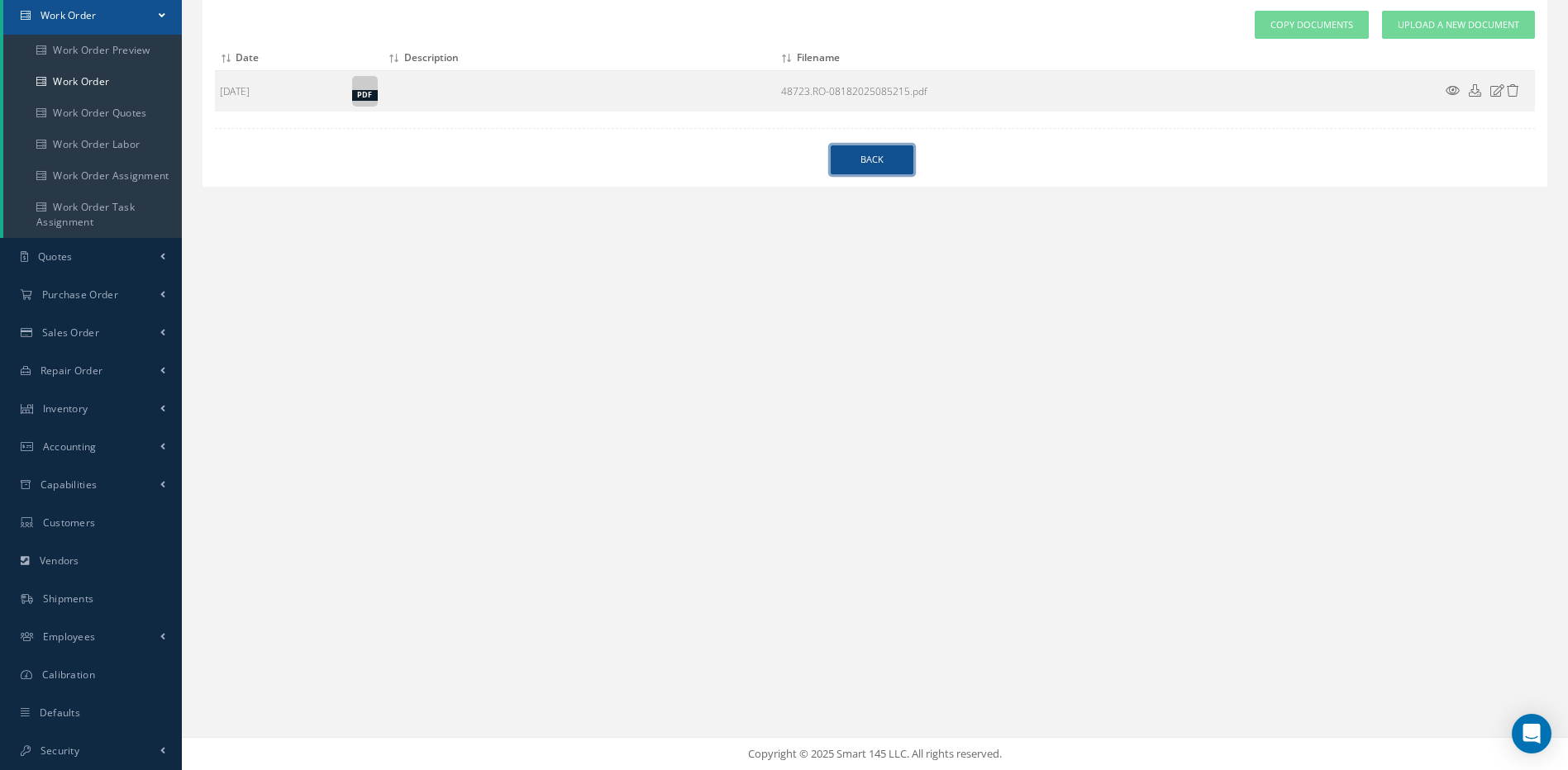
click at [886, 160] on link "Back" at bounding box center [872, 159] width 82 height 29
select select "25"
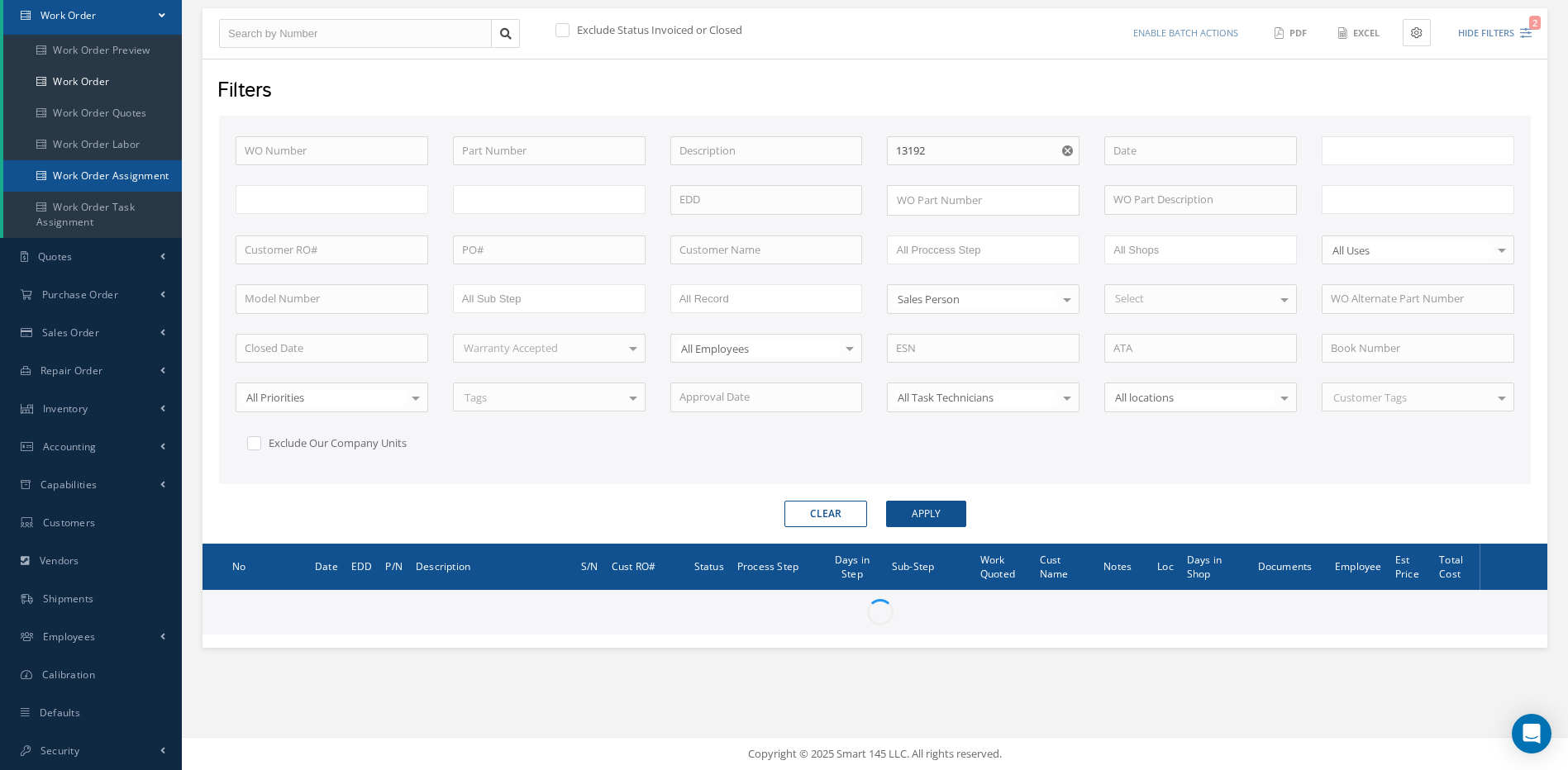
type input "All Work Request"
type input "All Work Performed"
type input "All Status"
type input "WO Part Status"
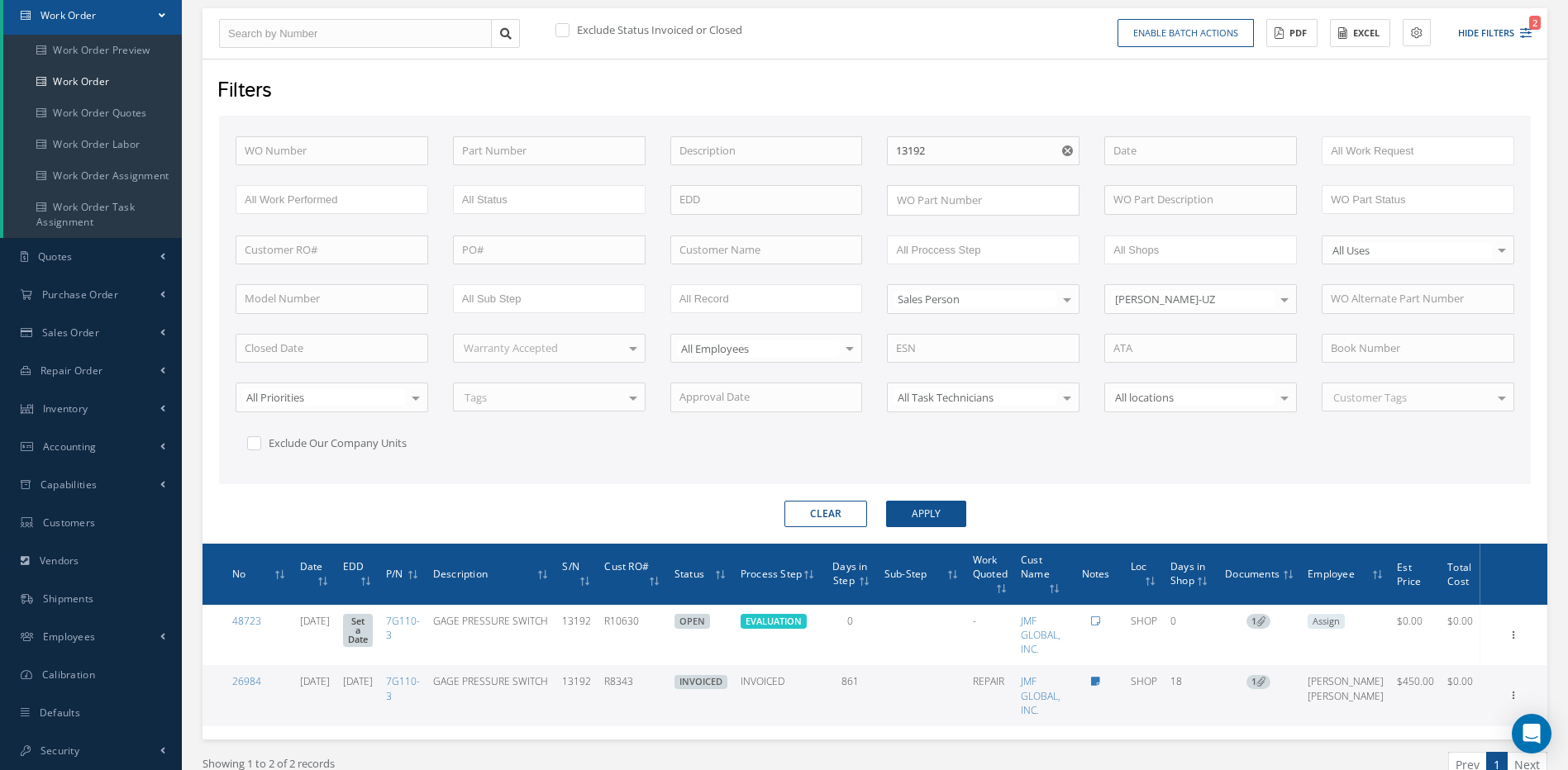
click at [1066, 154] on icon "Reset" at bounding box center [1067, 150] width 10 height 10
click at [293, 153] on input "text" at bounding box center [333, 152] width 193 height 30
type input "4"
type input "48"
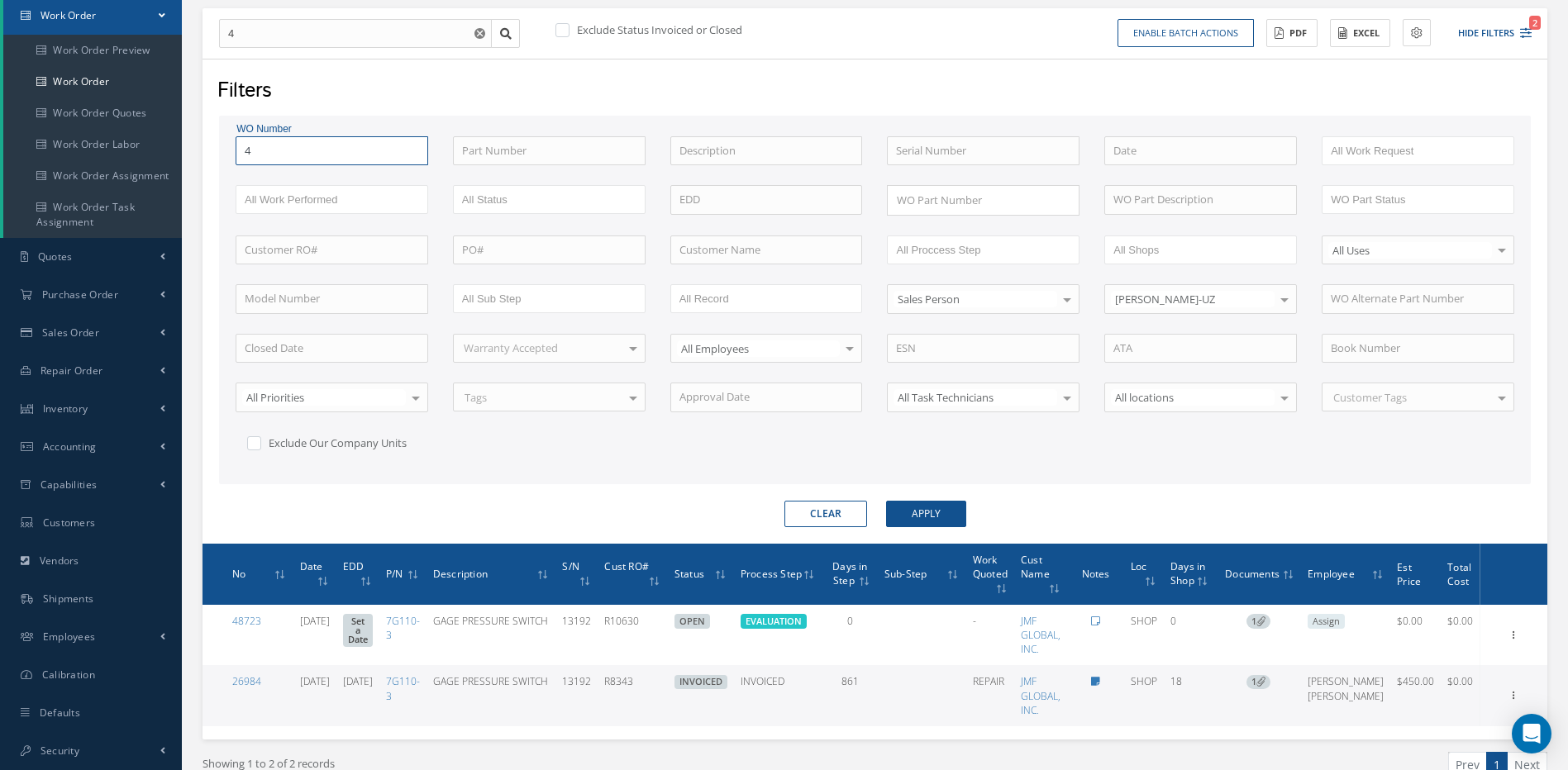
type input "48"
type input "484"
type input "4843"
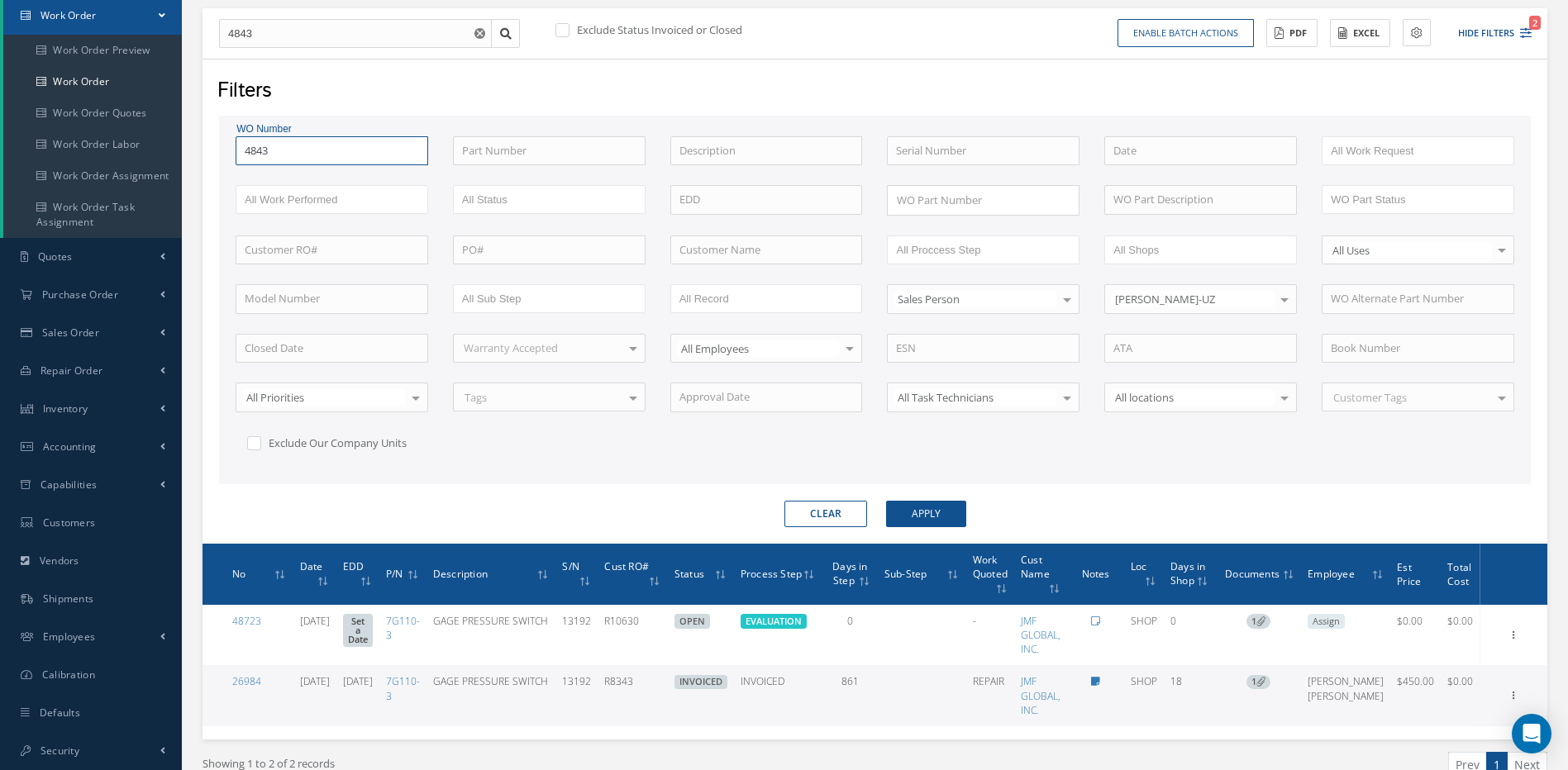
type input "48433"
click at [886, 501] on button "Apply" at bounding box center [926, 514] width 81 height 26
